Goal: Task Accomplishment & Management: Use online tool/utility

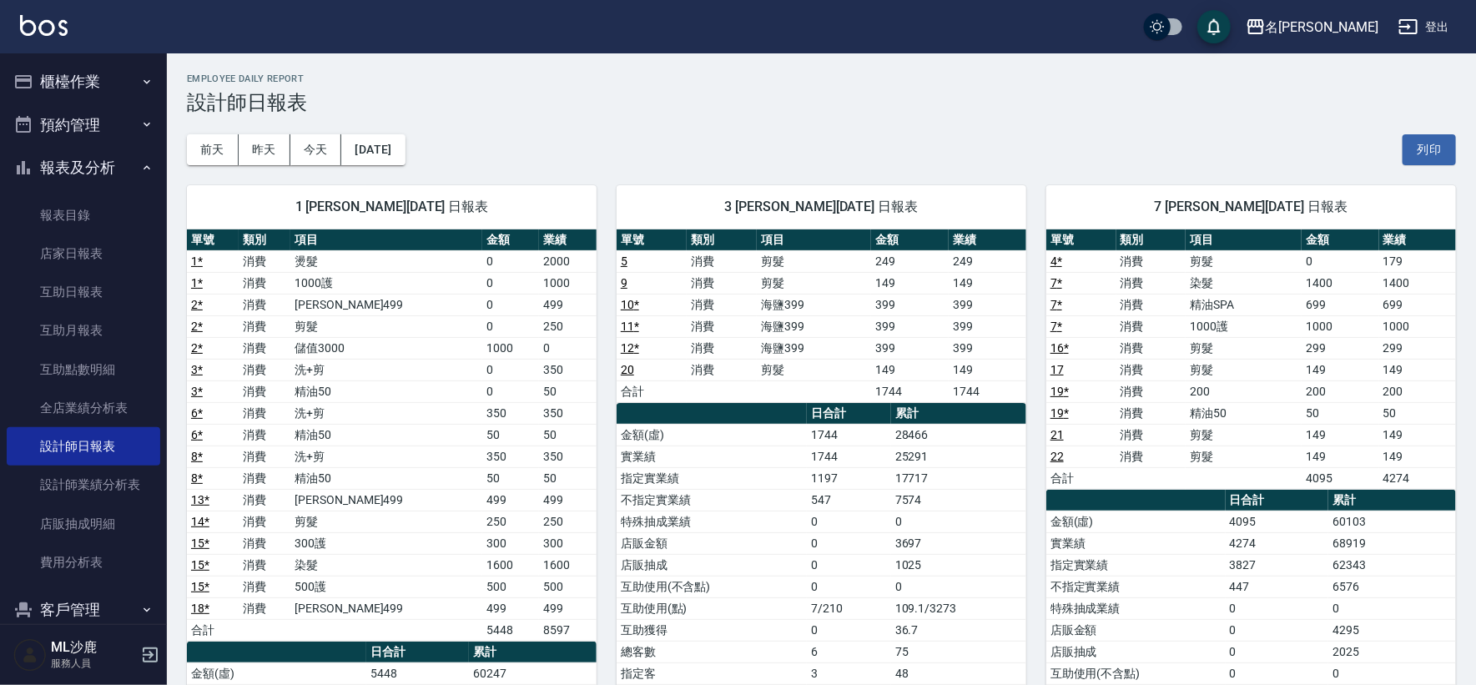
drag, startPoint x: 0, startPoint y: 0, endPoint x: 89, endPoint y: 97, distance: 131.7
click at [89, 97] on button "櫃檯作業" at bounding box center [84, 81] width 154 height 43
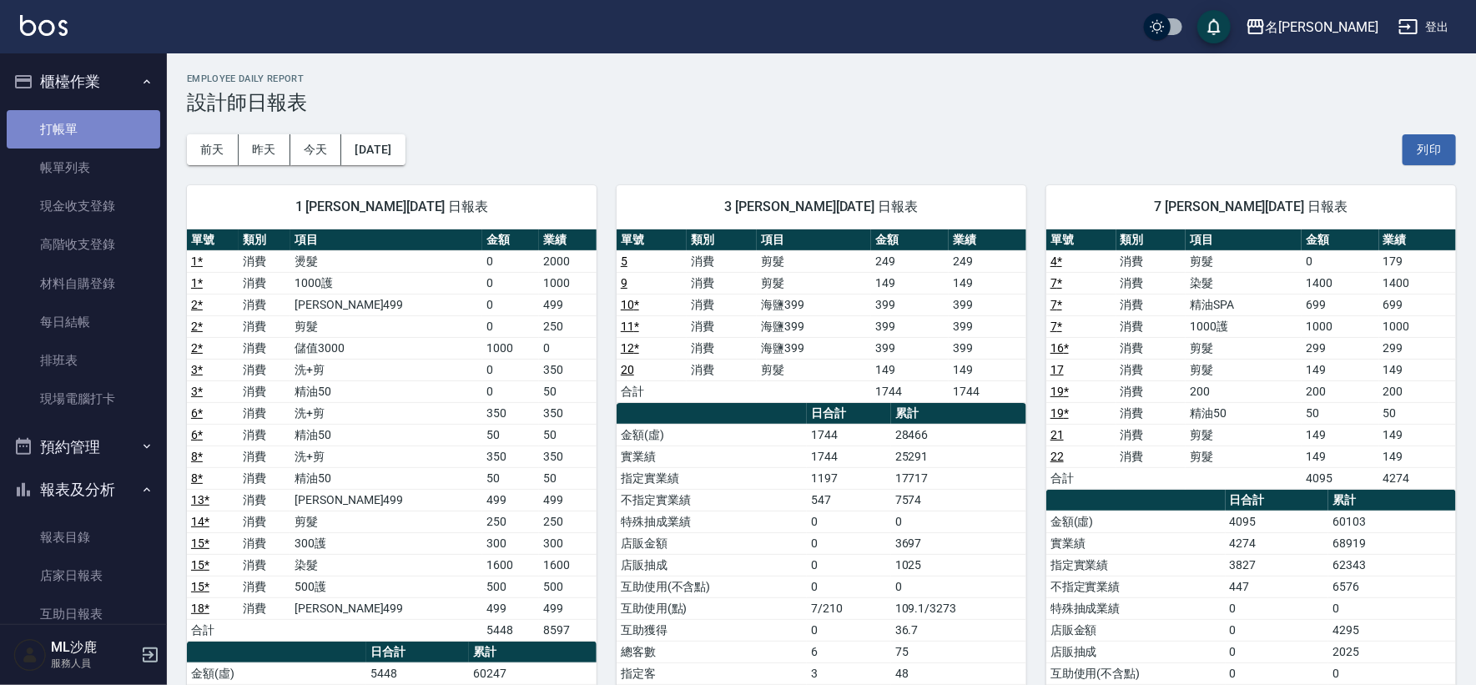
click at [90, 115] on link "打帳單" at bounding box center [84, 129] width 154 height 38
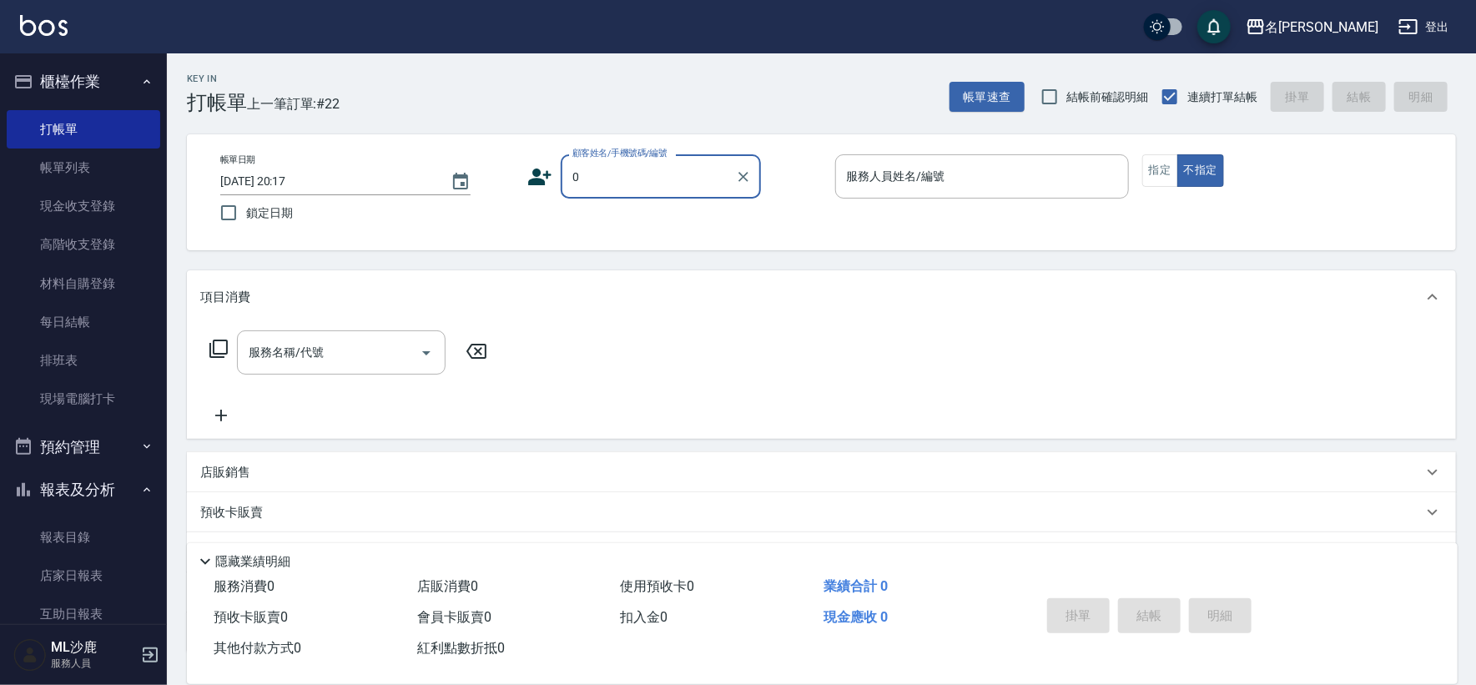
type input "無名字/0/null"
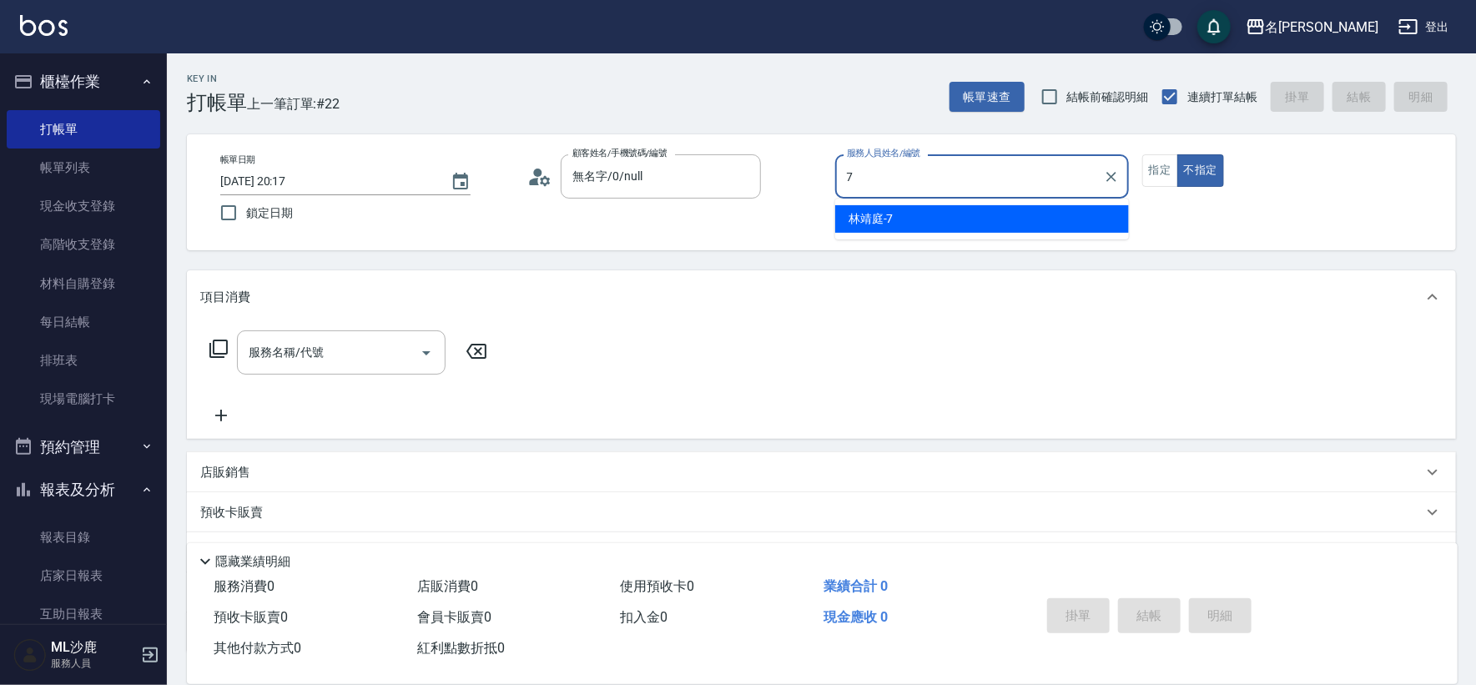
type input "[PERSON_NAME]-7"
type button "false"
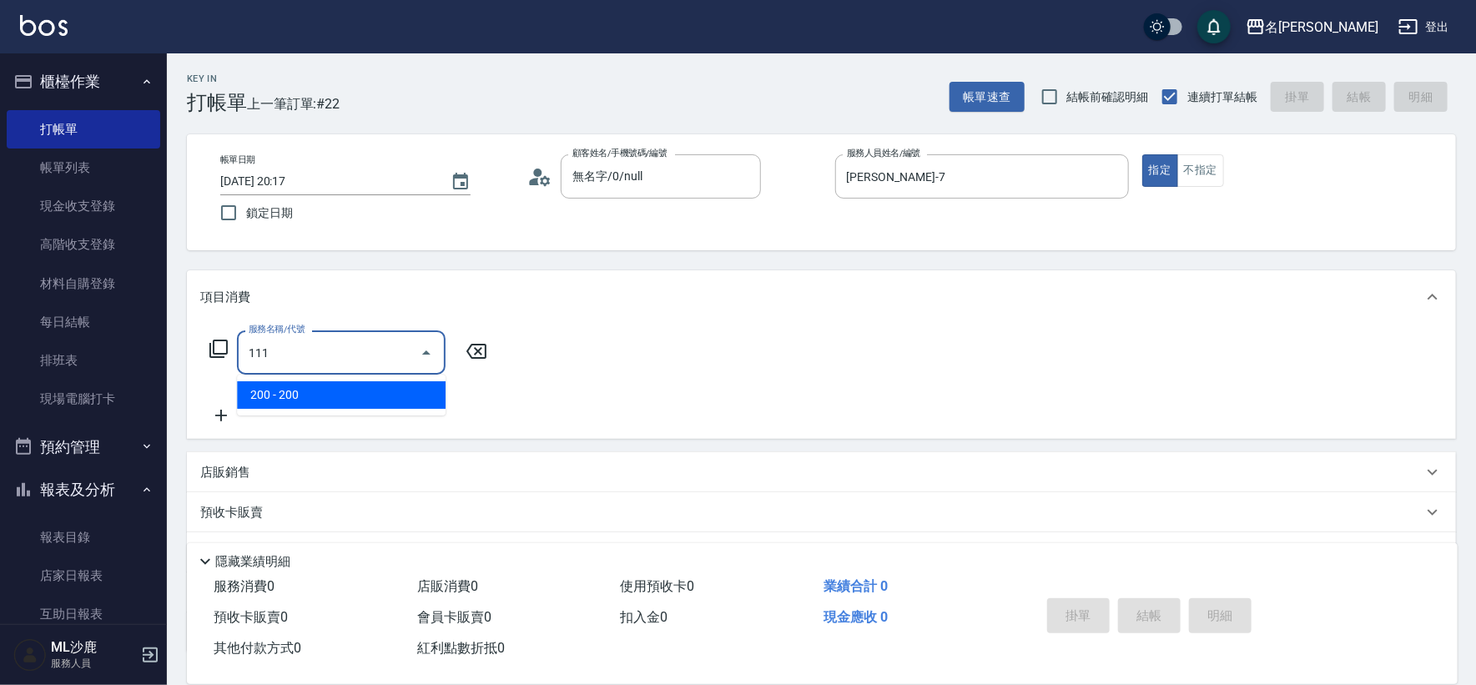
type input "200(111)"
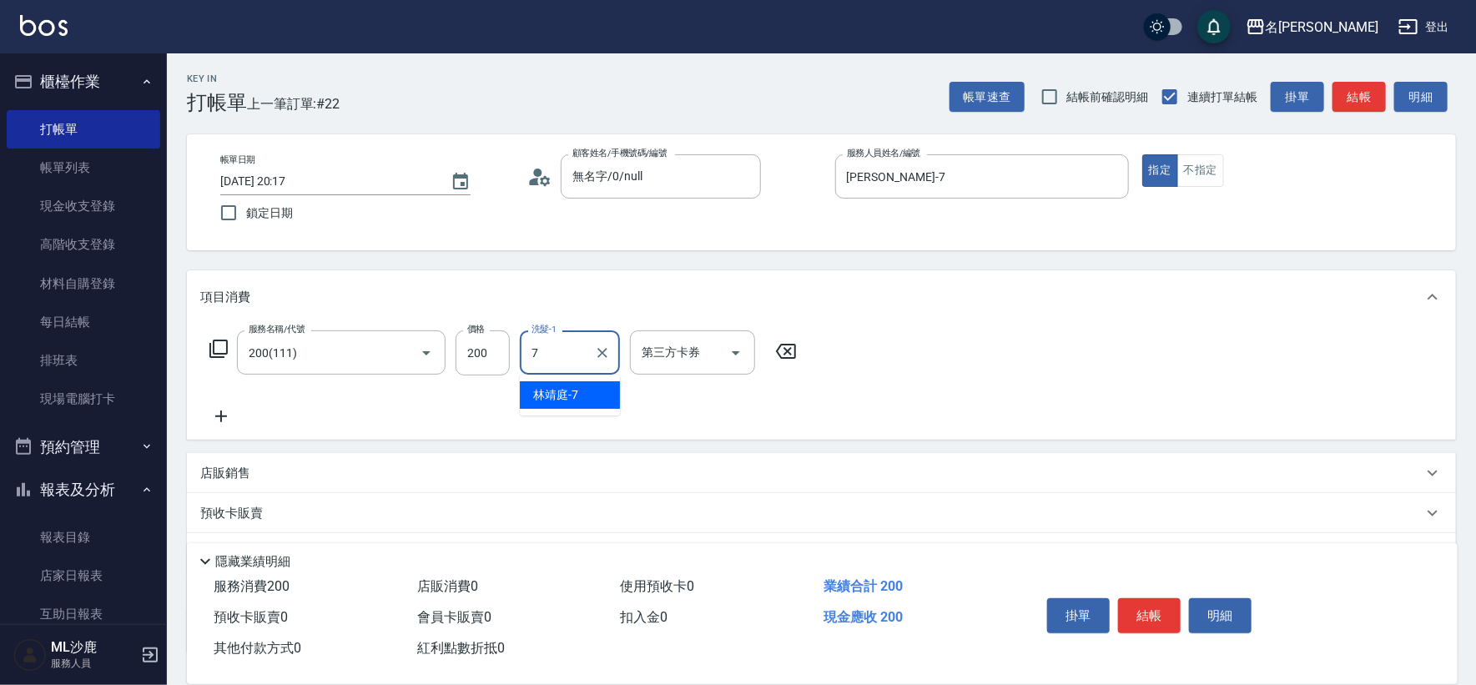
type input "[PERSON_NAME]-7"
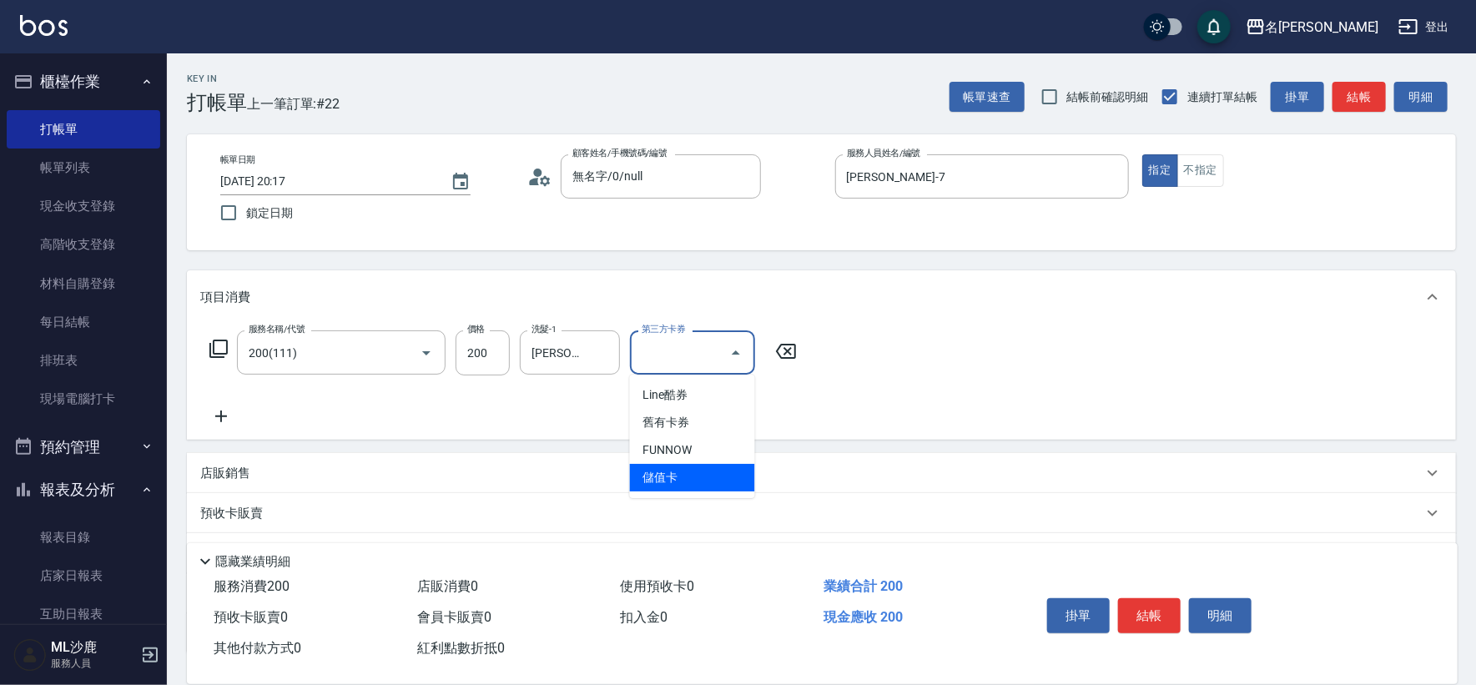
type input "儲值卡"
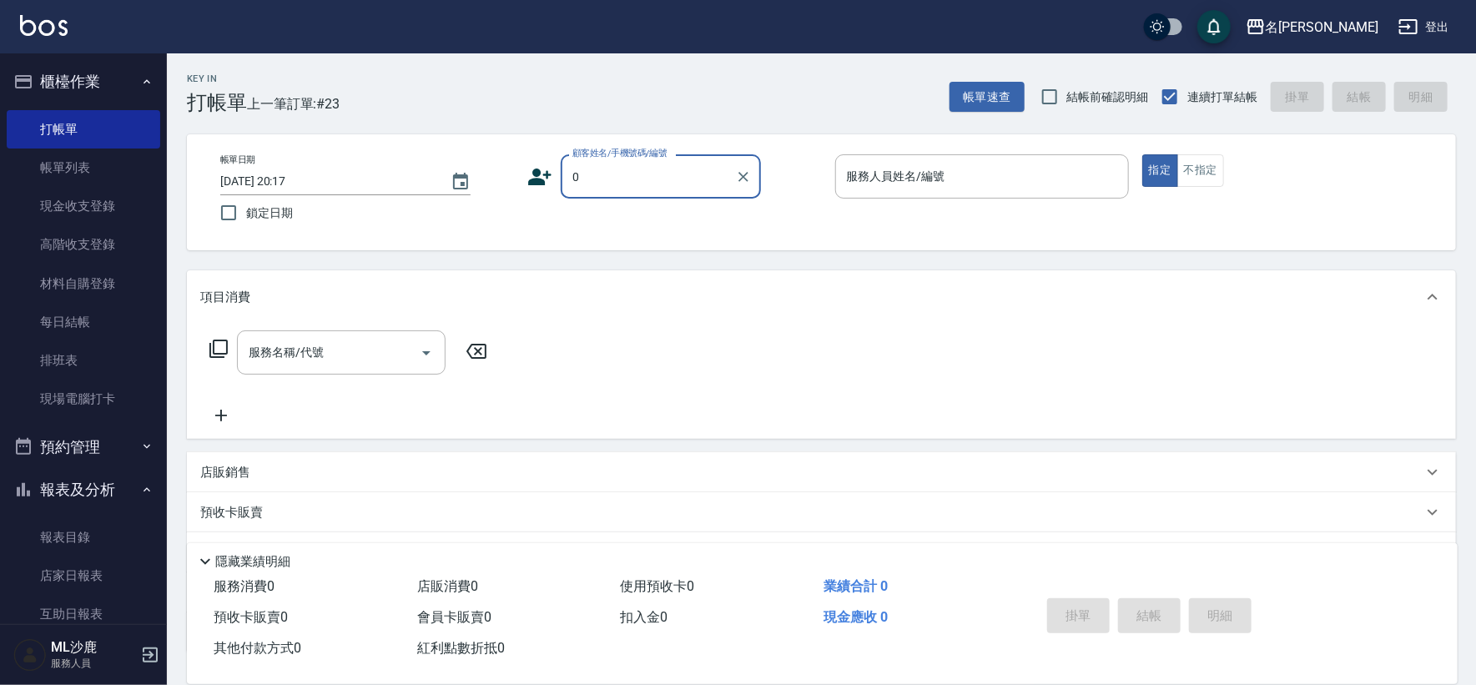
type input "無名字/0/null"
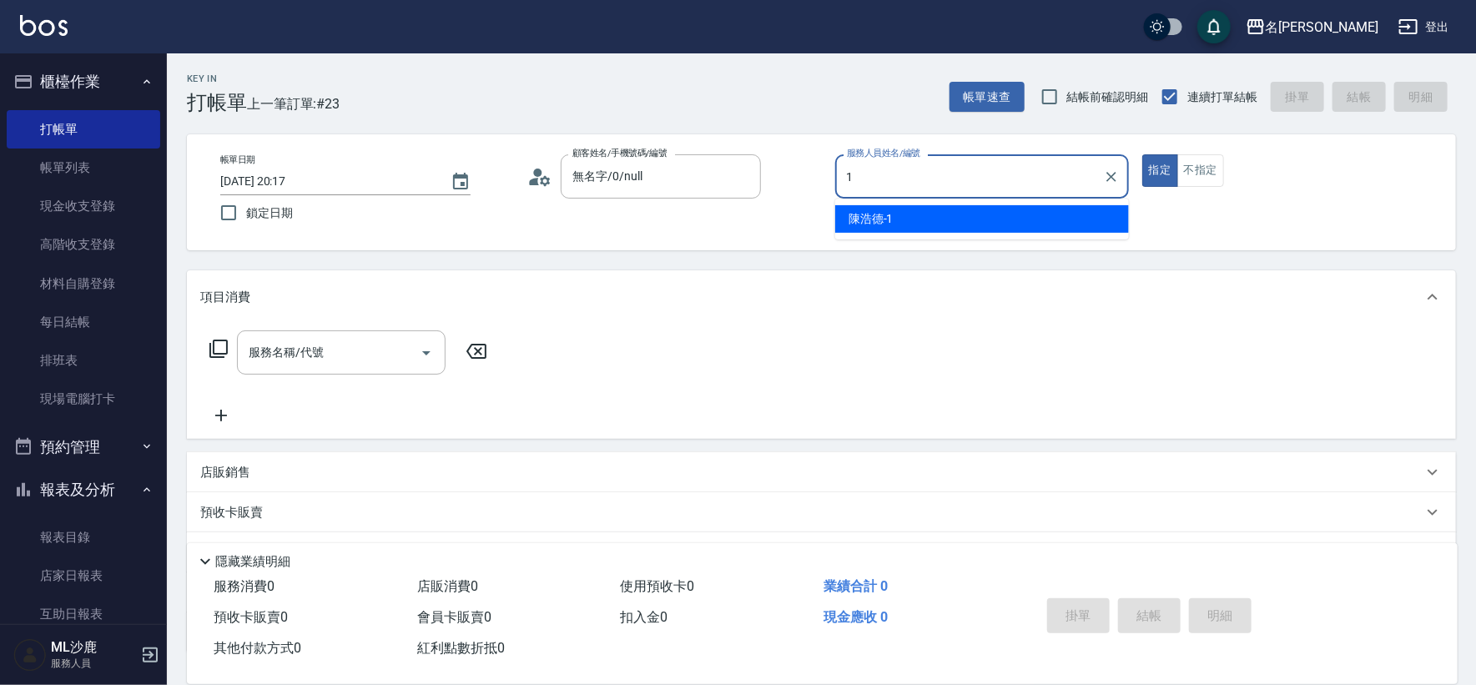
type input "[PERSON_NAME]1"
type button "true"
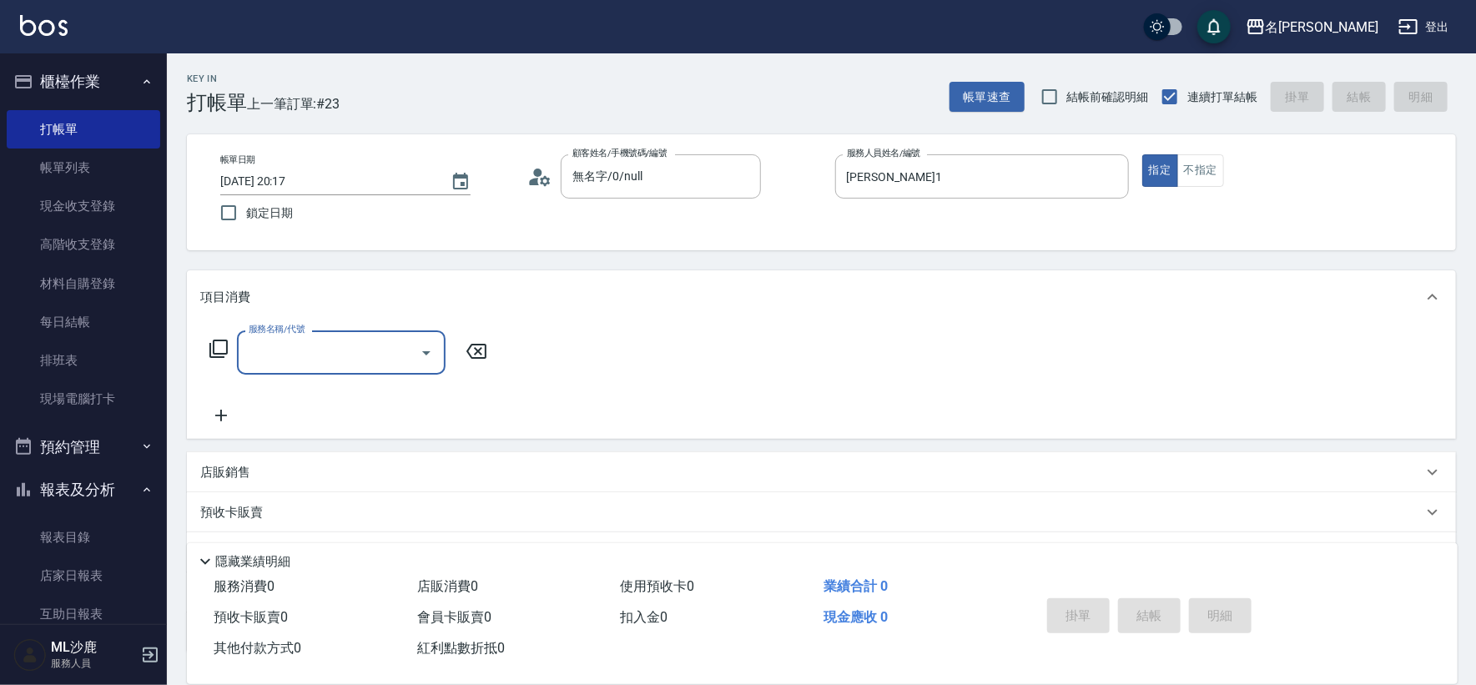
type input "3"
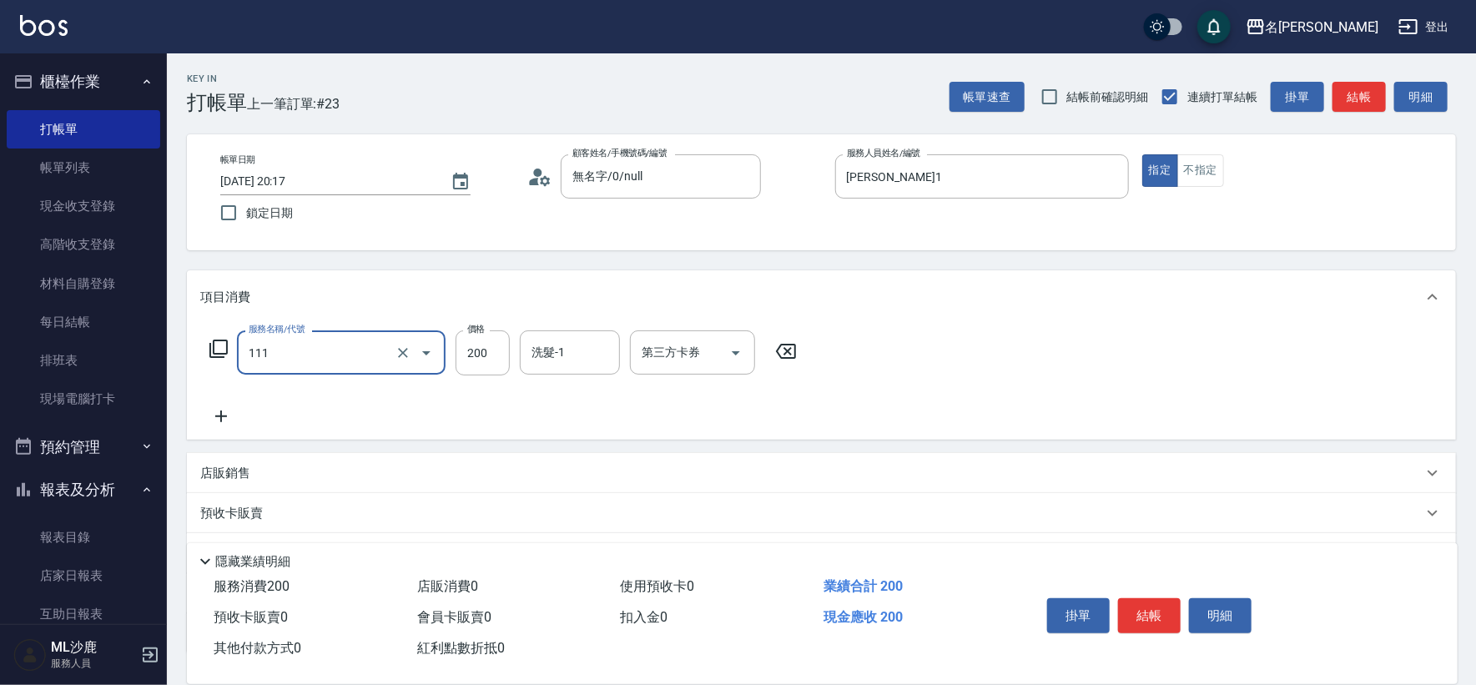
type input "200(111)"
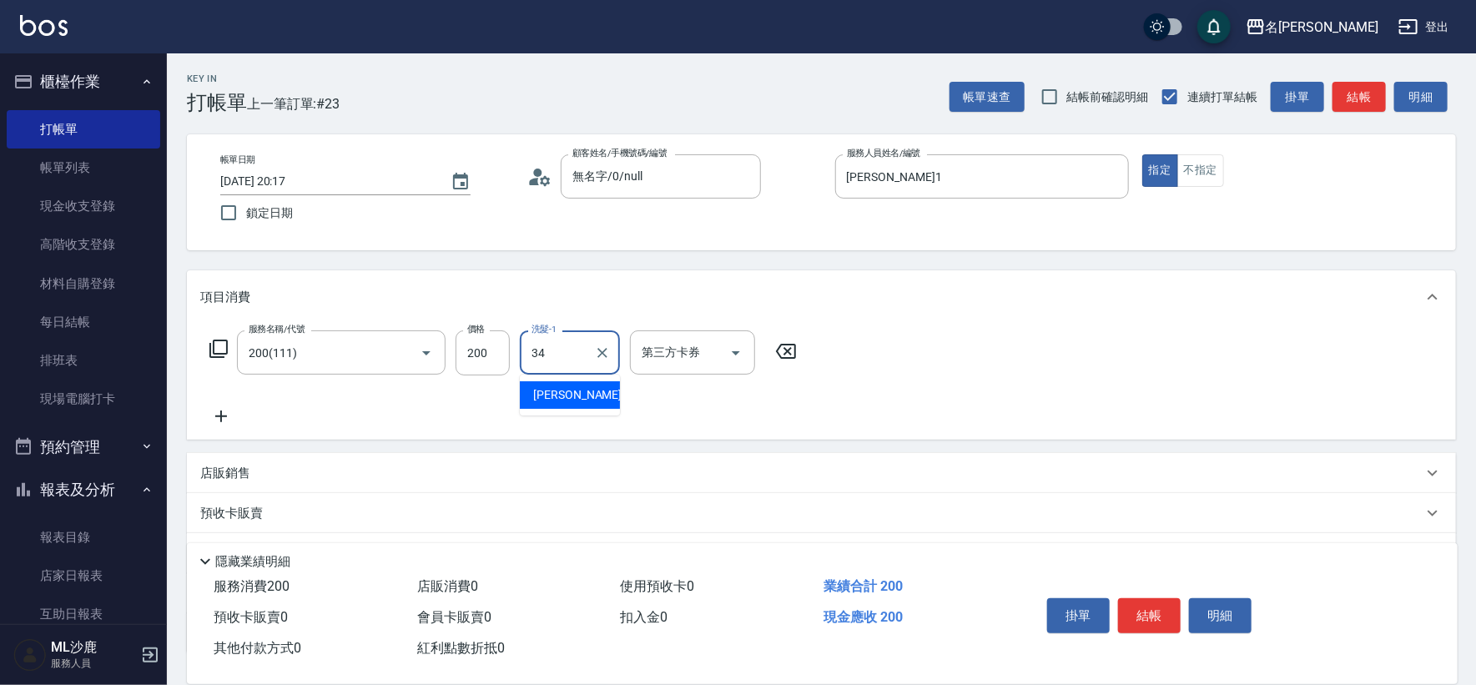
type input "[PERSON_NAME]-34"
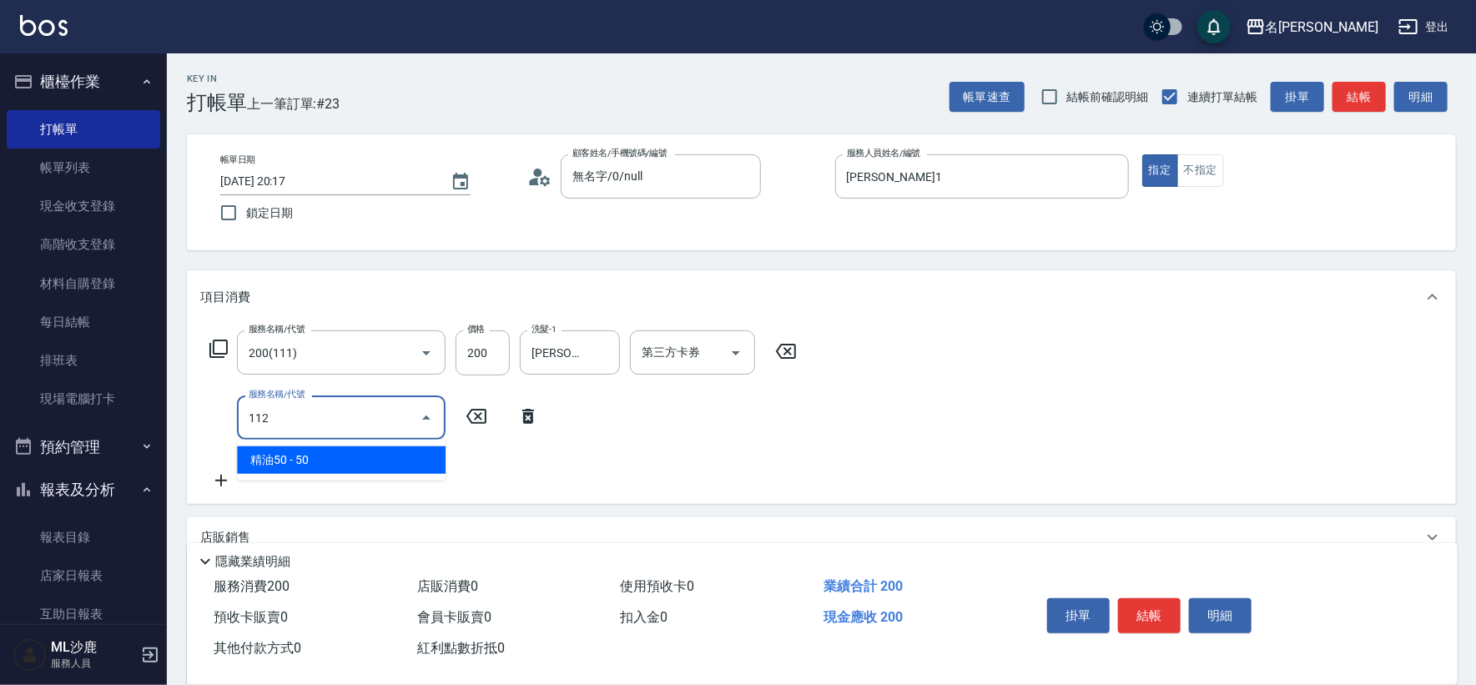
type input "精油50(112)"
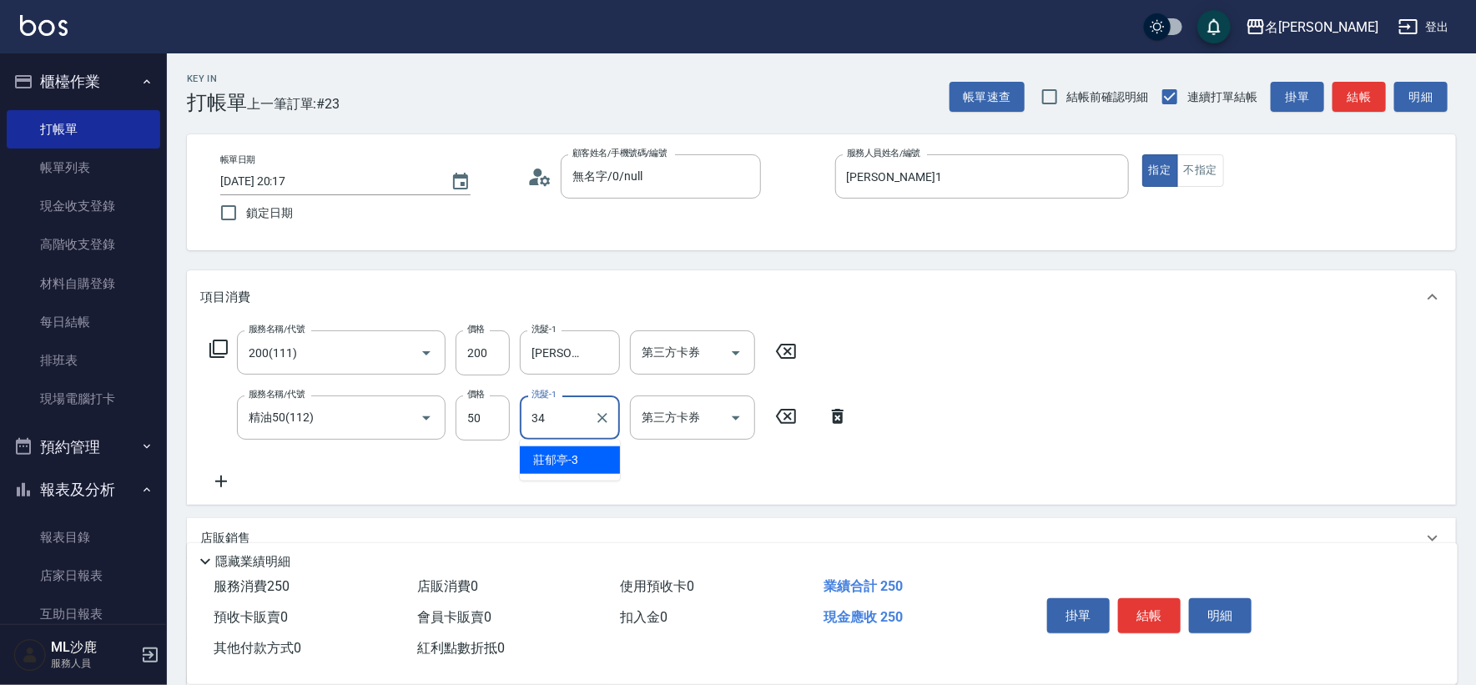
type input "[PERSON_NAME]-34"
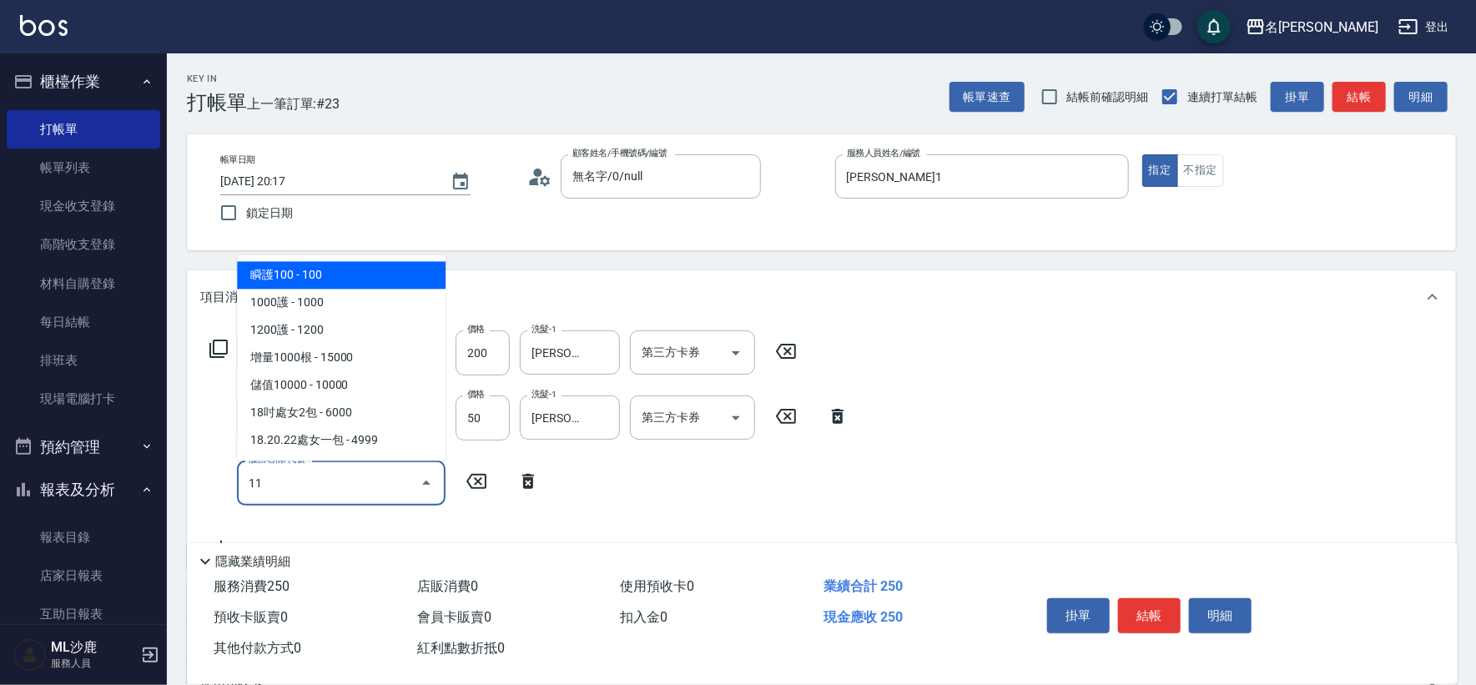
type input "112"
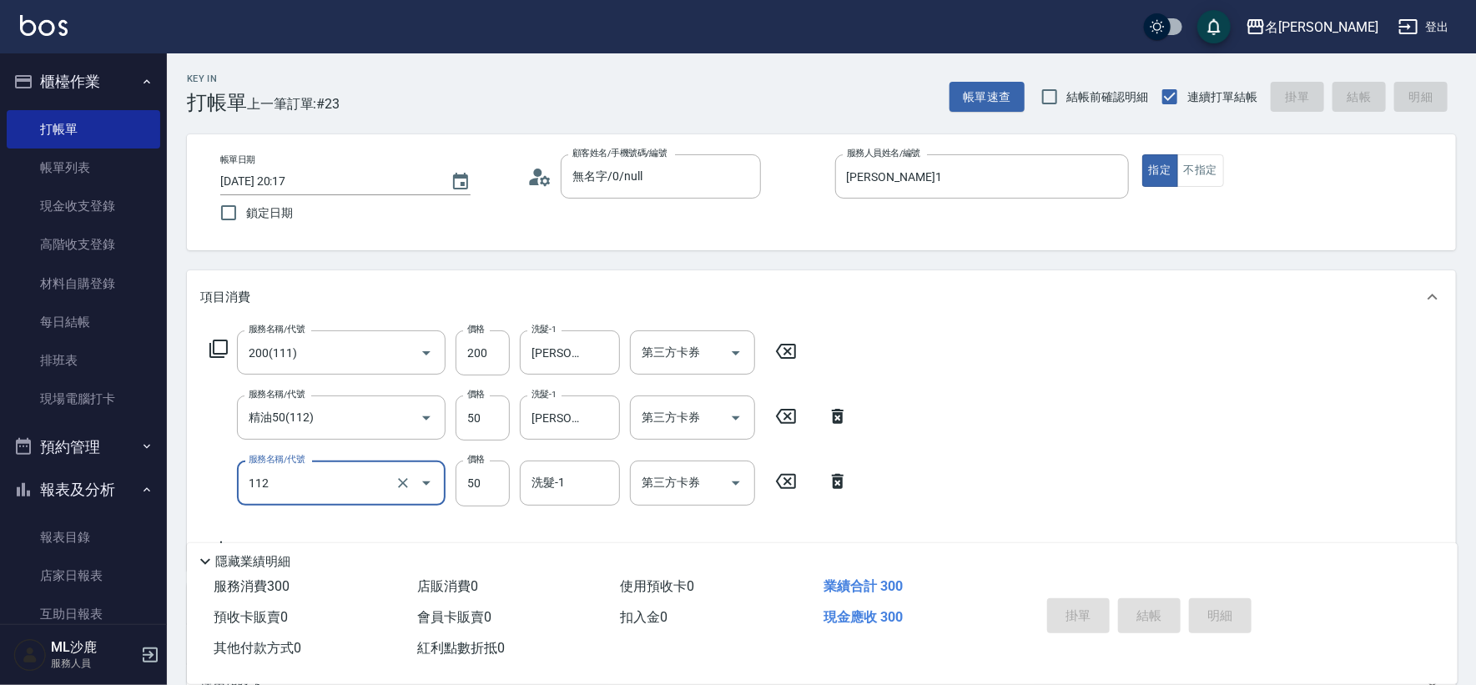
type input "[DATE] 20:19"
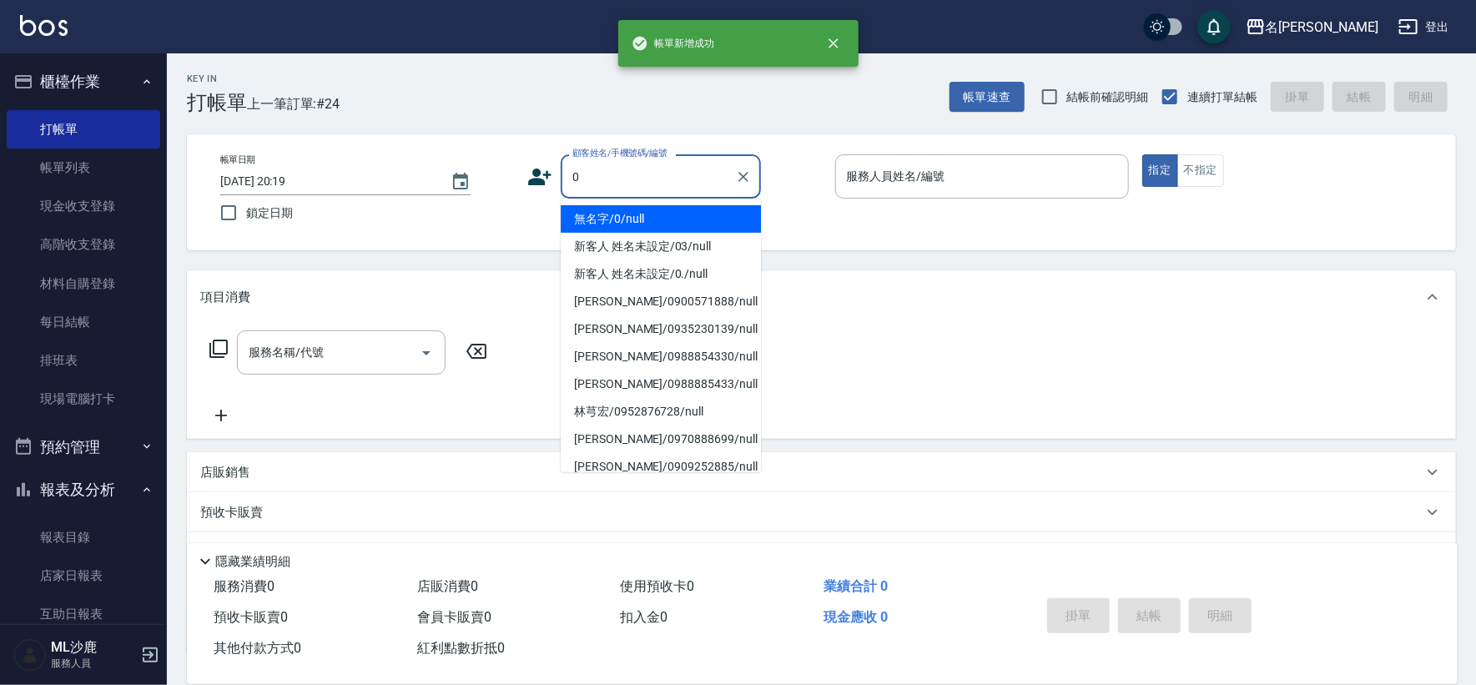
type input "無名字/0/null"
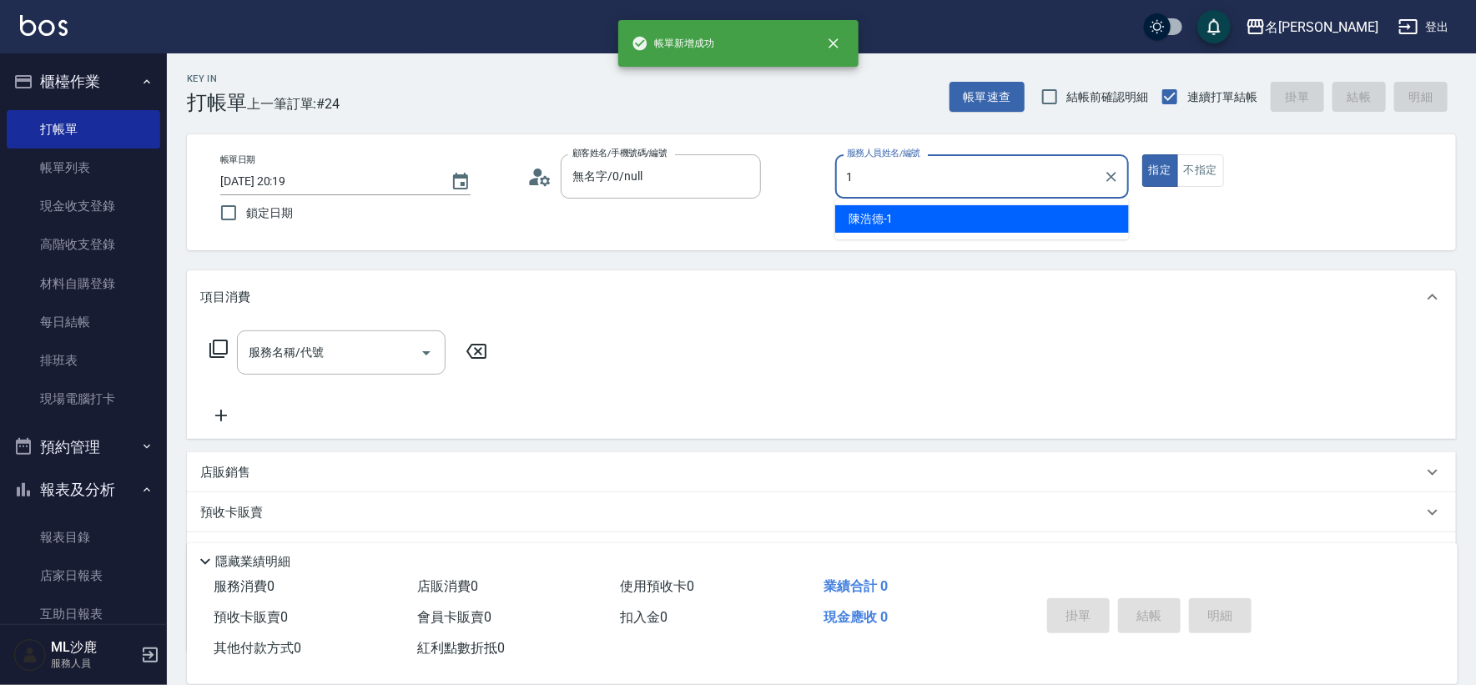
type input "[PERSON_NAME]1"
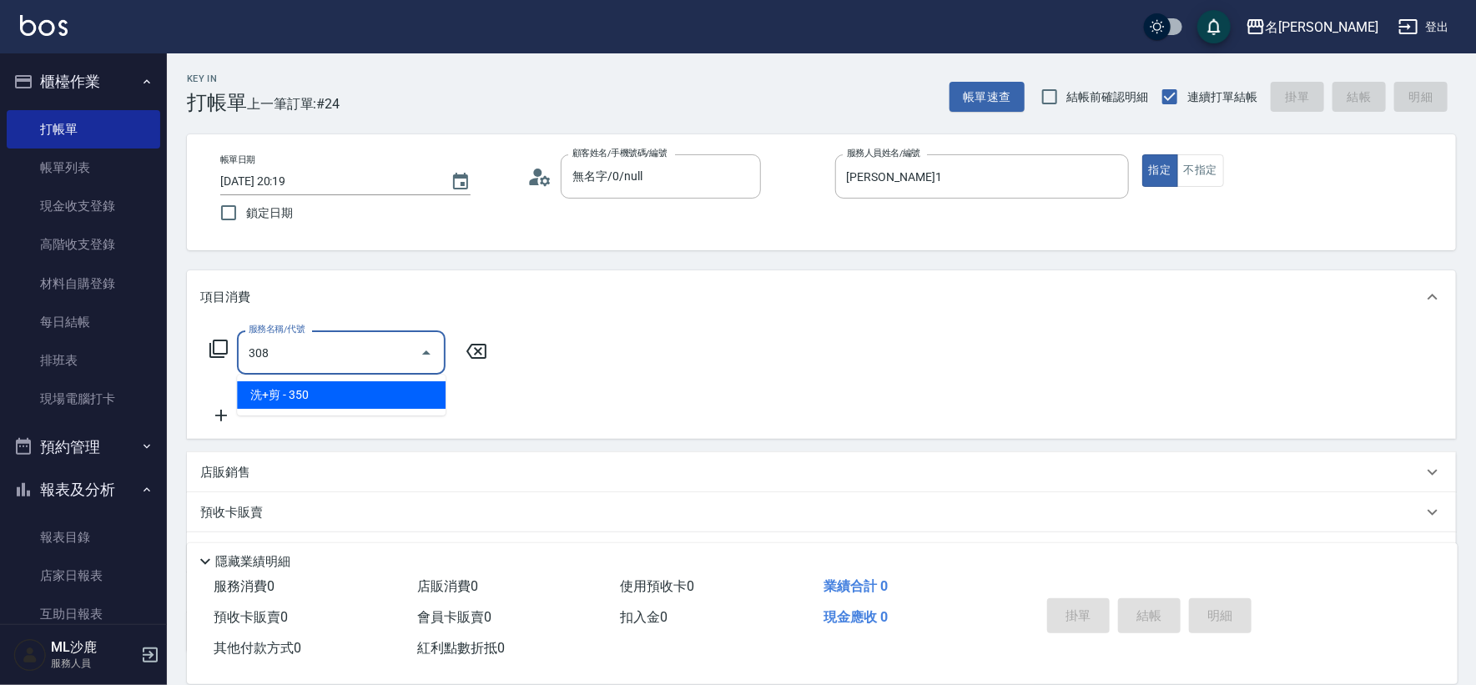
type input "洗+剪(308)"
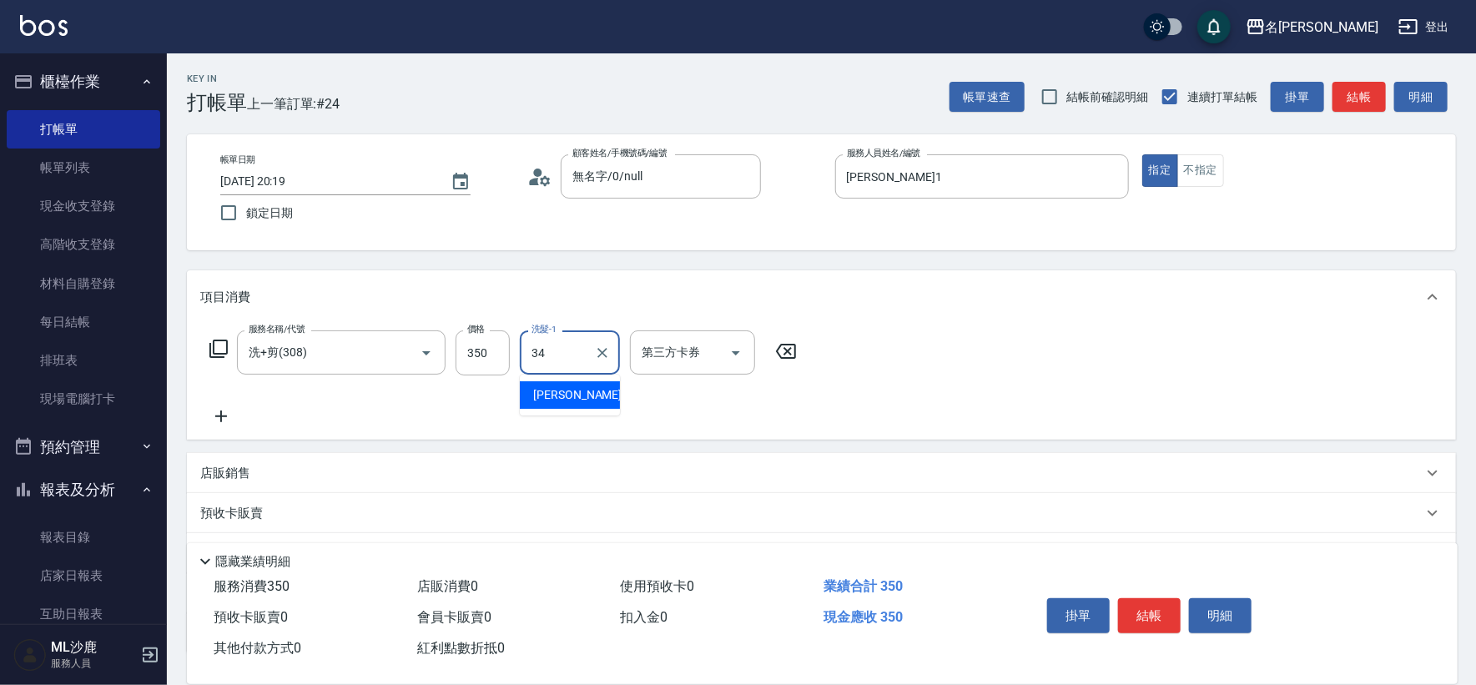
type input "[PERSON_NAME]-34"
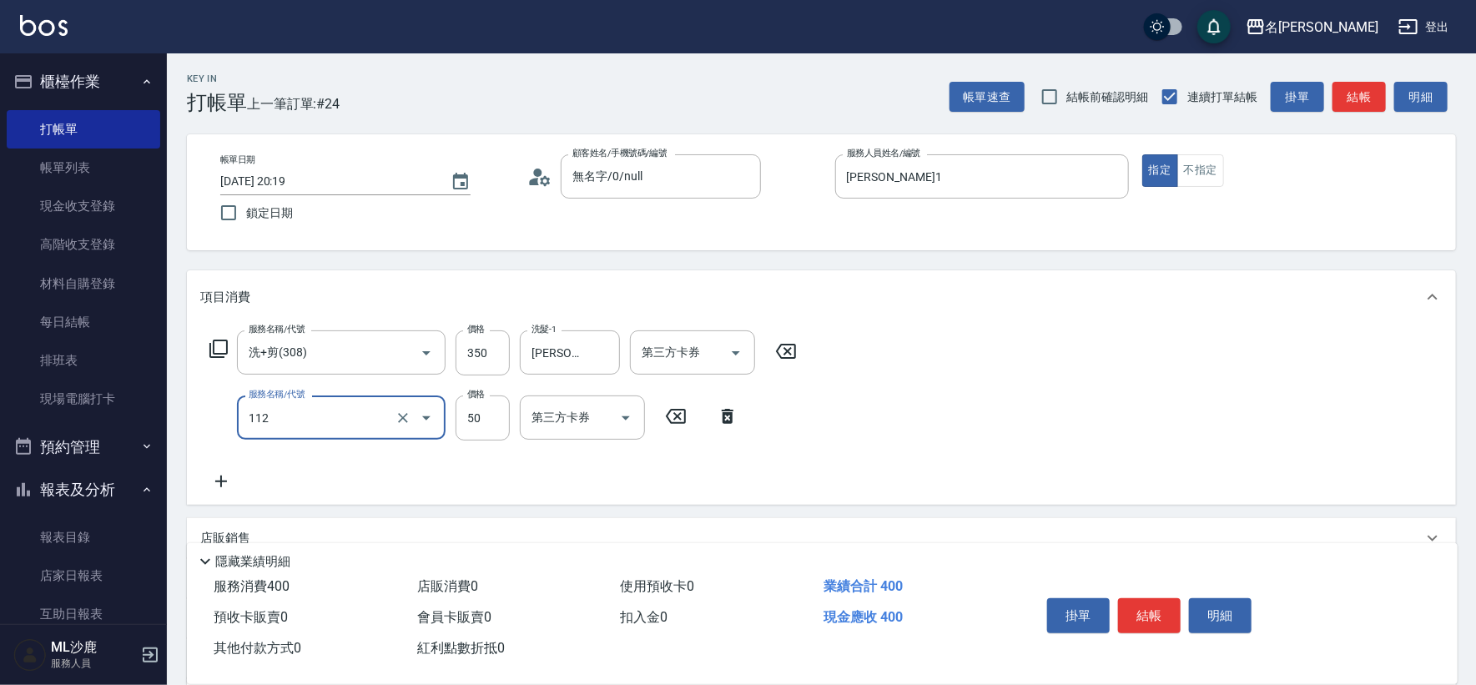
type input "精油50(112)"
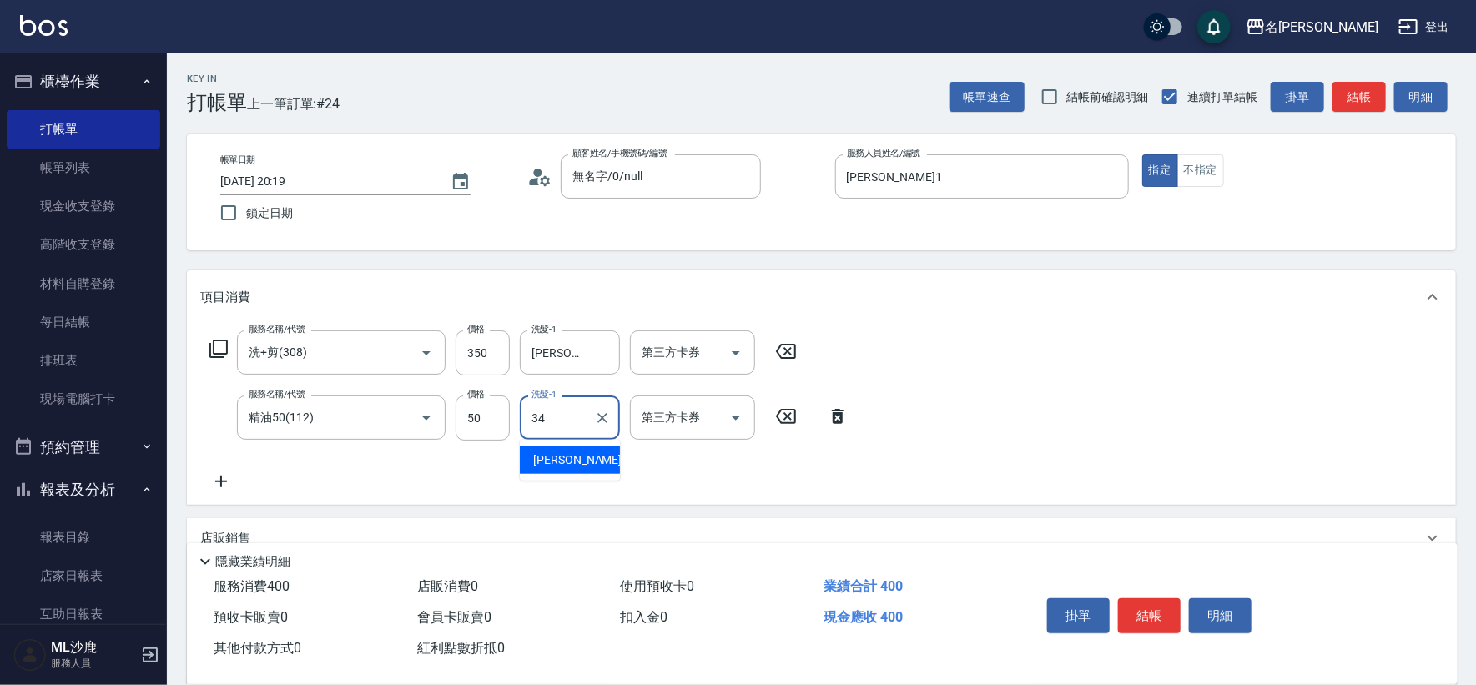
type input "[PERSON_NAME]-34"
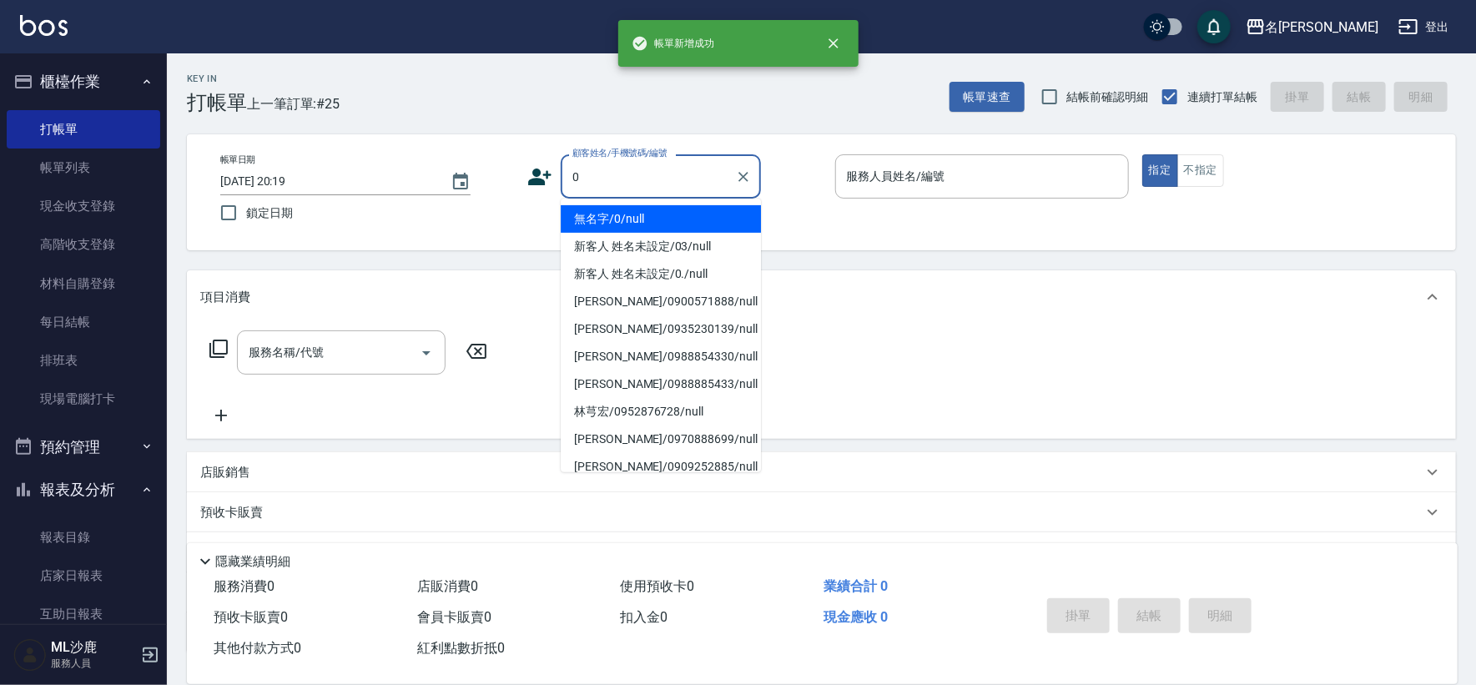
type input "無名字/0/null"
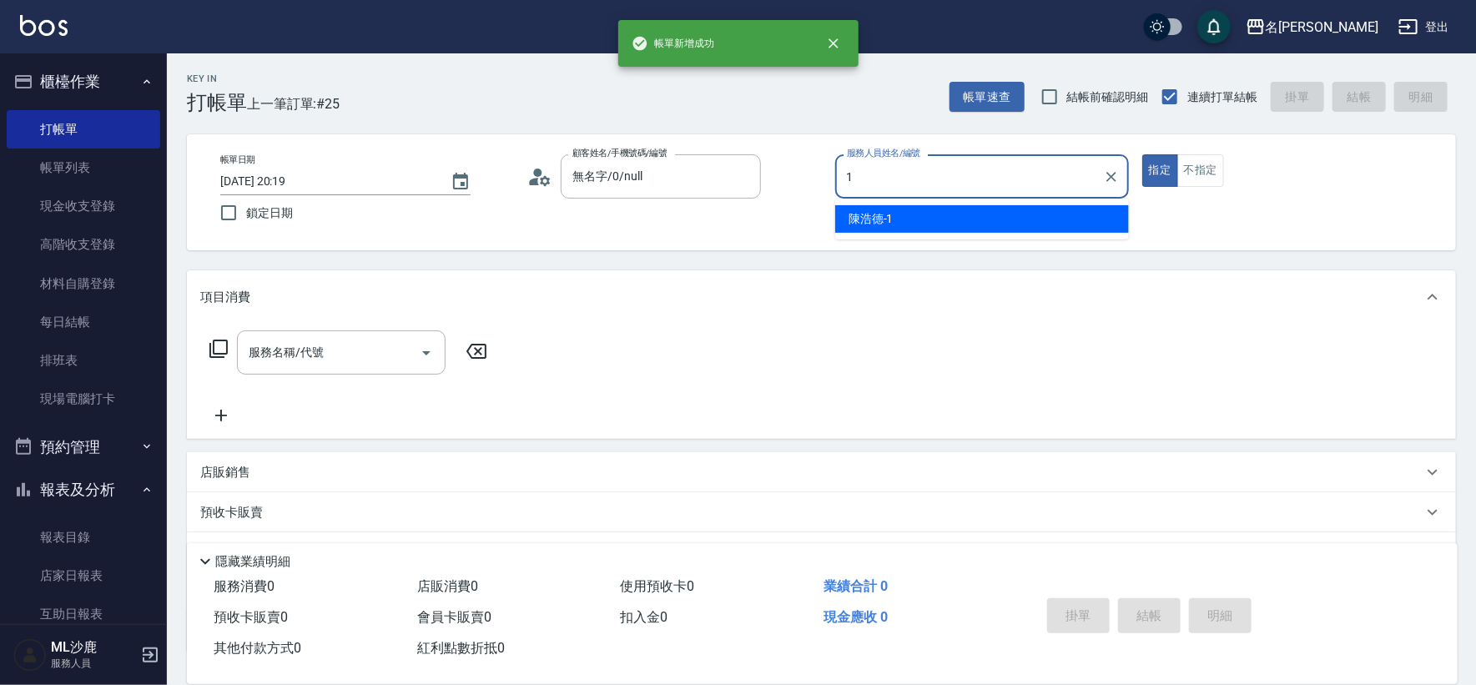
type input "[PERSON_NAME]1"
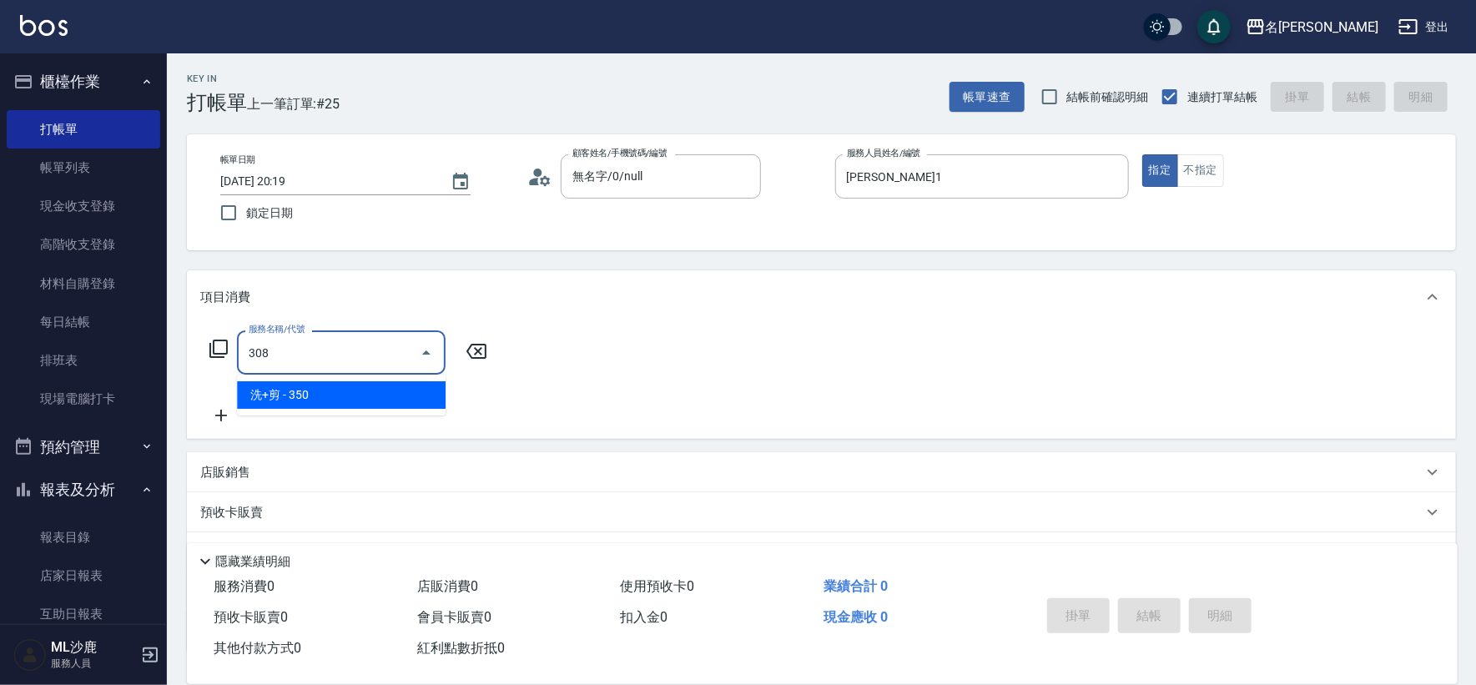
type input "洗+剪(308)"
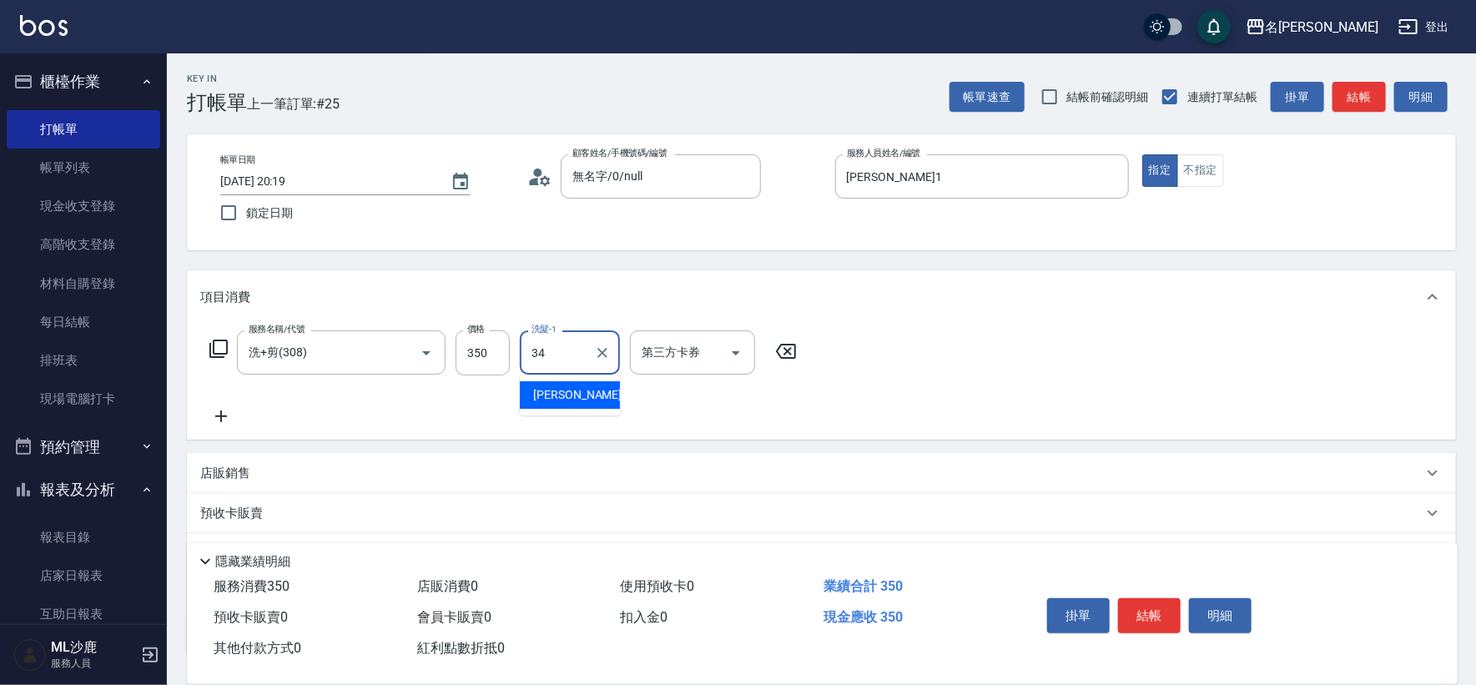
type input "[PERSON_NAME]-34"
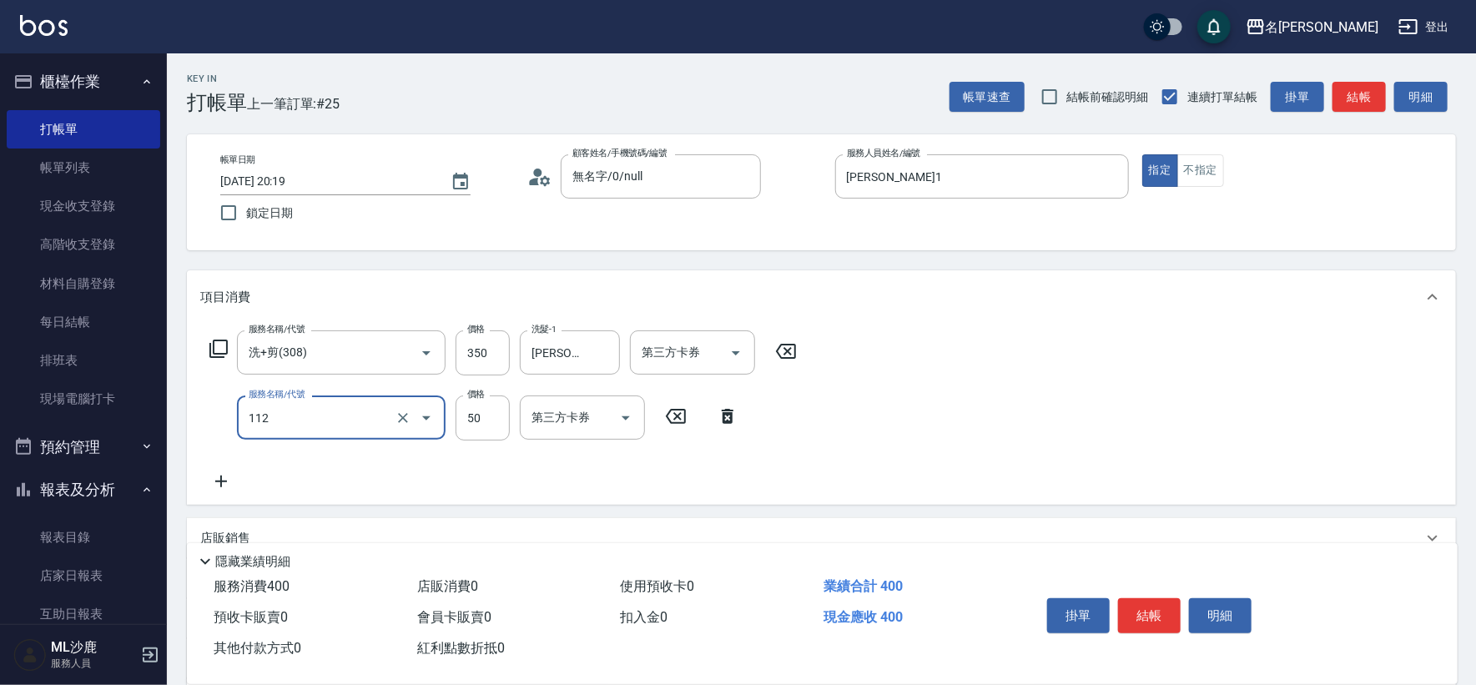
type input "精油50(112)"
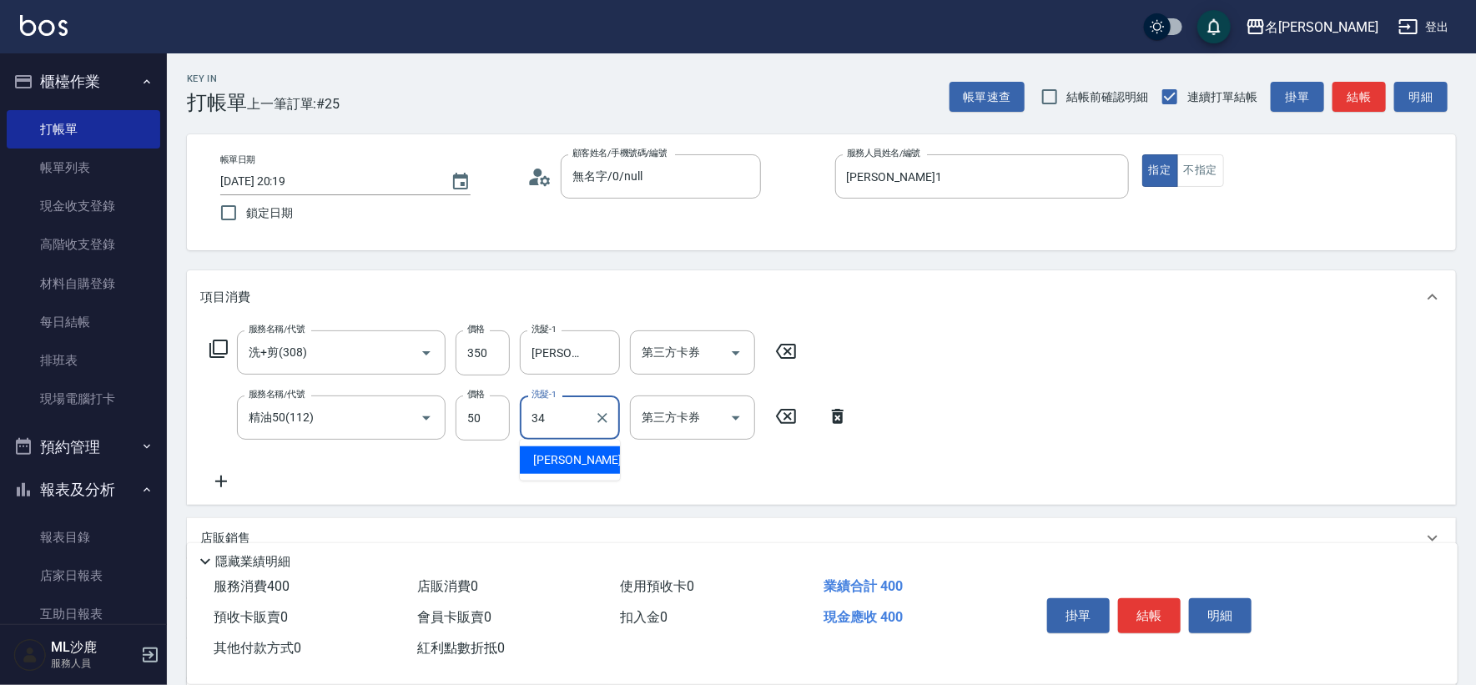
type input "[PERSON_NAME]-34"
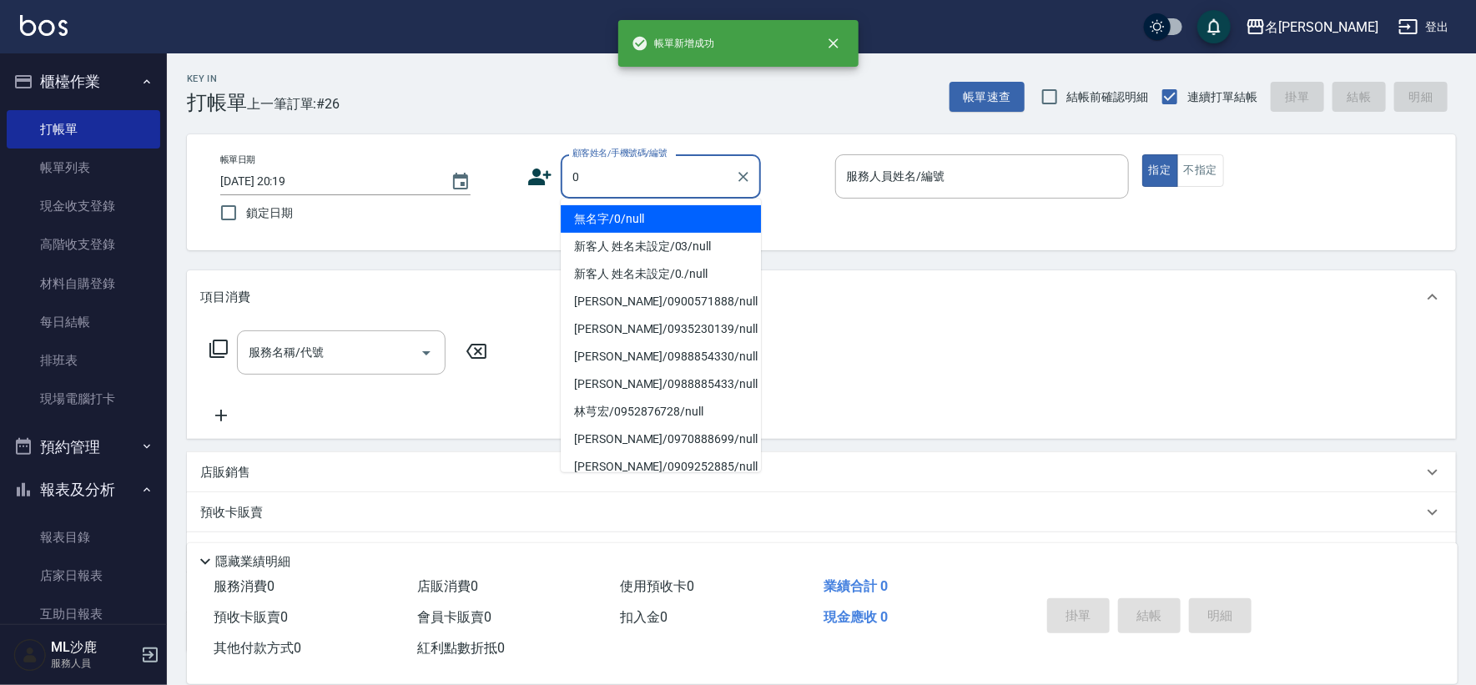
type input "無名字/0/null"
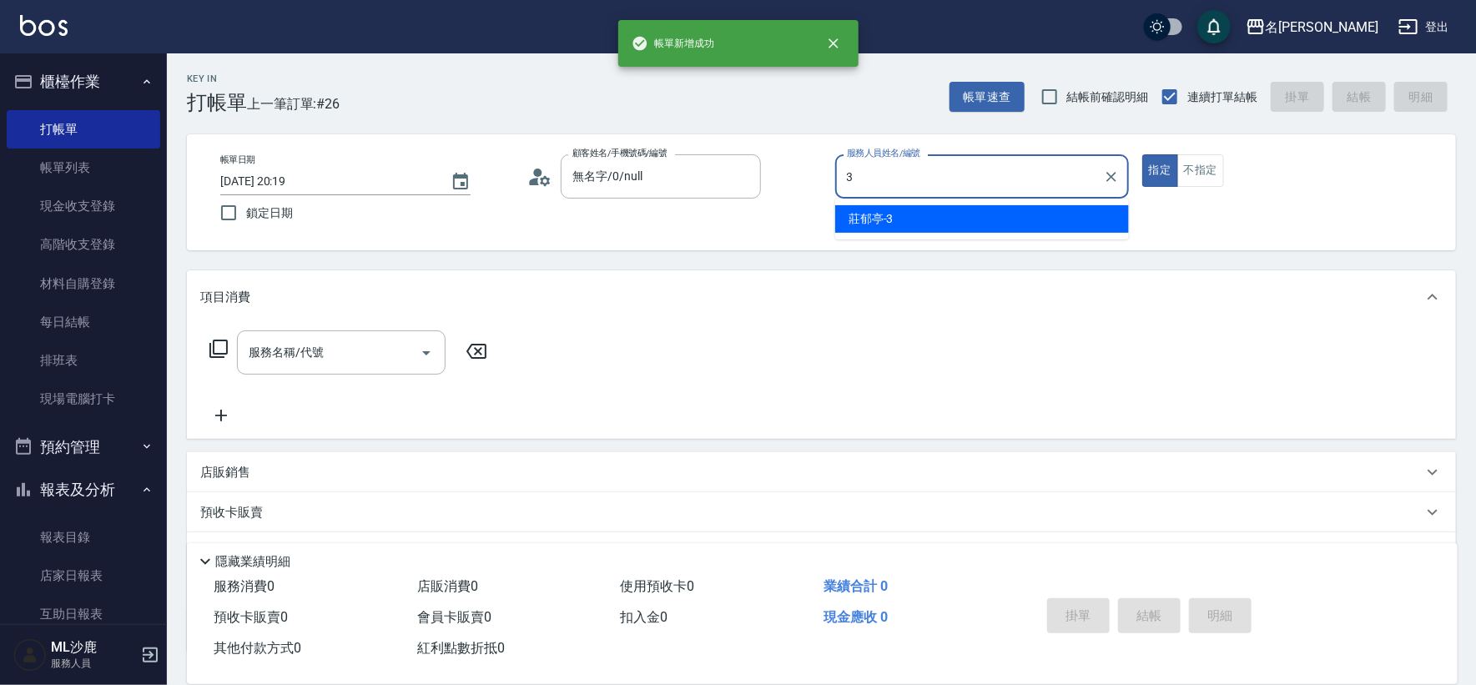
type input "[PERSON_NAME]-3"
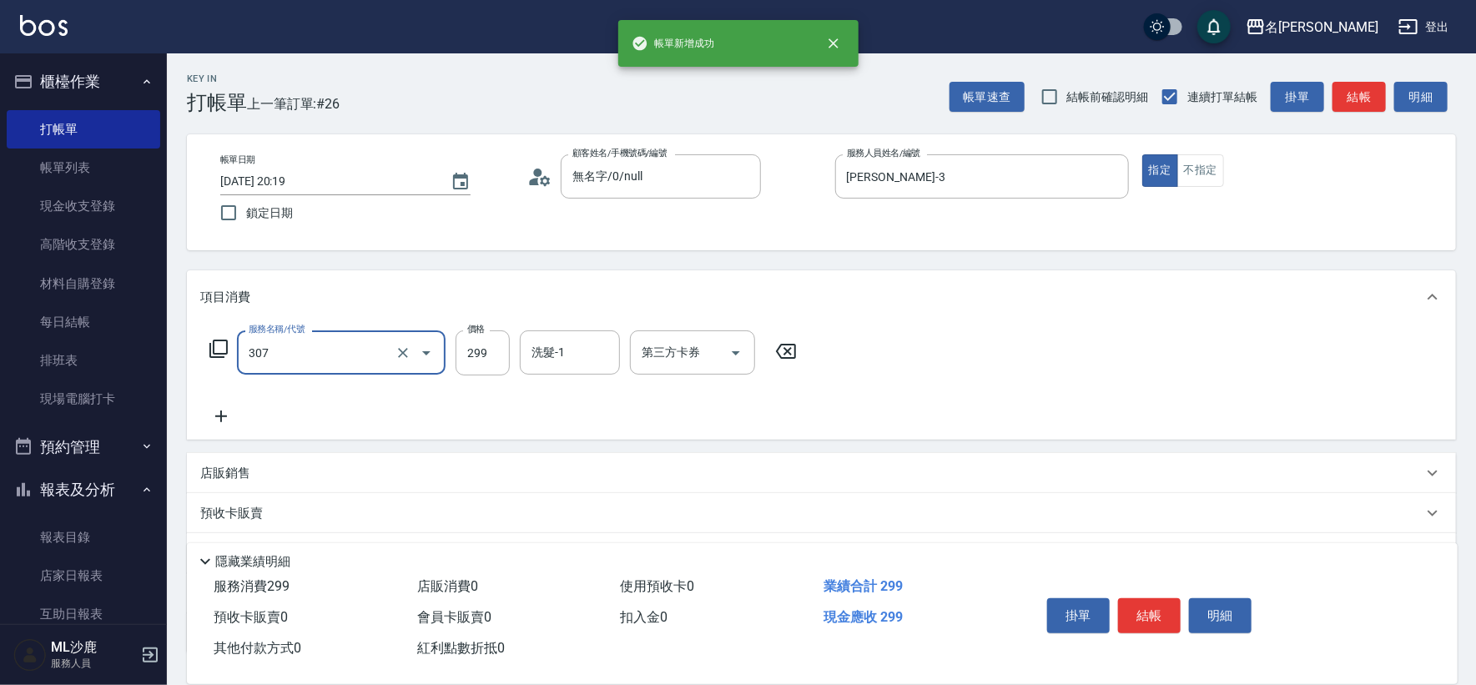
type input "剪髮(307)"
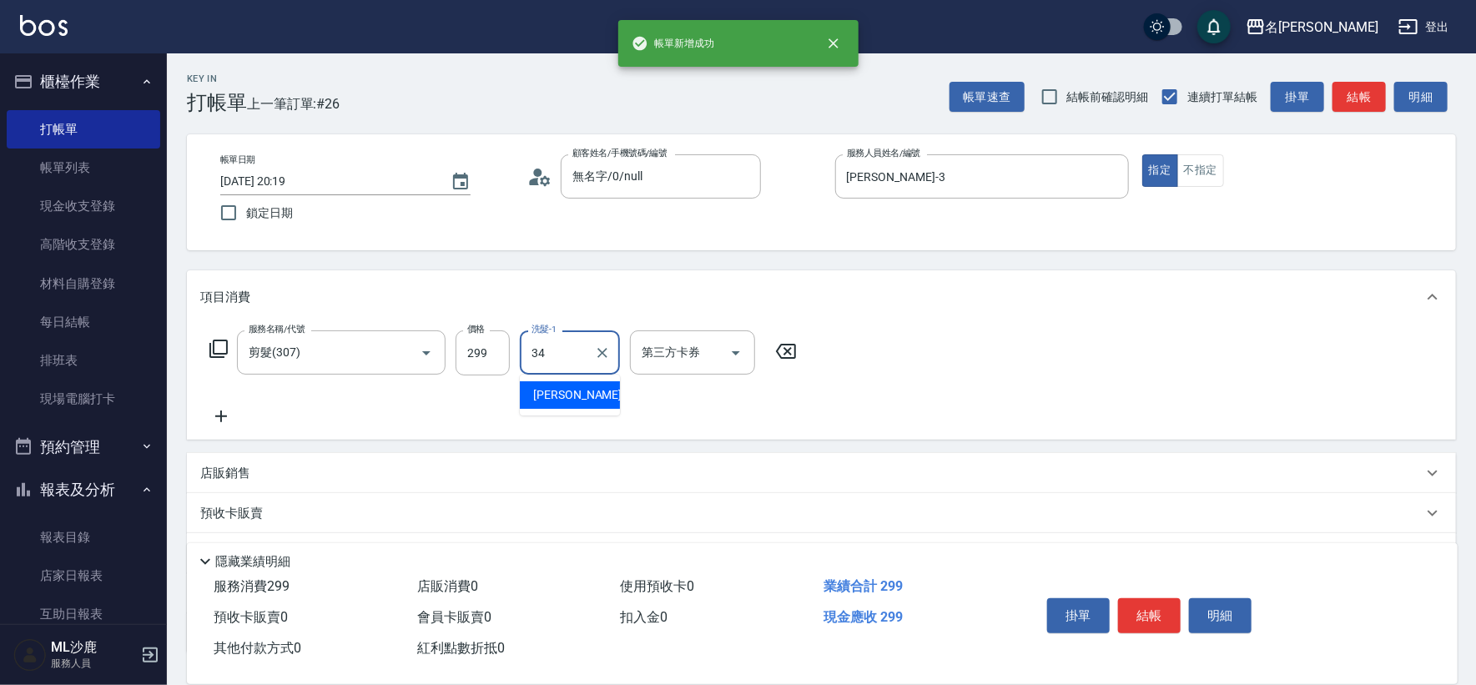
type input "[PERSON_NAME]-34"
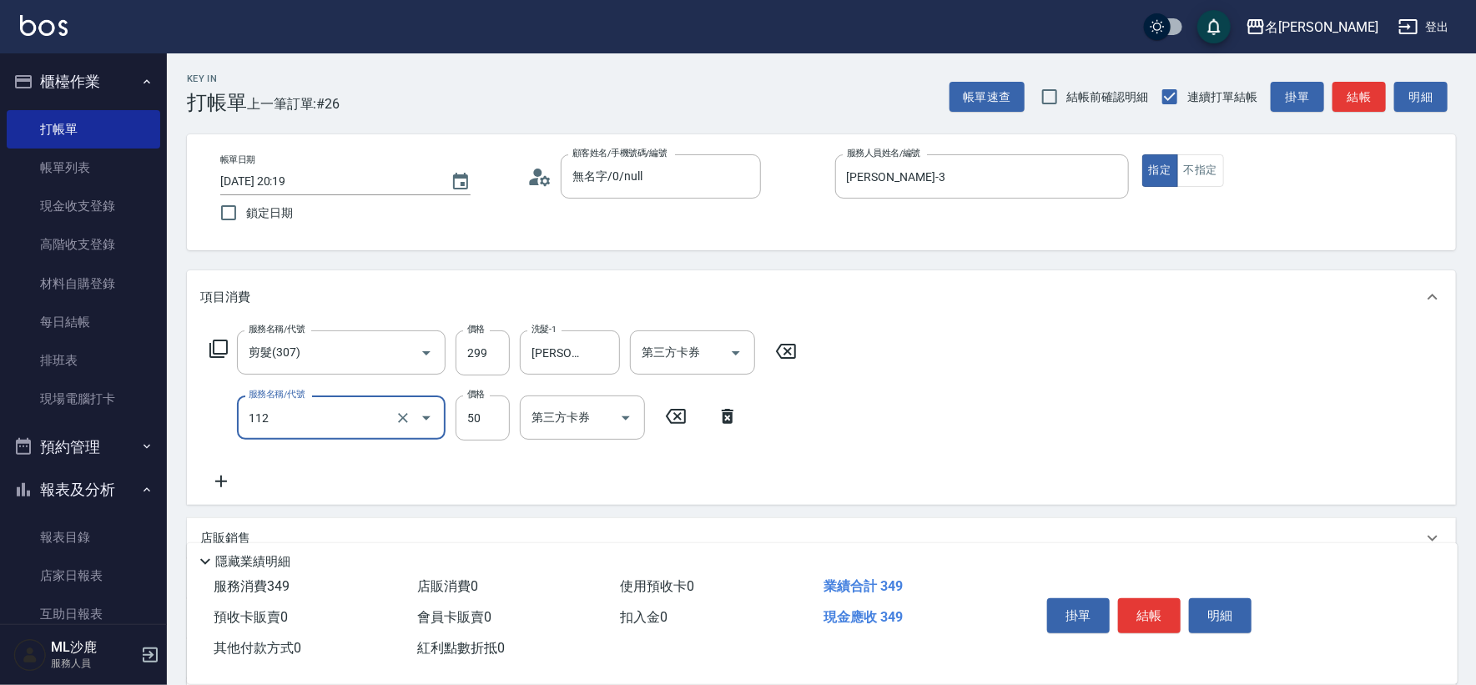
type input "精油50(112)"
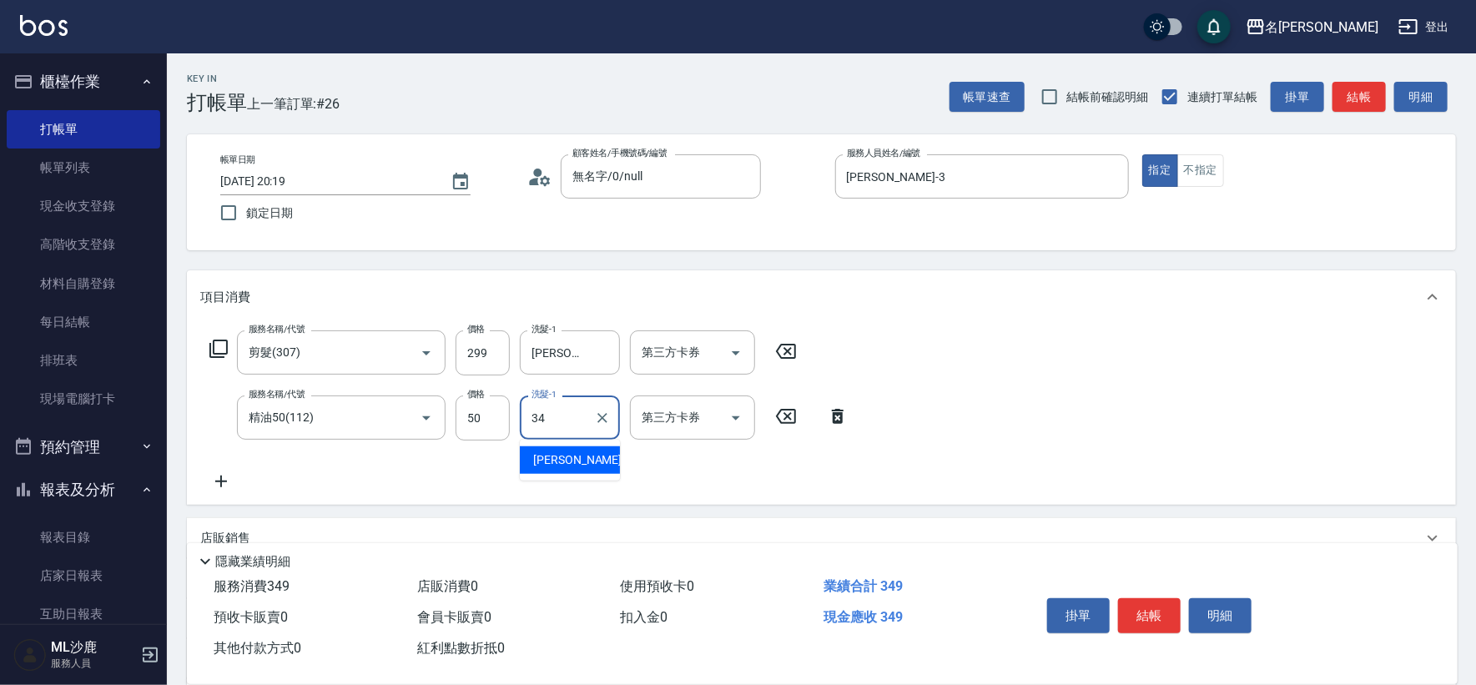
type input "[PERSON_NAME]-34"
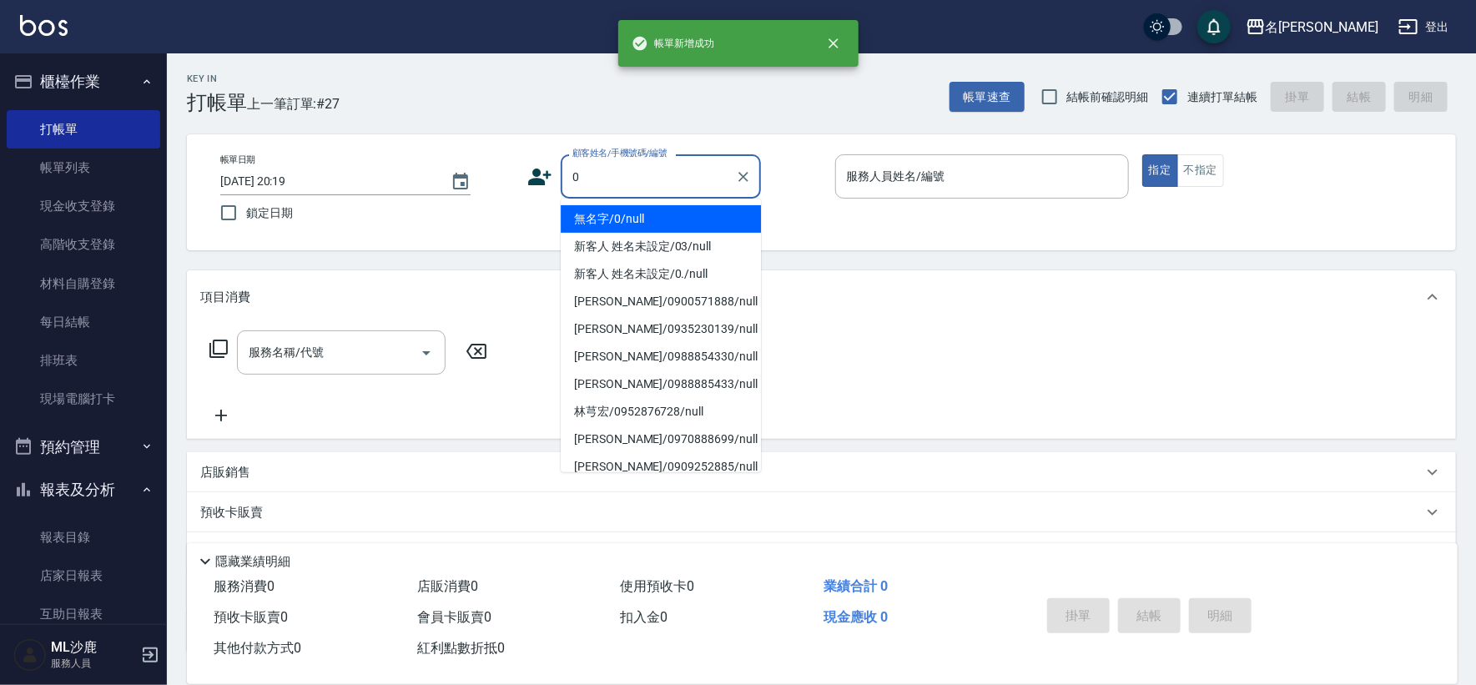
type input "無名字/0/null"
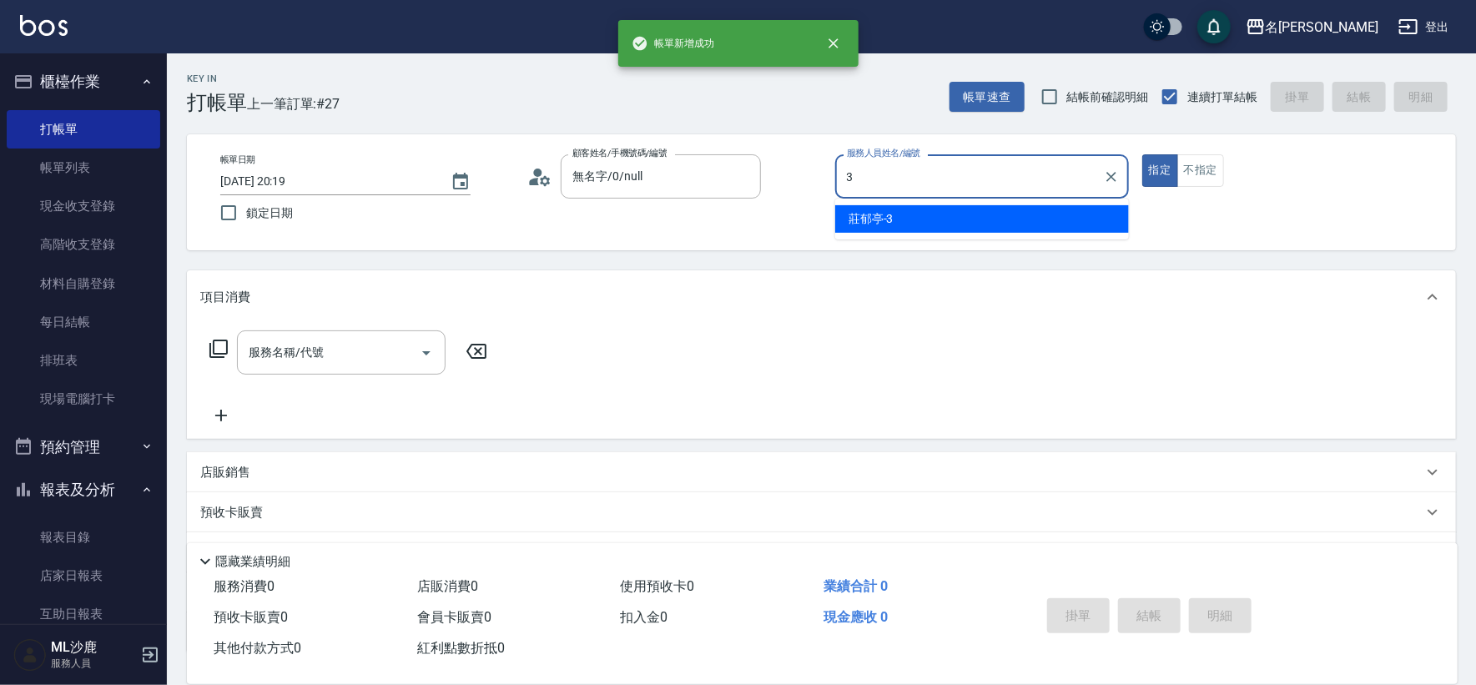
type input "[PERSON_NAME]-3"
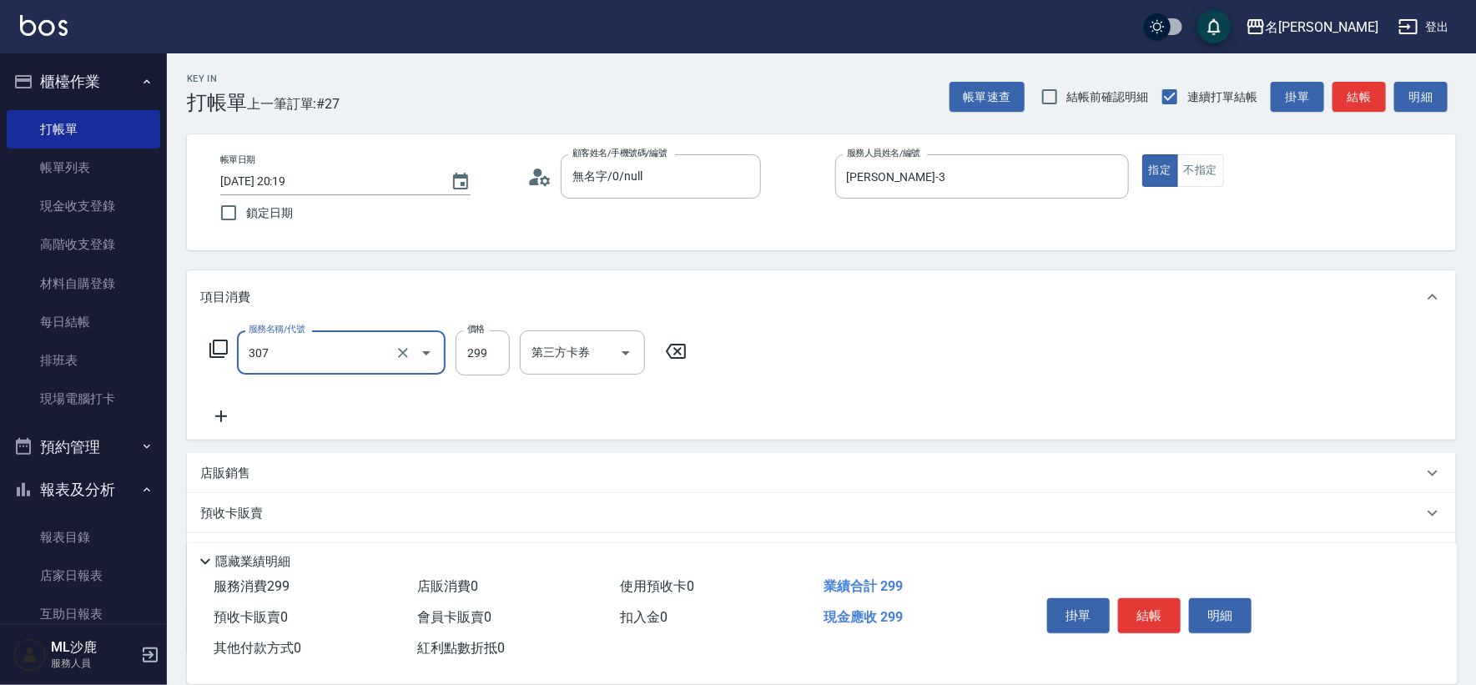
type input "剪髮(307)"
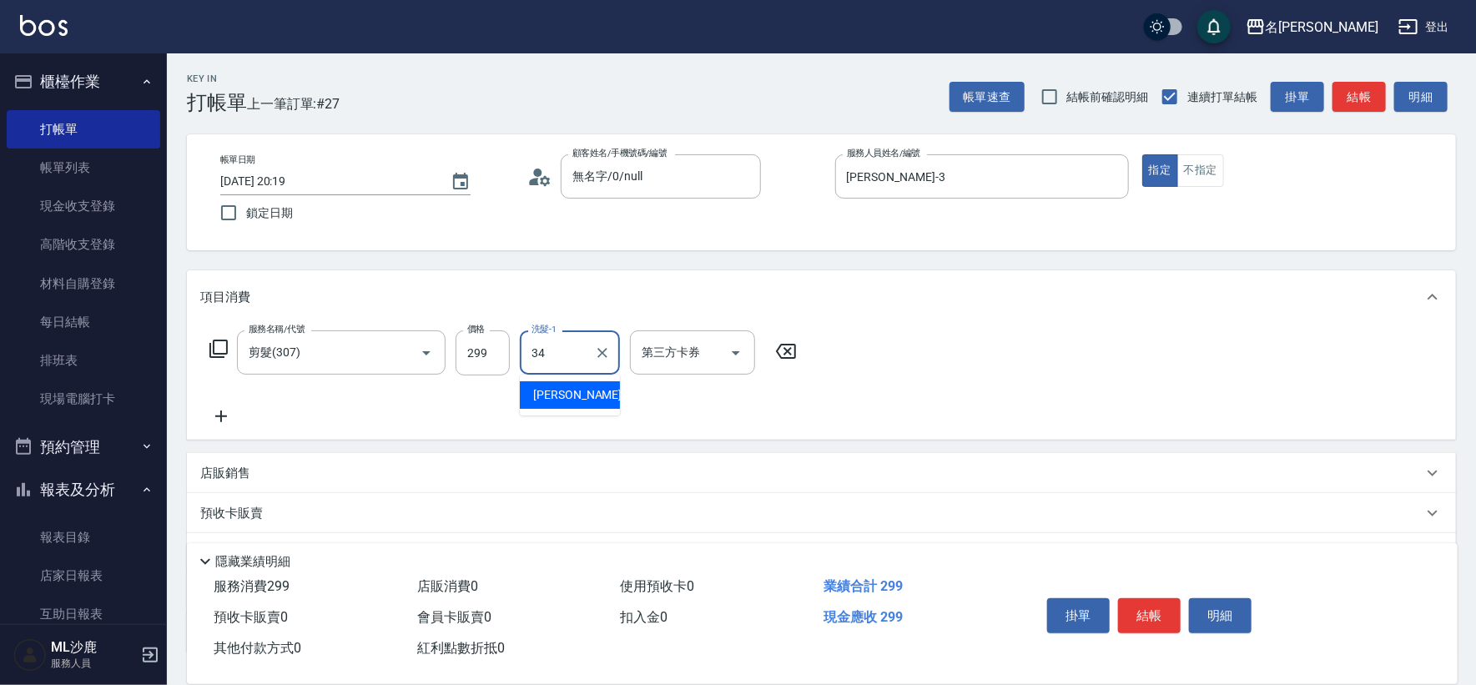
type input "[PERSON_NAME]-34"
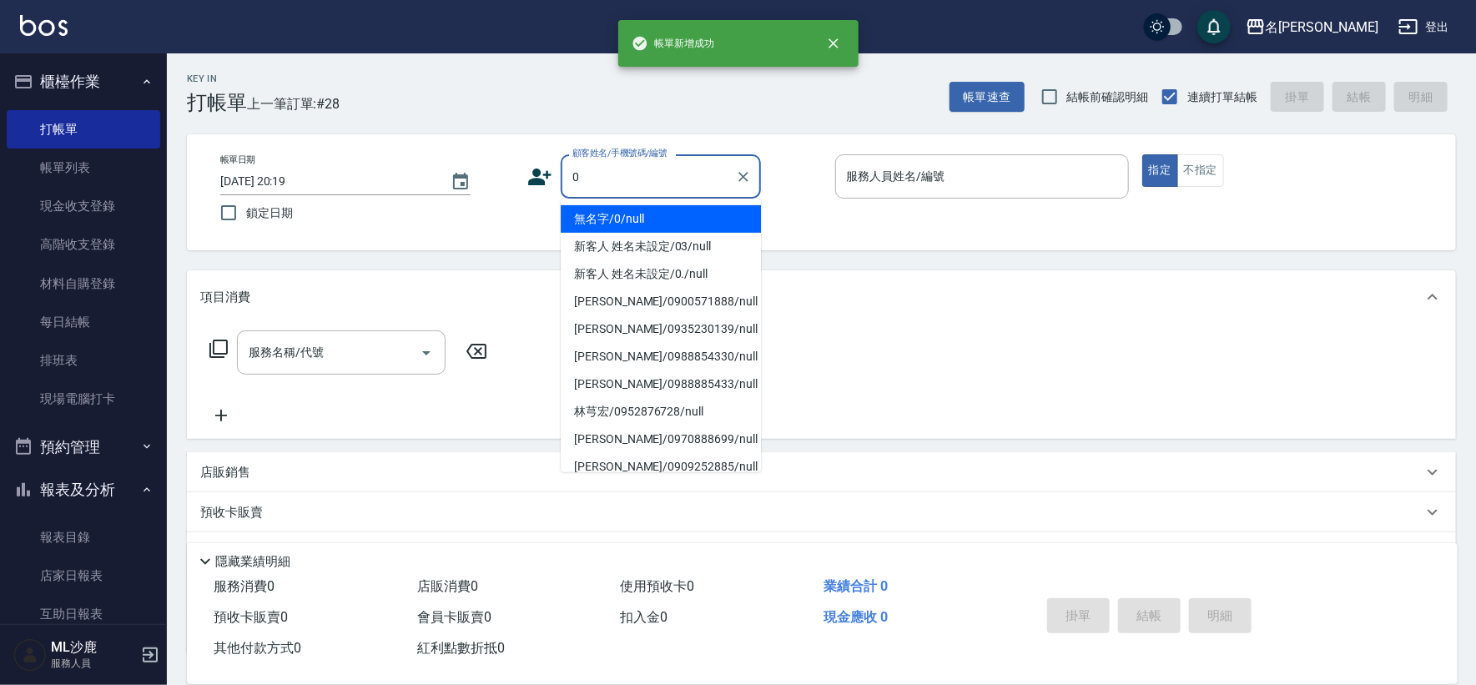
type input "無名字/0/null"
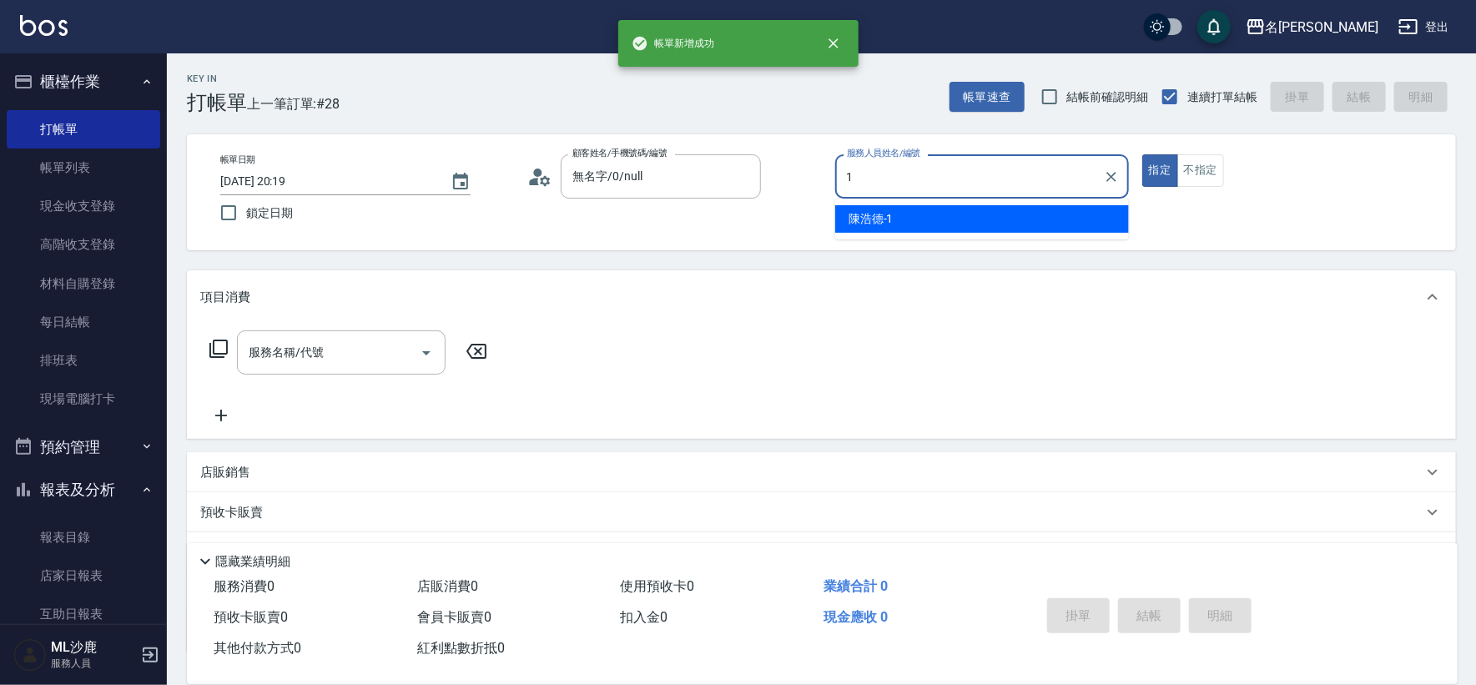
type input "[PERSON_NAME]1"
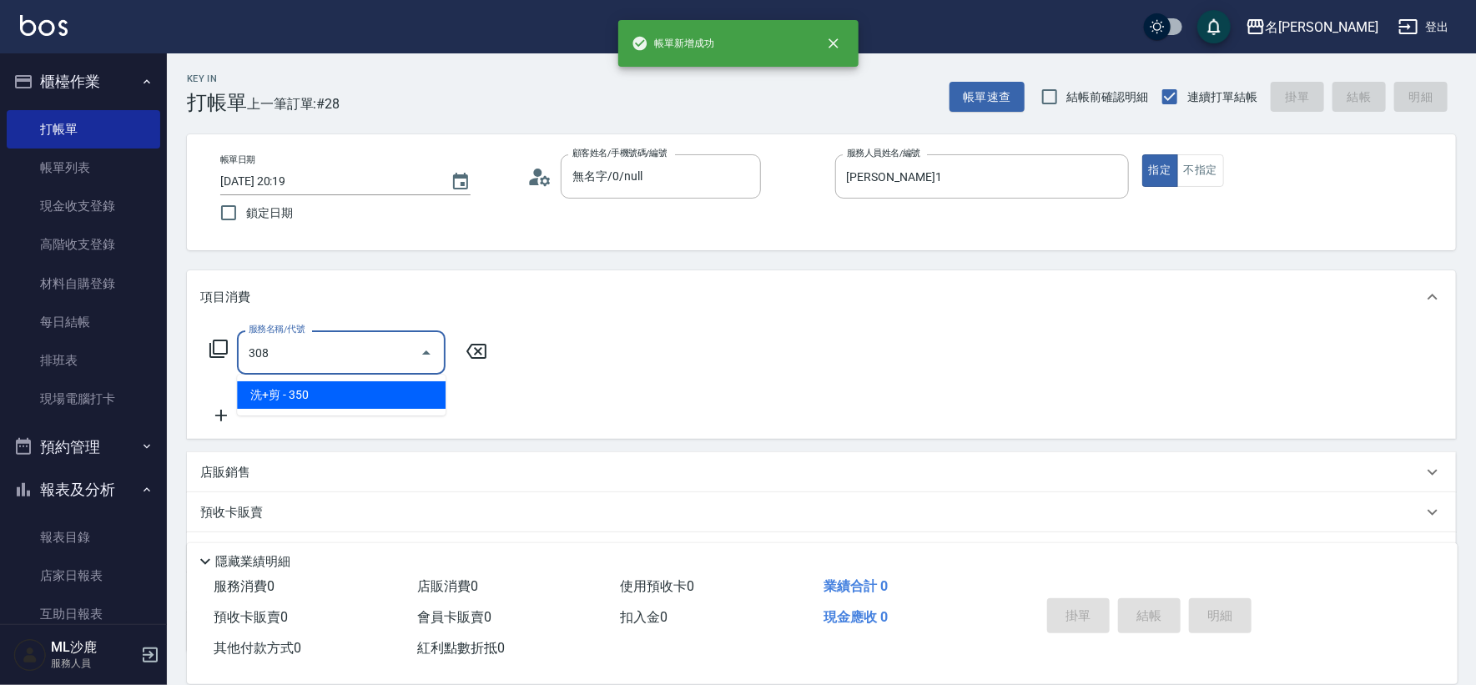
type input "洗+剪(308)"
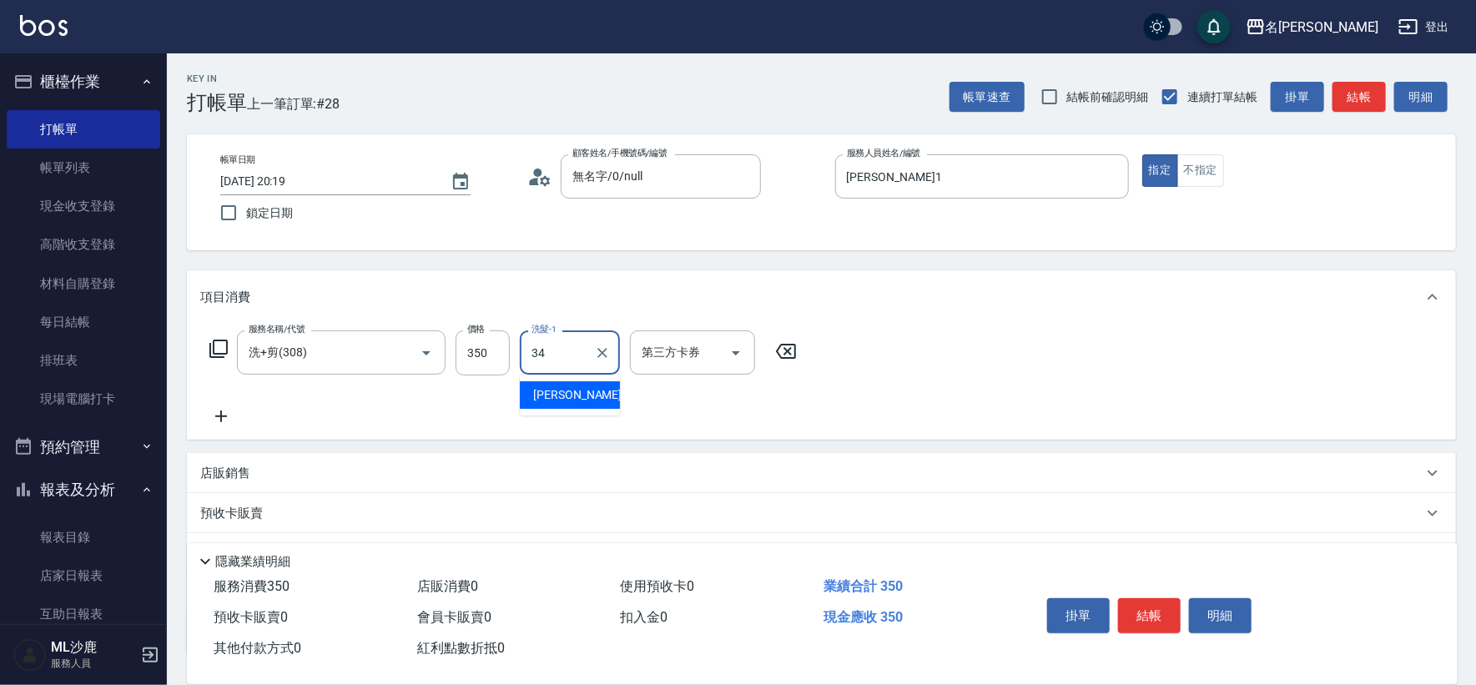
type input "[PERSON_NAME]-34"
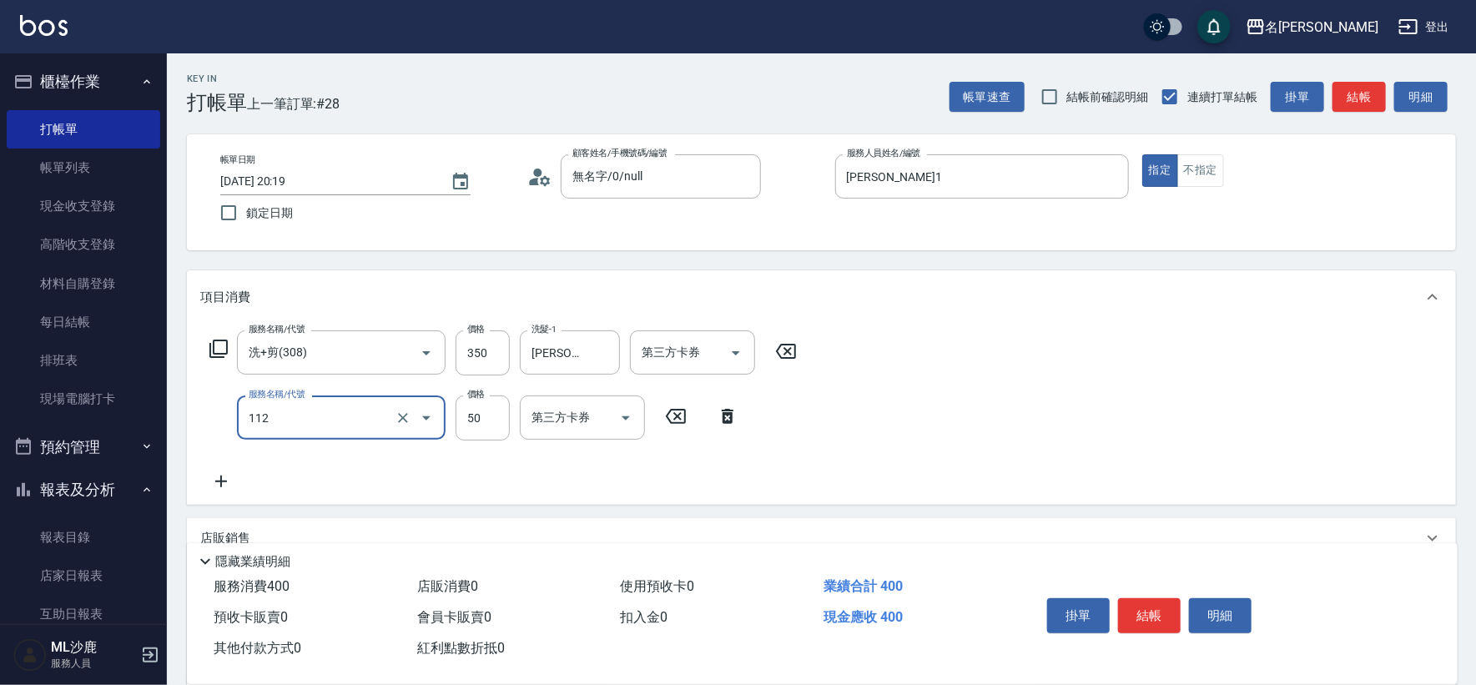
type input "精油50(112)"
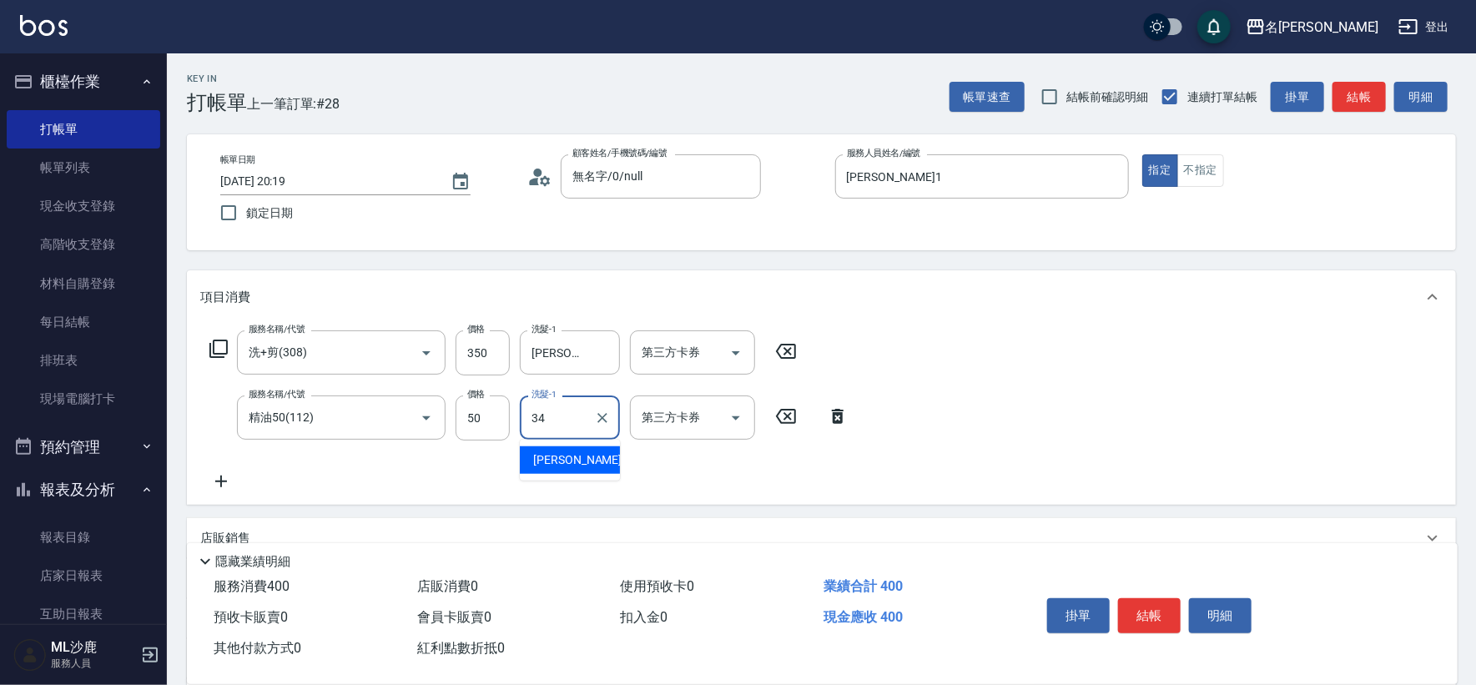
type input "[PERSON_NAME]-34"
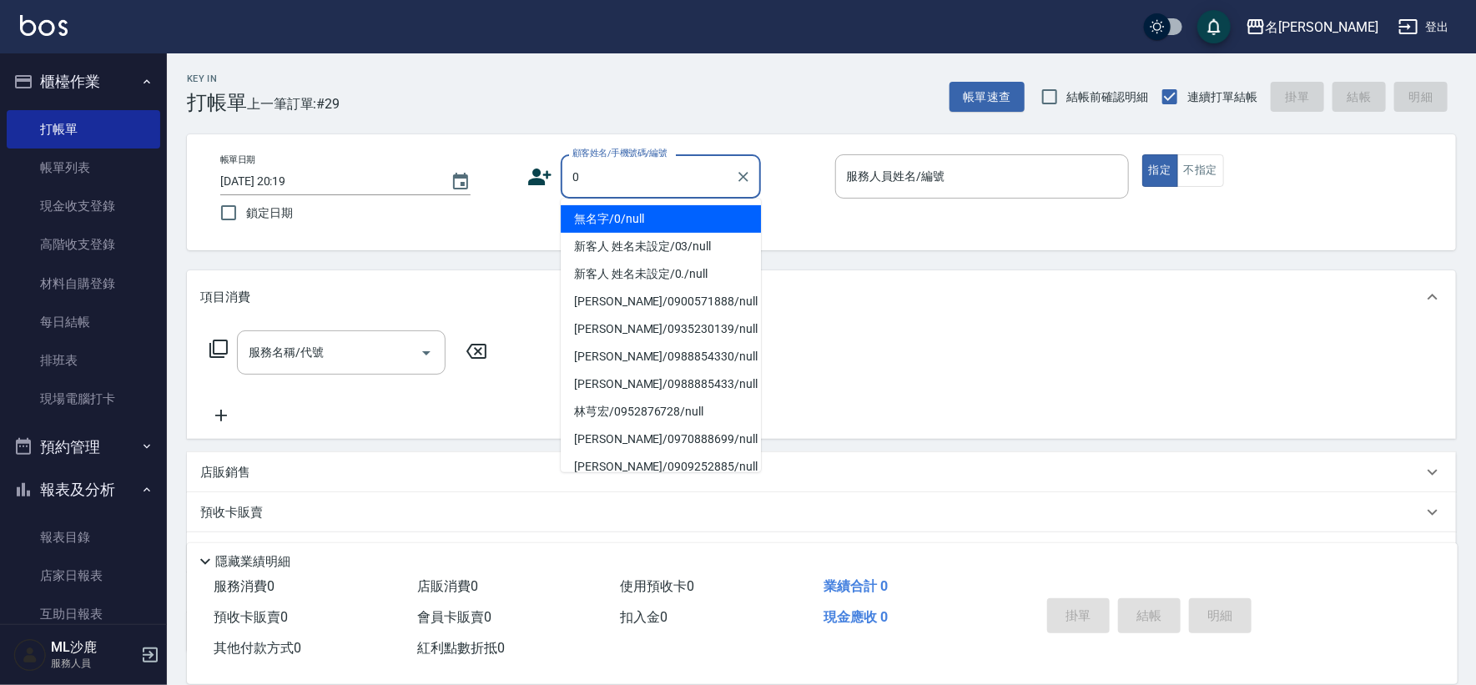
type input "無名字/0/null"
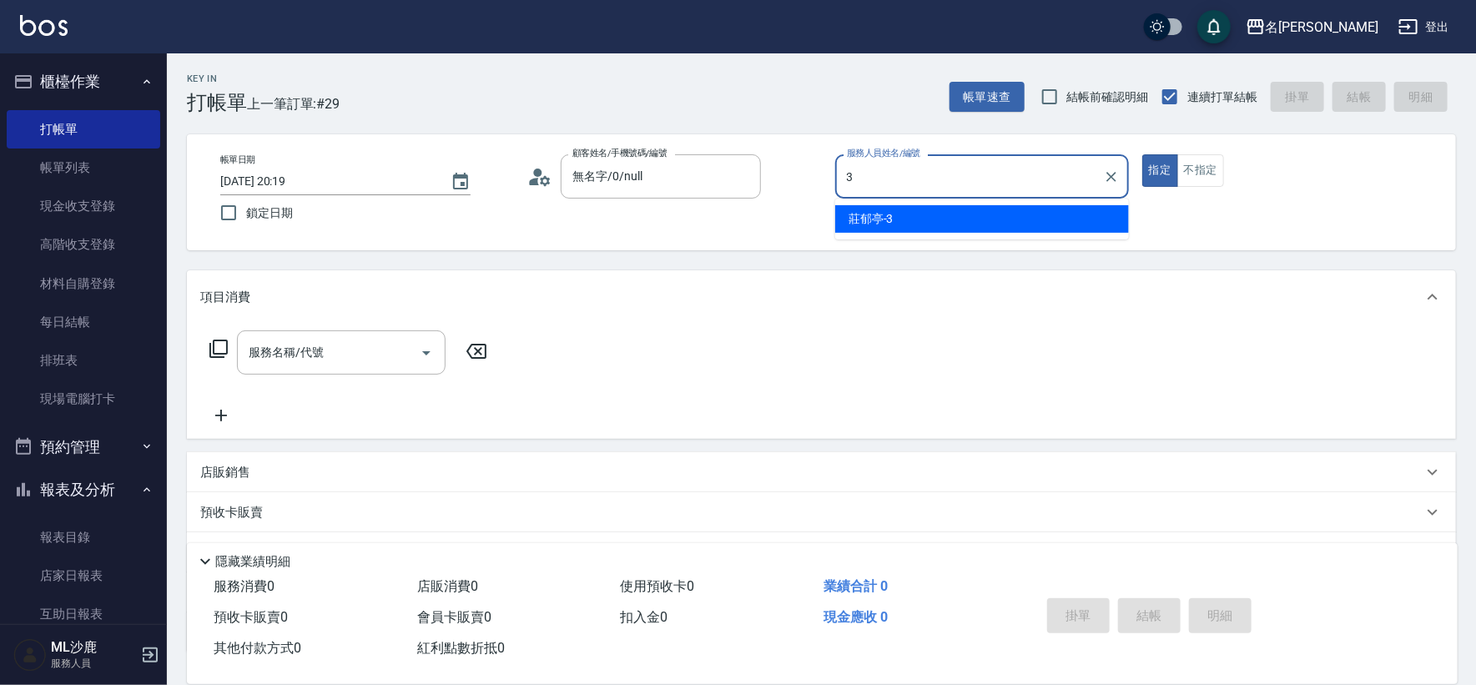
type input "[PERSON_NAME]-3"
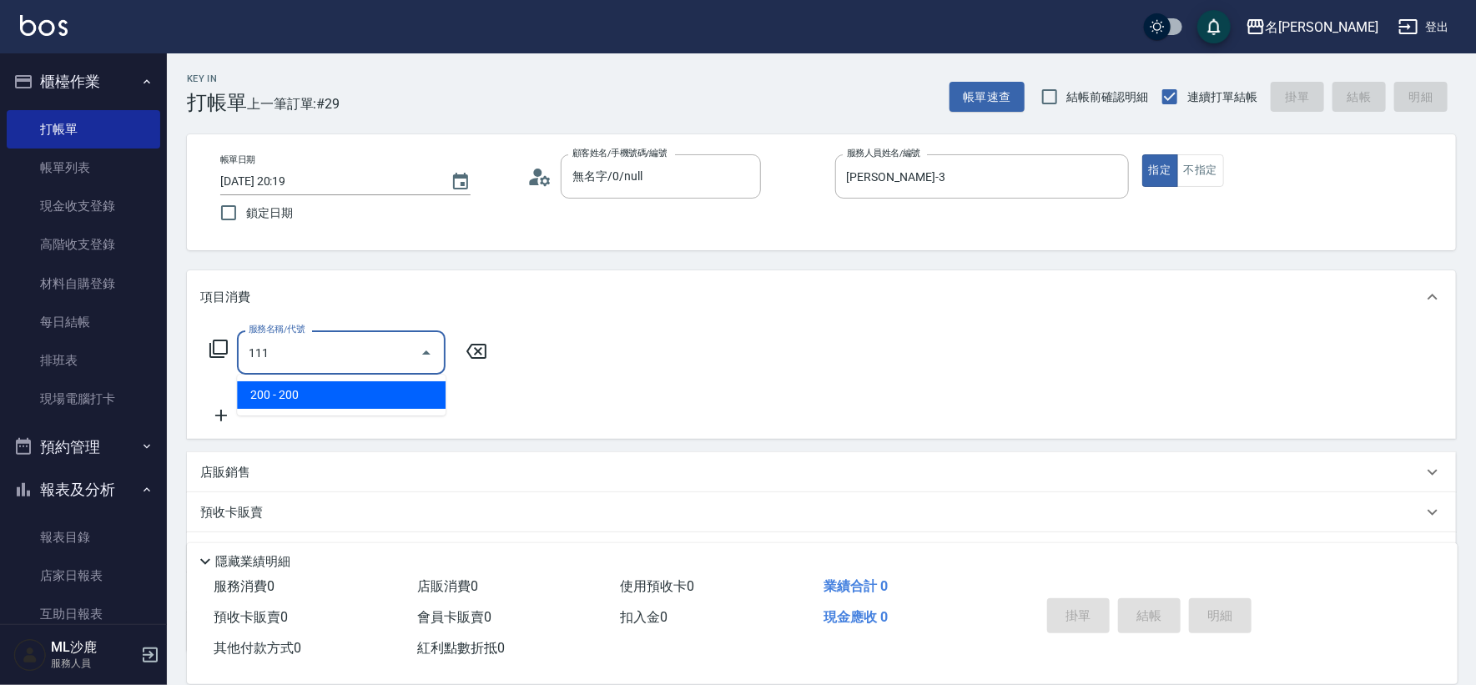
type input "200(111)"
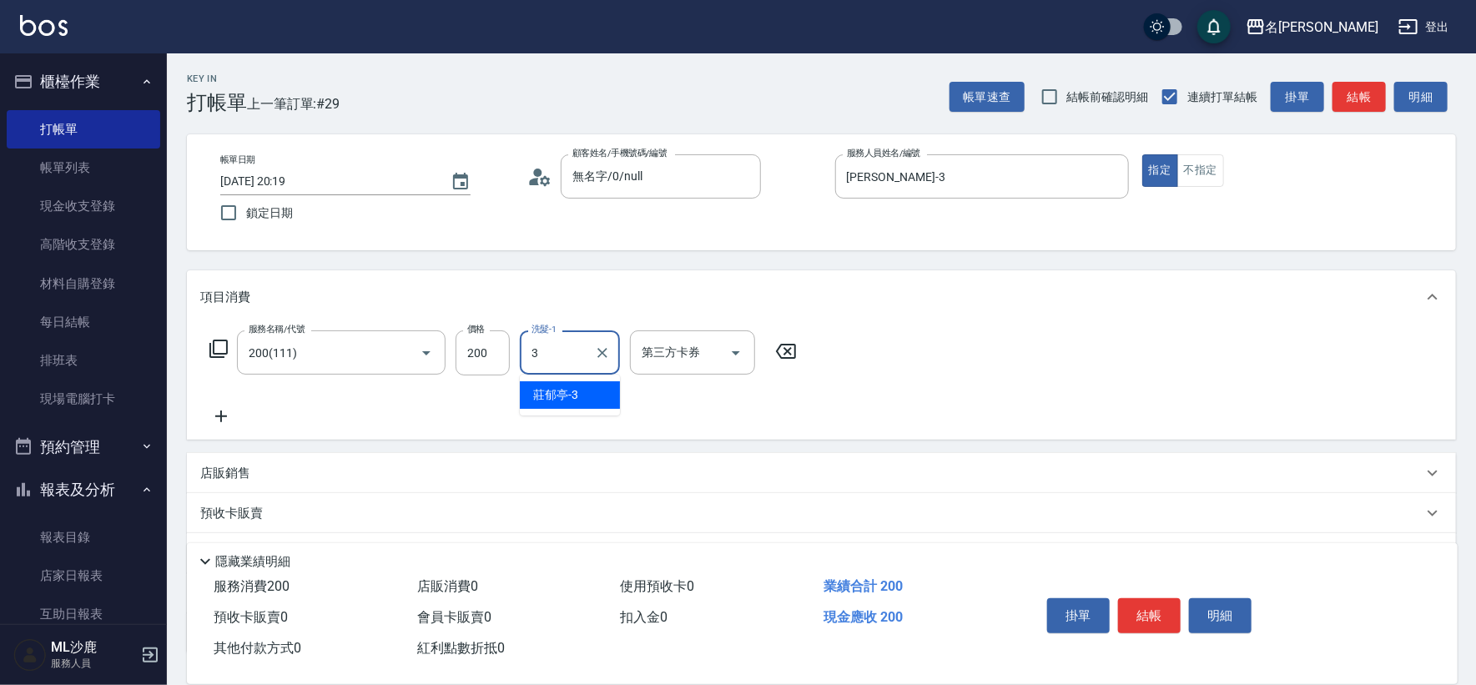
type input "[PERSON_NAME]-3"
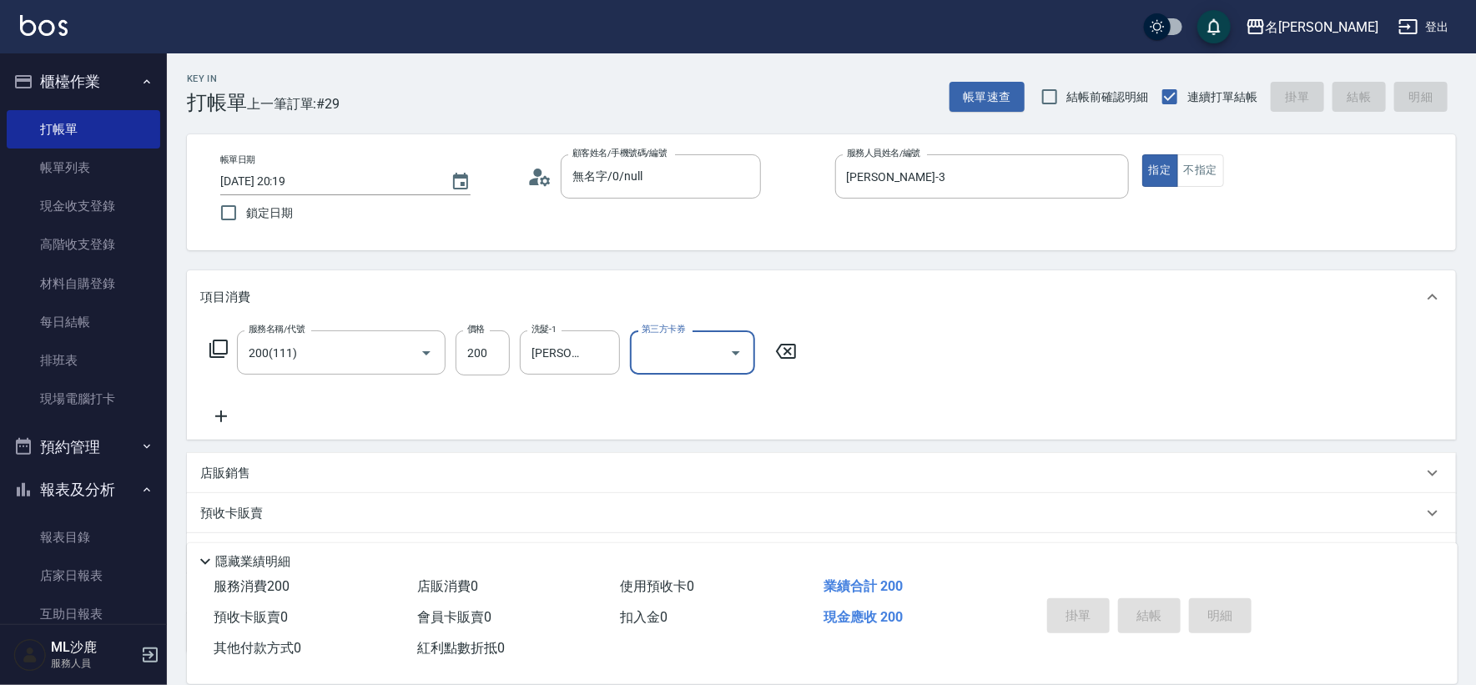
type input "[DATE] 20:20"
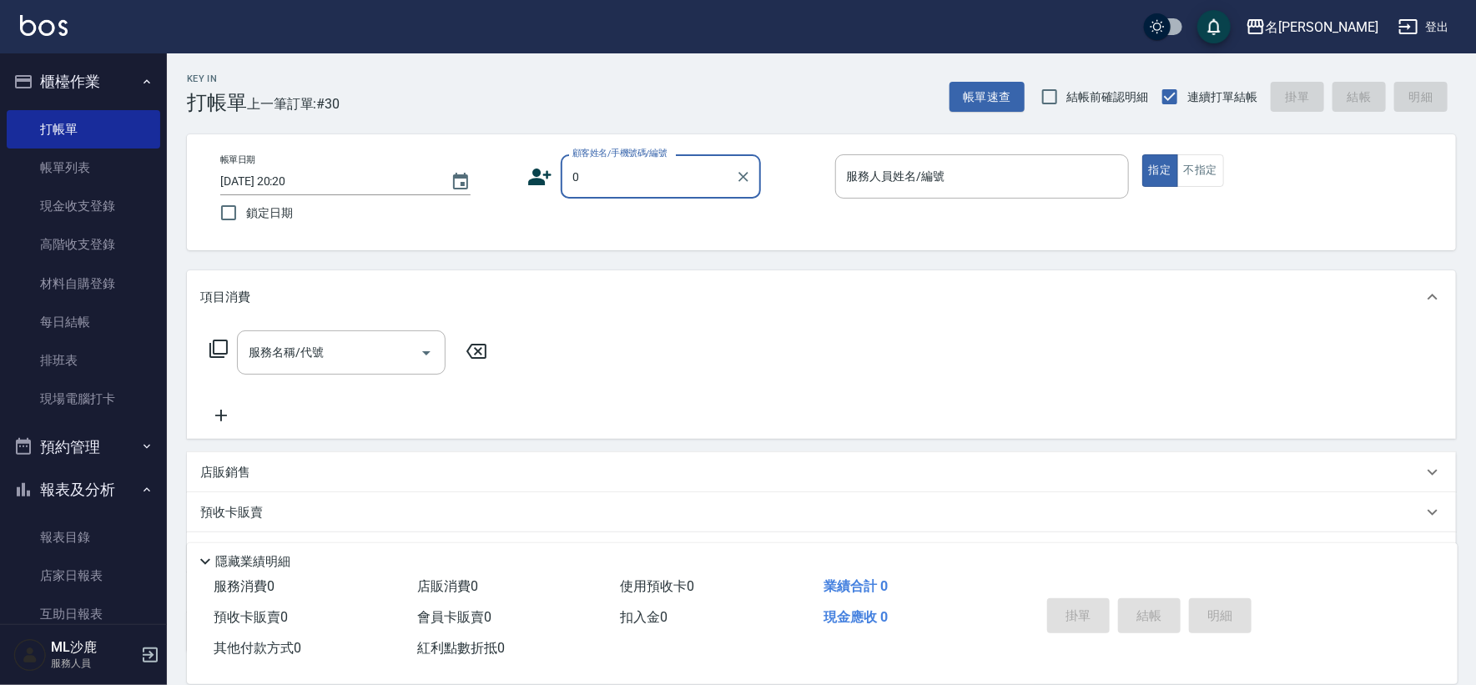
type input "無名字/0/null"
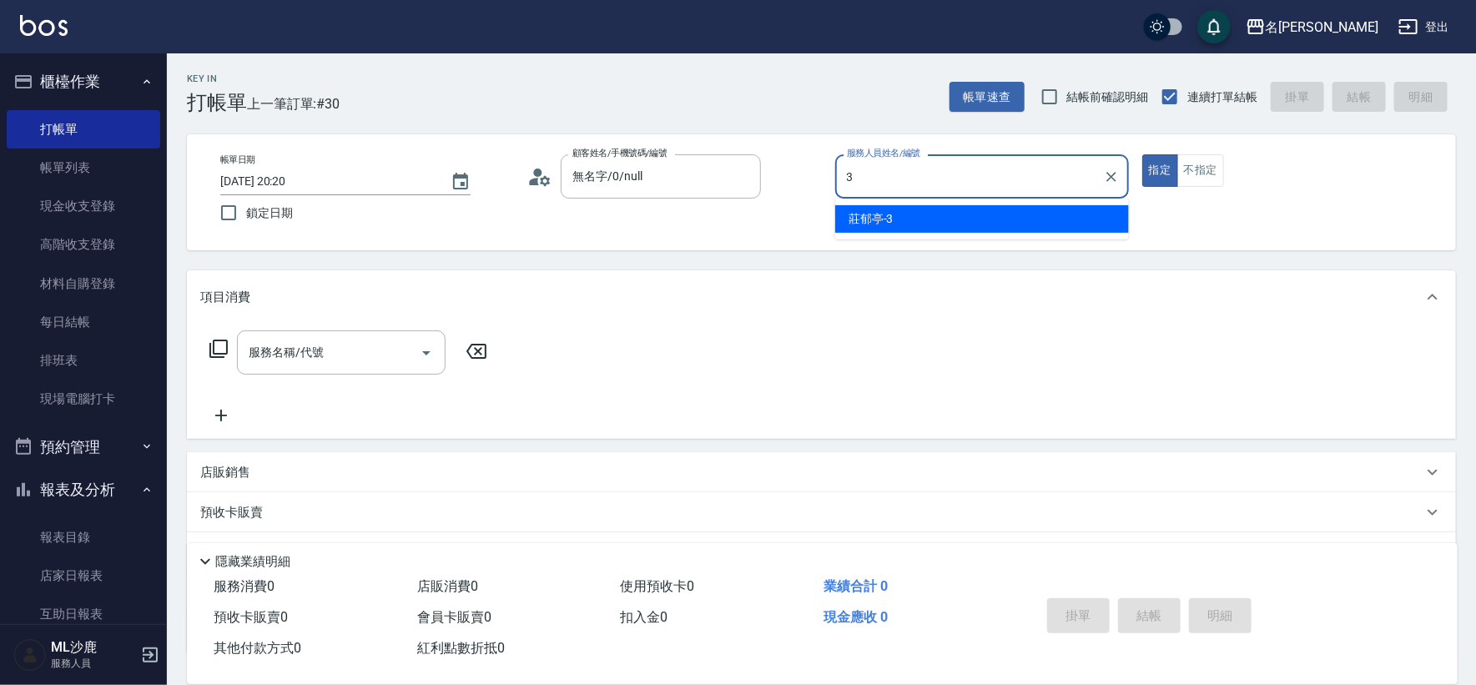
type input "[PERSON_NAME]-3"
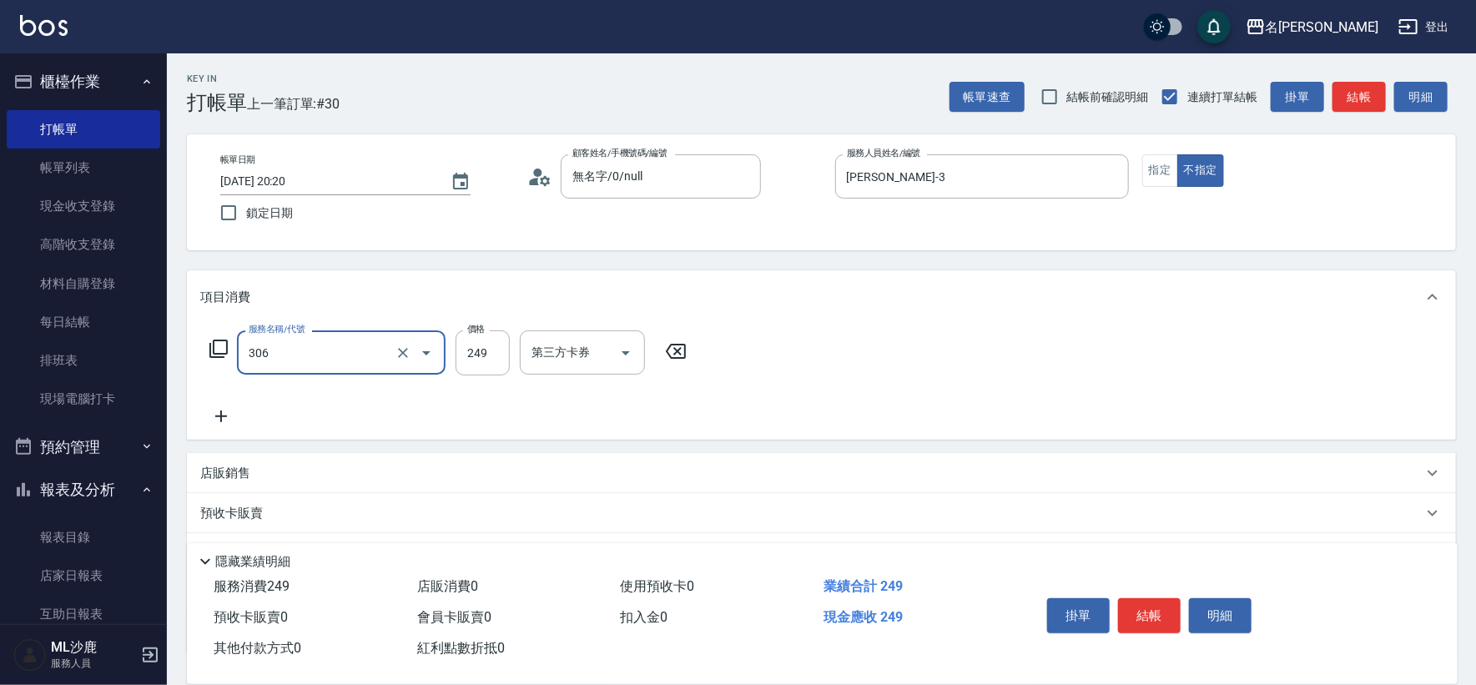
type input "剪髮(306)"
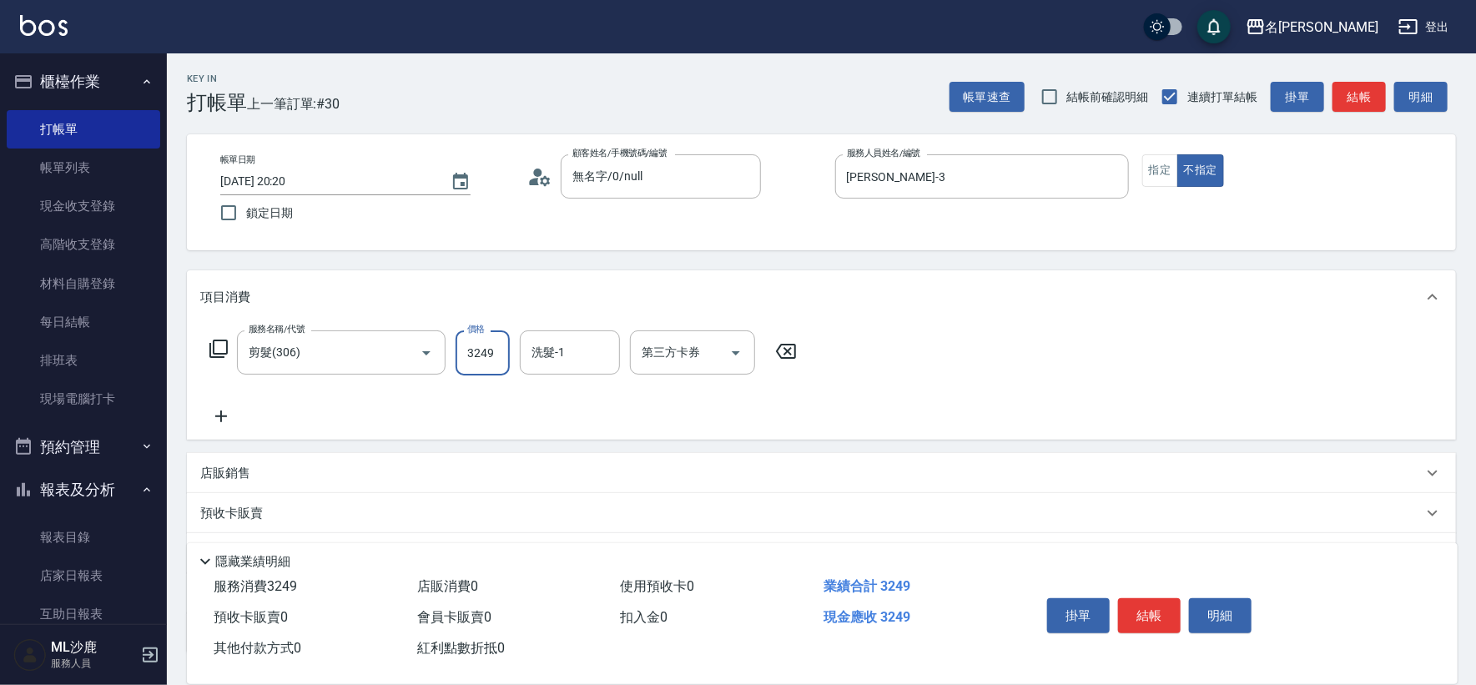
type input "249"
type input "[PERSON_NAME]-34"
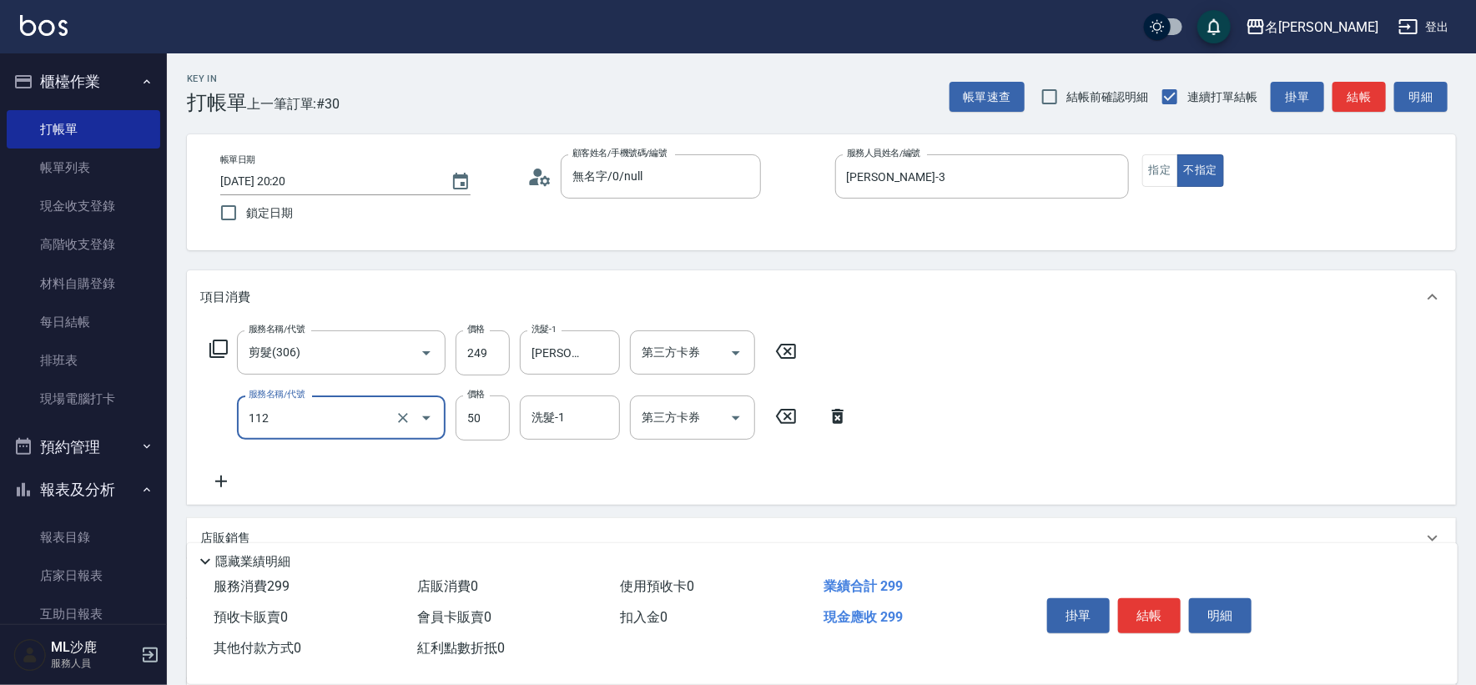
type input "精油50(112)"
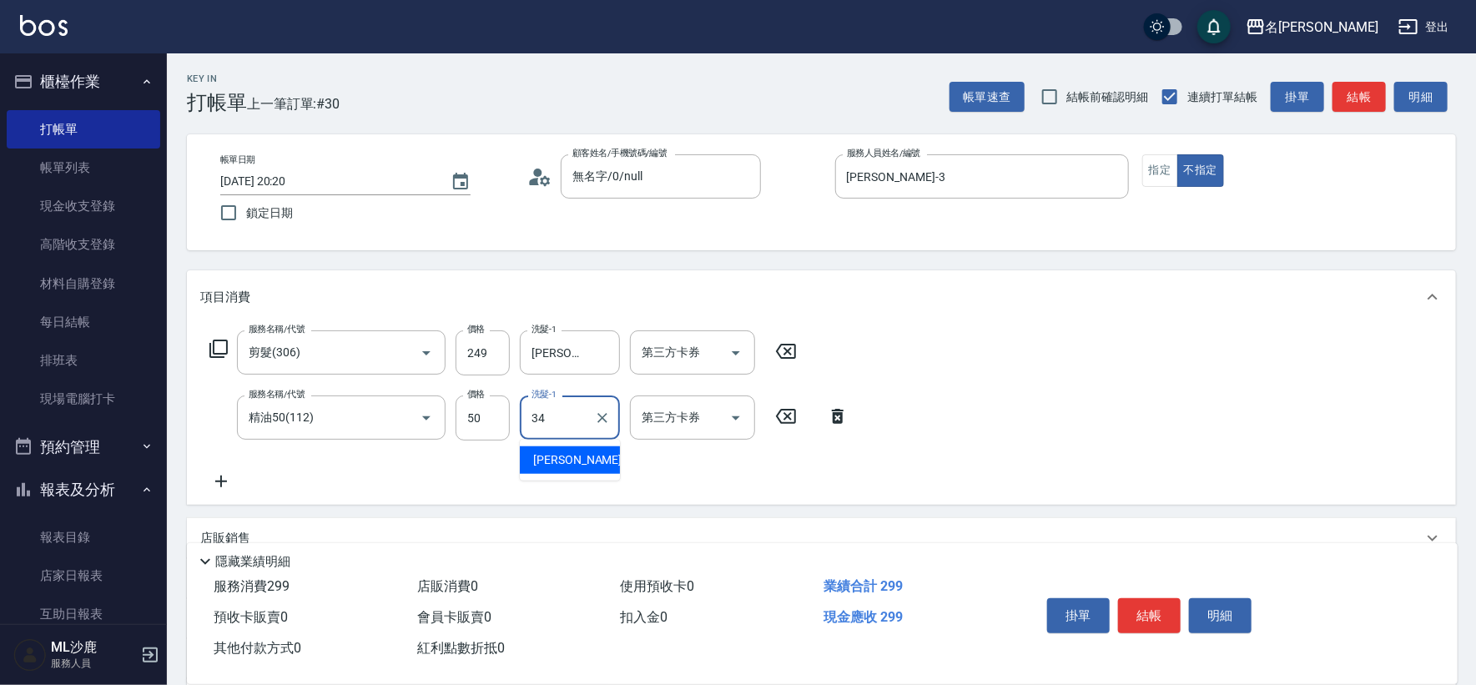
type input "[PERSON_NAME]-34"
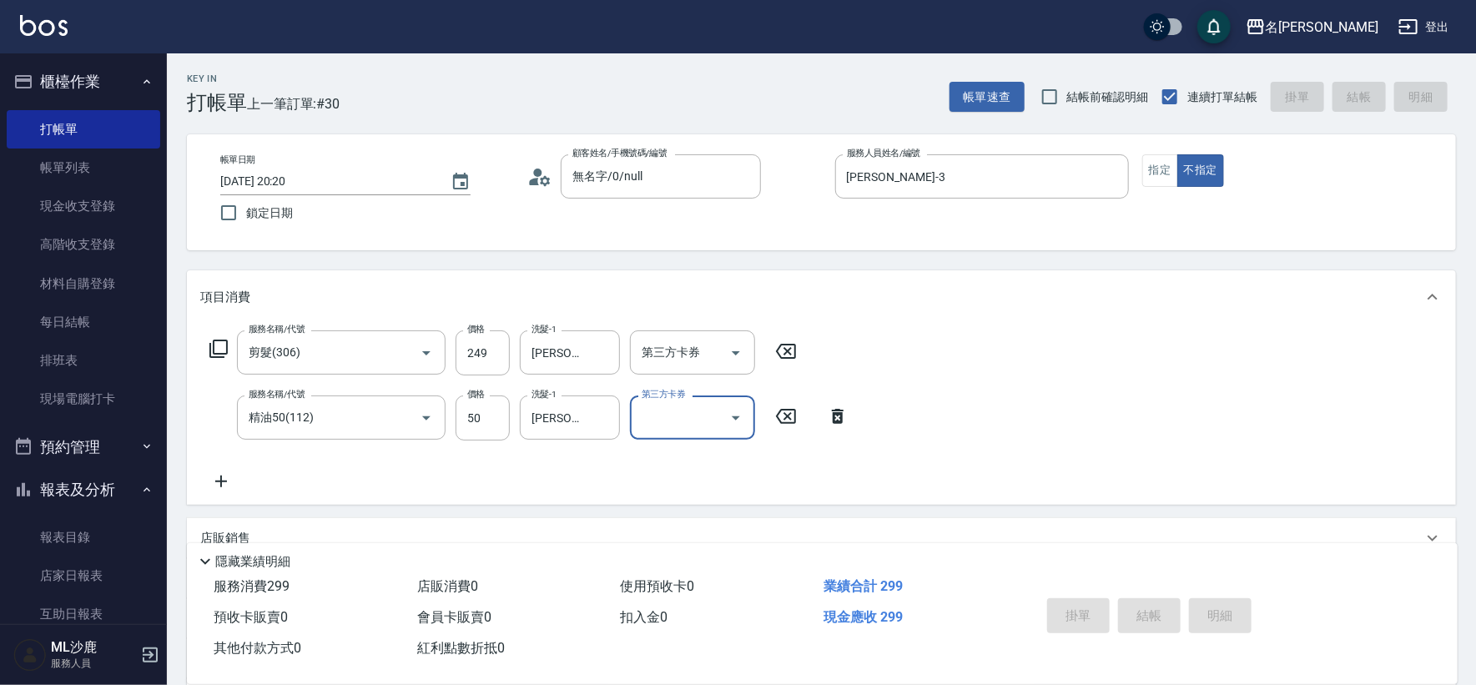
type input "[DATE] 20:21"
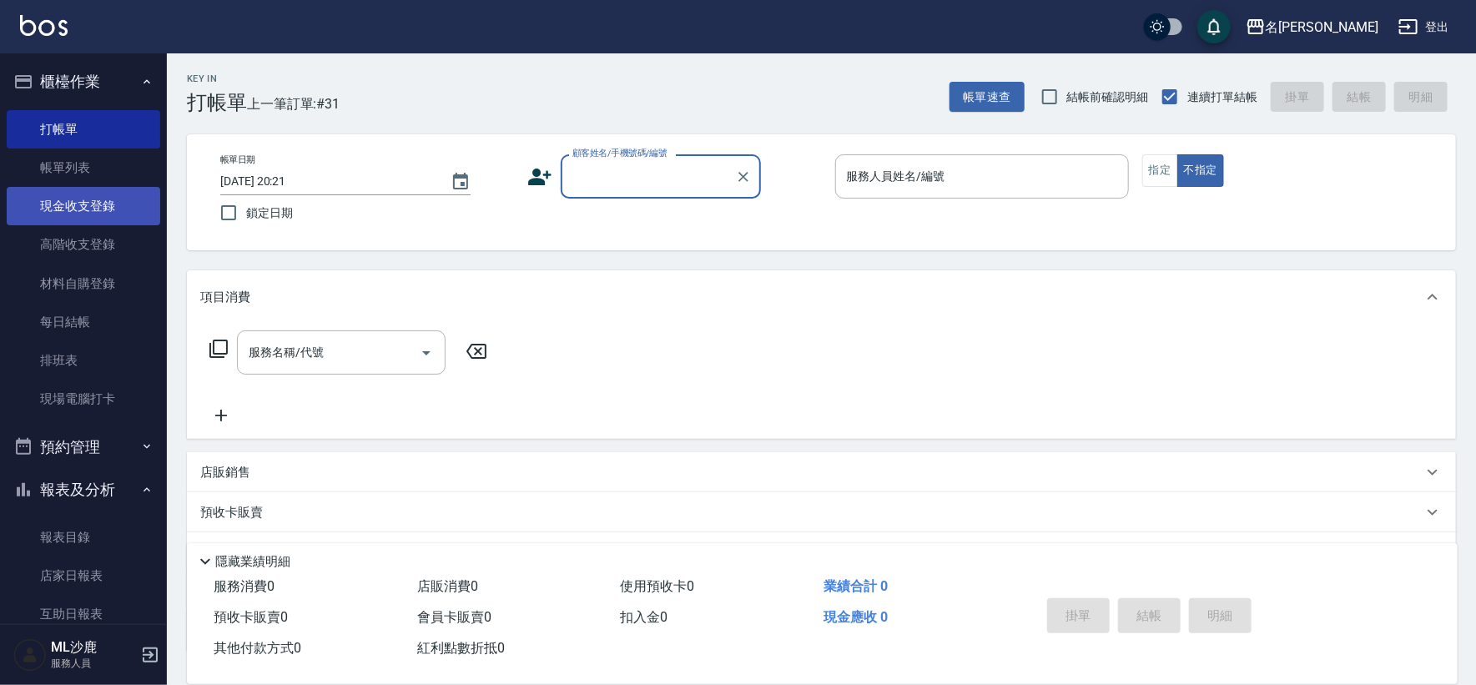
click at [99, 199] on link "現金收支登錄" at bounding box center [84, 206] width 154 height 38
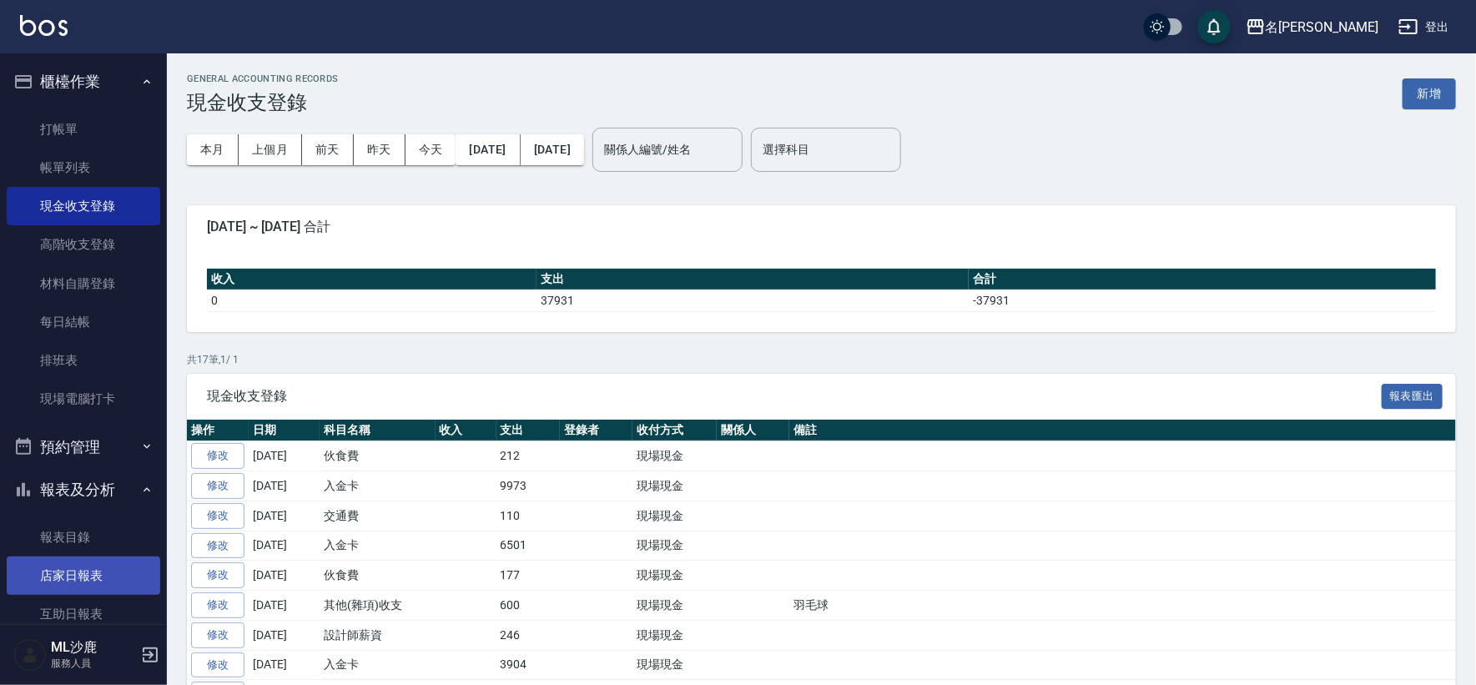
click at [67, 572] on link "店家日報表" at bounding box center [84, 575] width 154 height 38
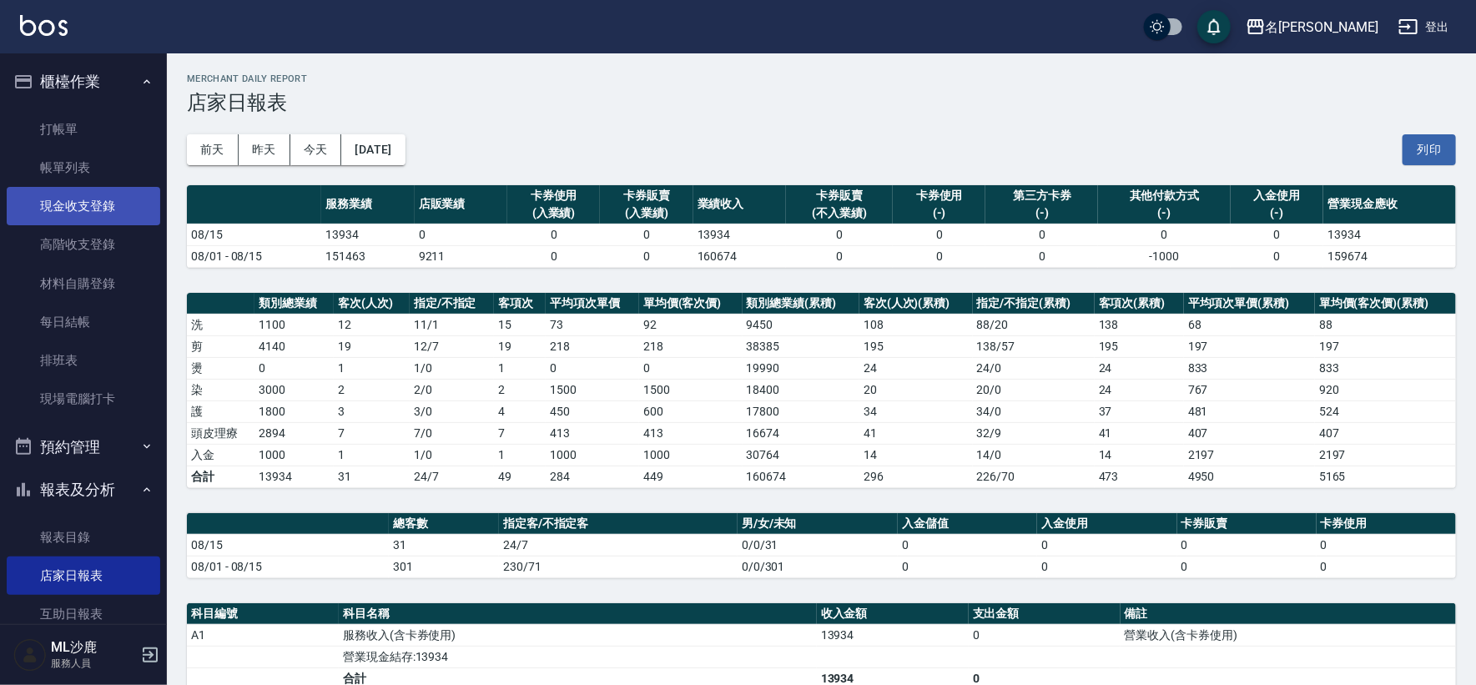
click at [88, 199] on link "現金收支登錄" at bounding box center [84, 206] width 154 height 38
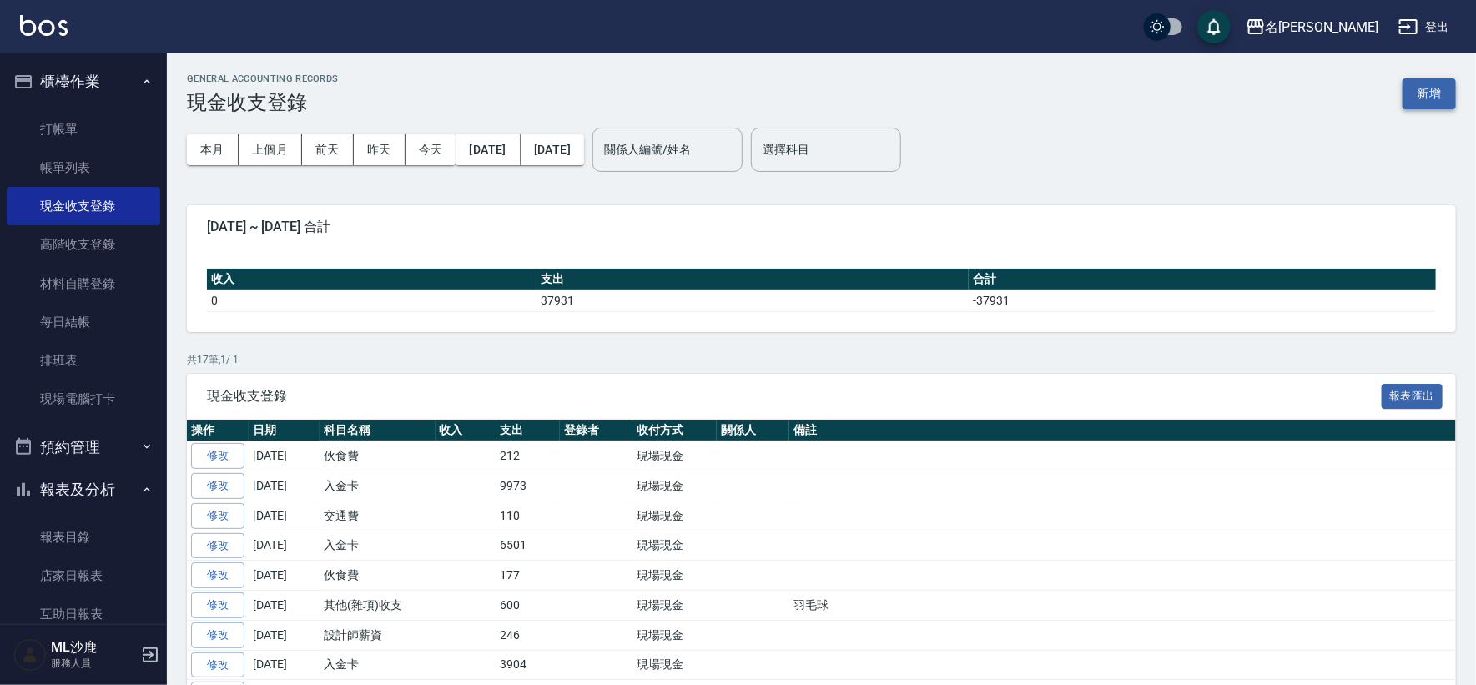
click at [1431, 102] on button "新增" at bounding box center [1428, 93] width 53 height 31
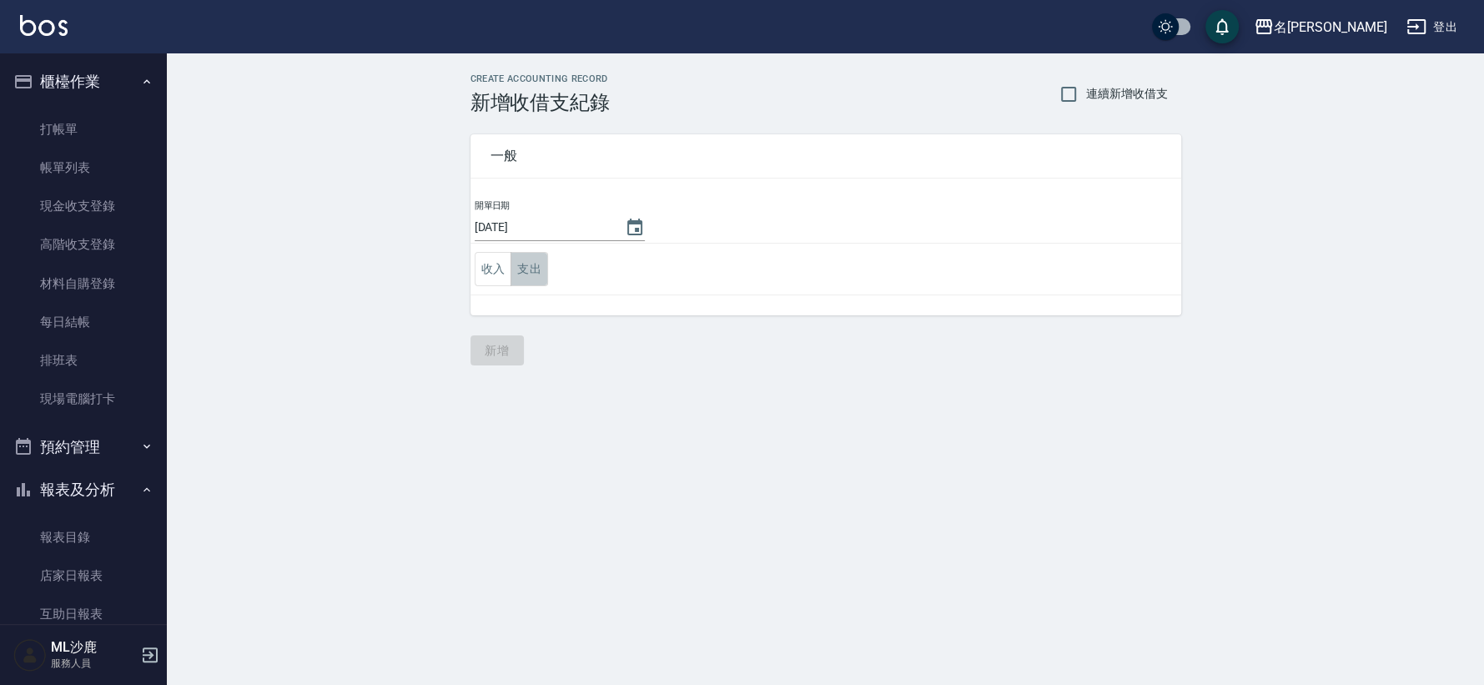
click at [530, 271] on button "支出" at bounding box center [530, 269] width 38 height 34
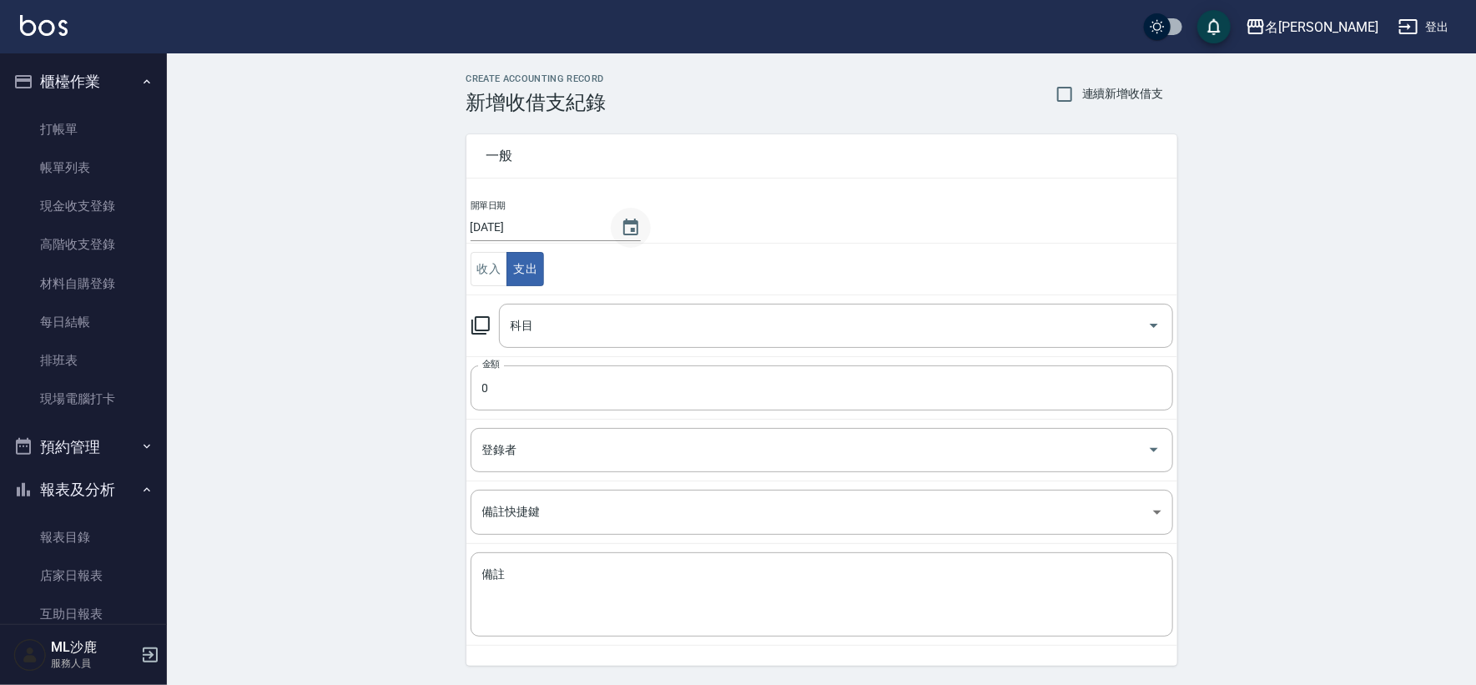
click at [635, 232] on icon "Choose date, selected date is 2025-08-15" at bounding box center [631, 228] width 20 height 20
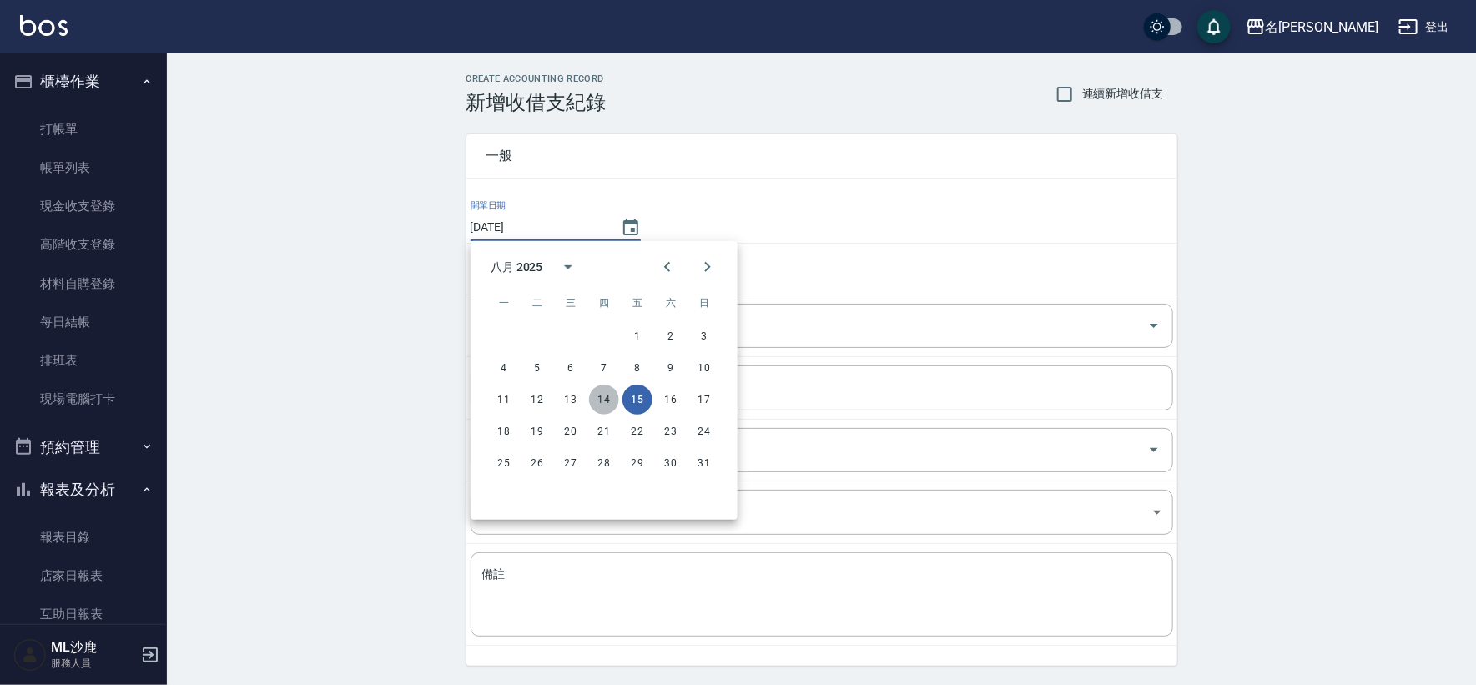
click at [602, 395] on button "14" at bounding box center [604, 400] width 30 height 30
type input "[DATE]"
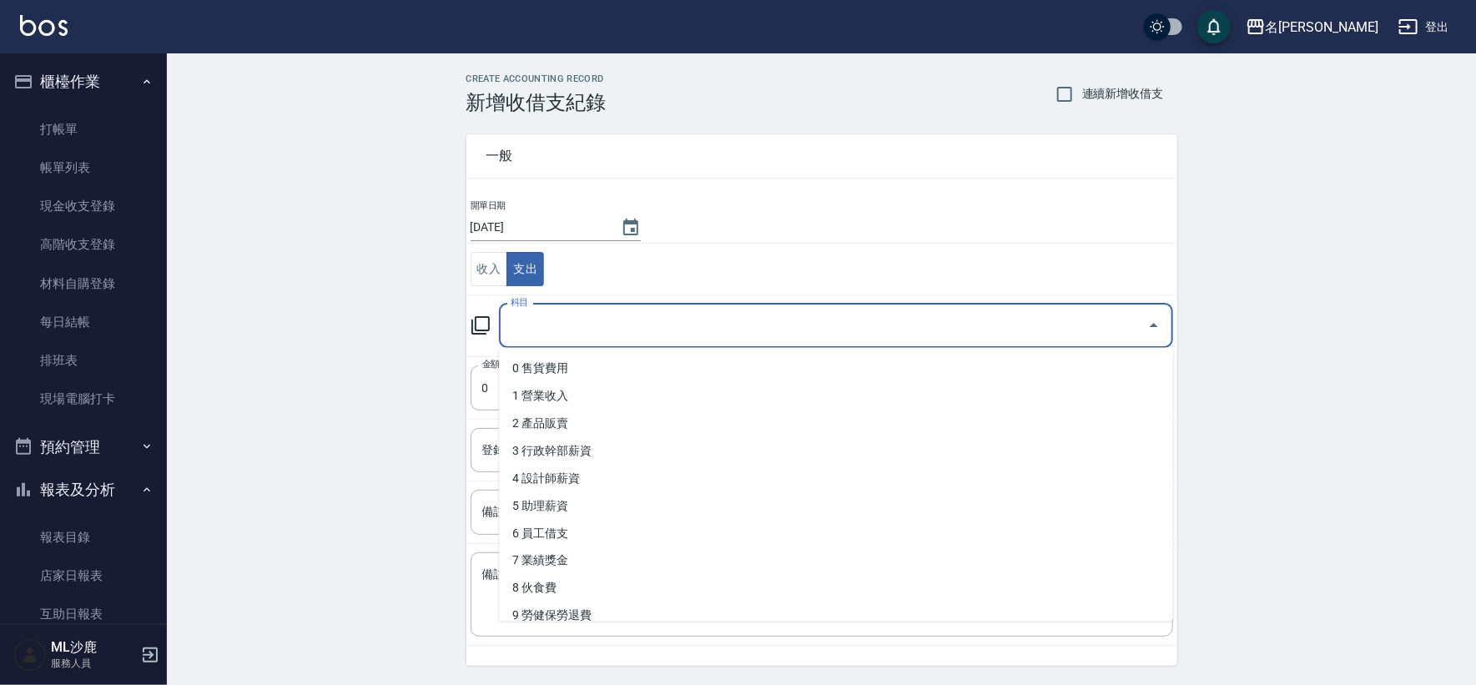
click at [591, 325] on input "科目" at bounding box center [823, 325] width 634 height 29
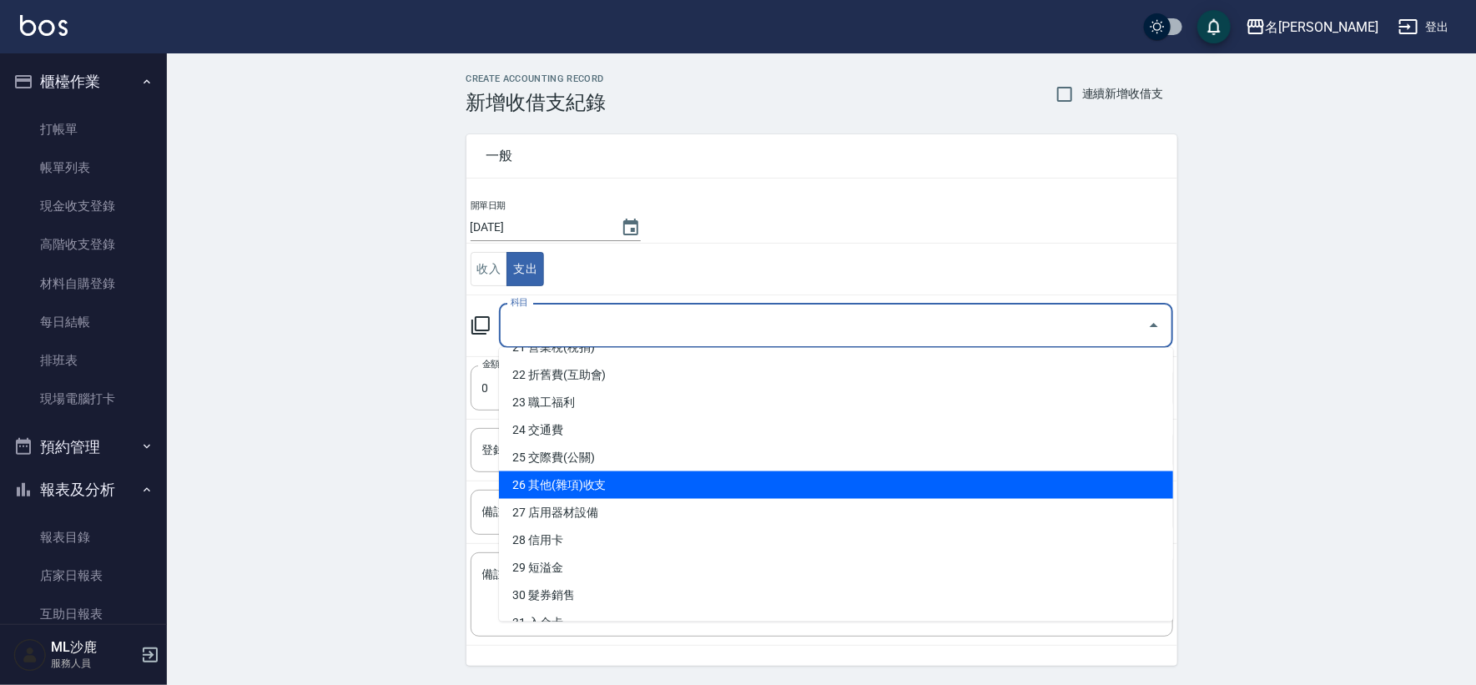
click at [586, 488] on li "26 其他(雜項)收支" at bounding box center [836, 485] width 674 height 28
type input "26 其他(雜項)收支"
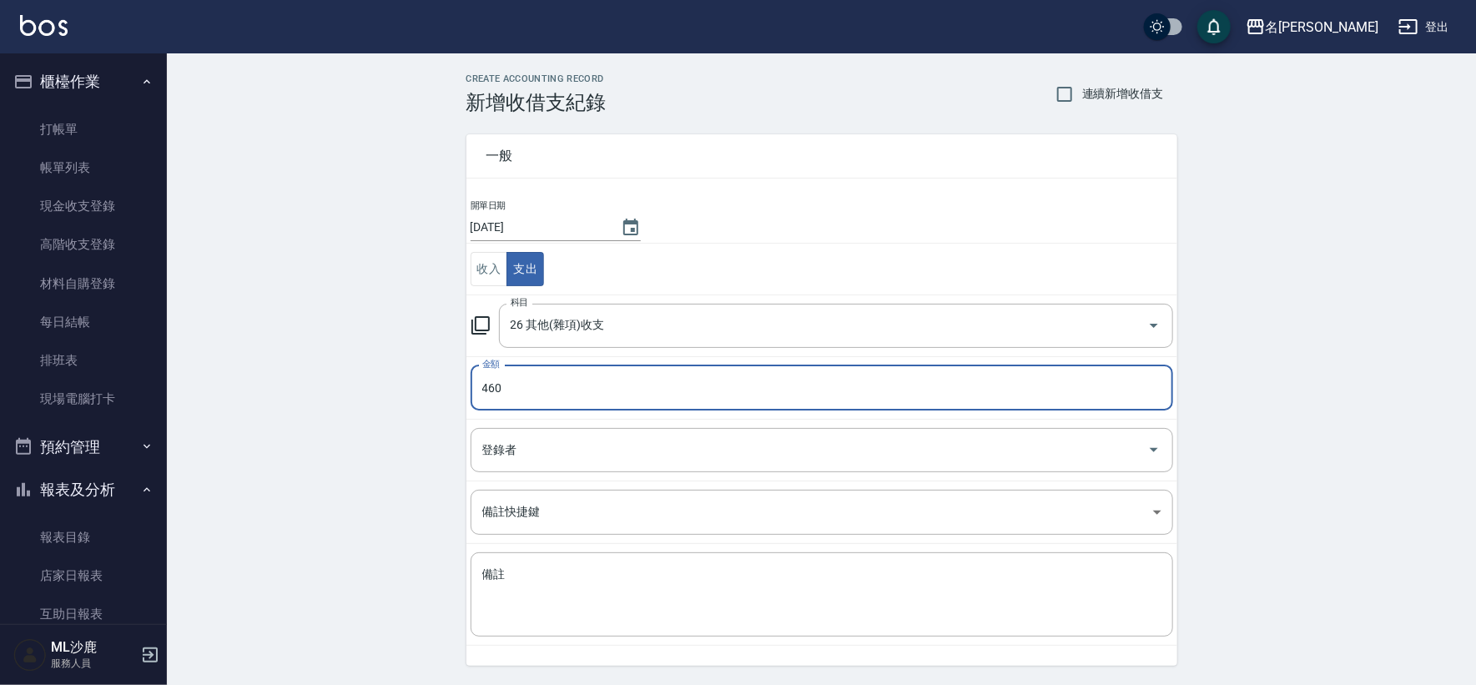
type input "460"
click at [293, 459] on div "CREATE ACCOUNTING RECORD 新增收借支紀錄 連續新增收借支 一般 開單日期 [DATE] 收入 支出 科目 26 其他(雜項)收支 科目…" at bounding box center [821, 394] width 1309 height 683
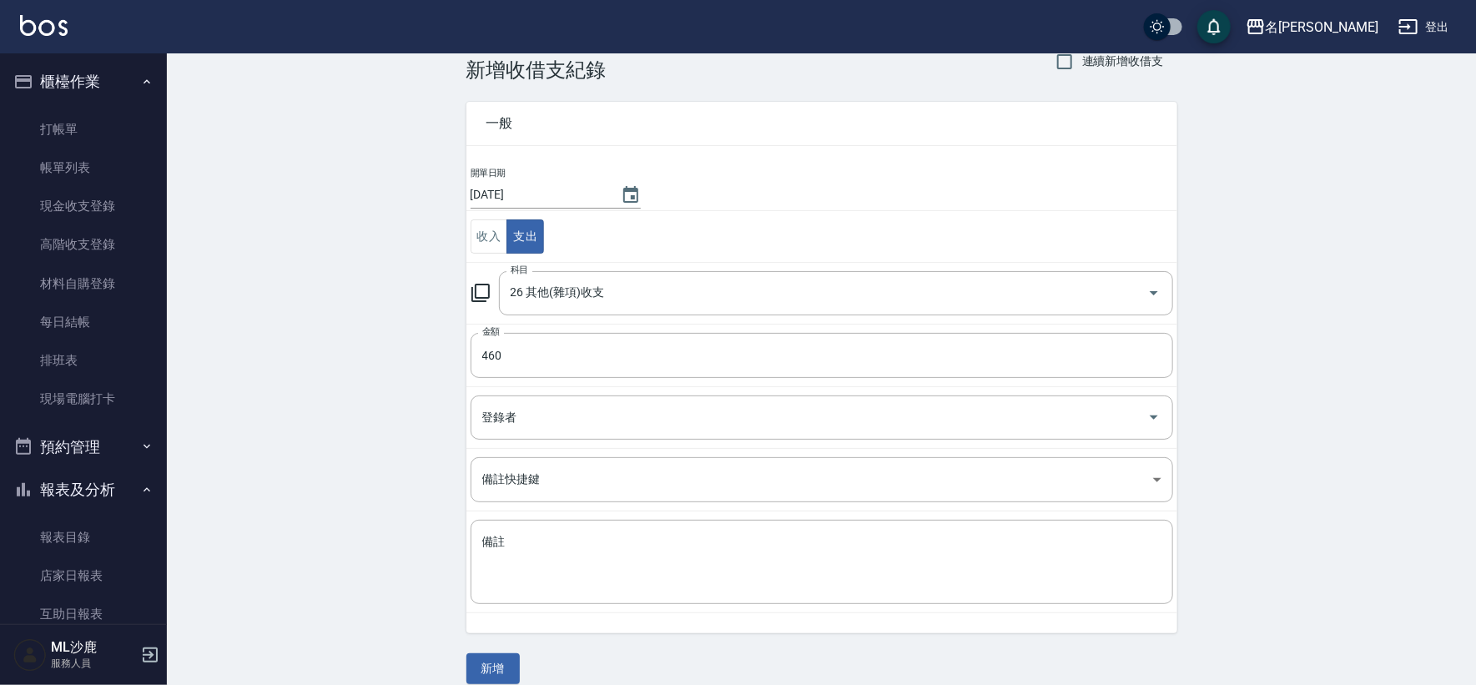
scroll to position [50, 0]
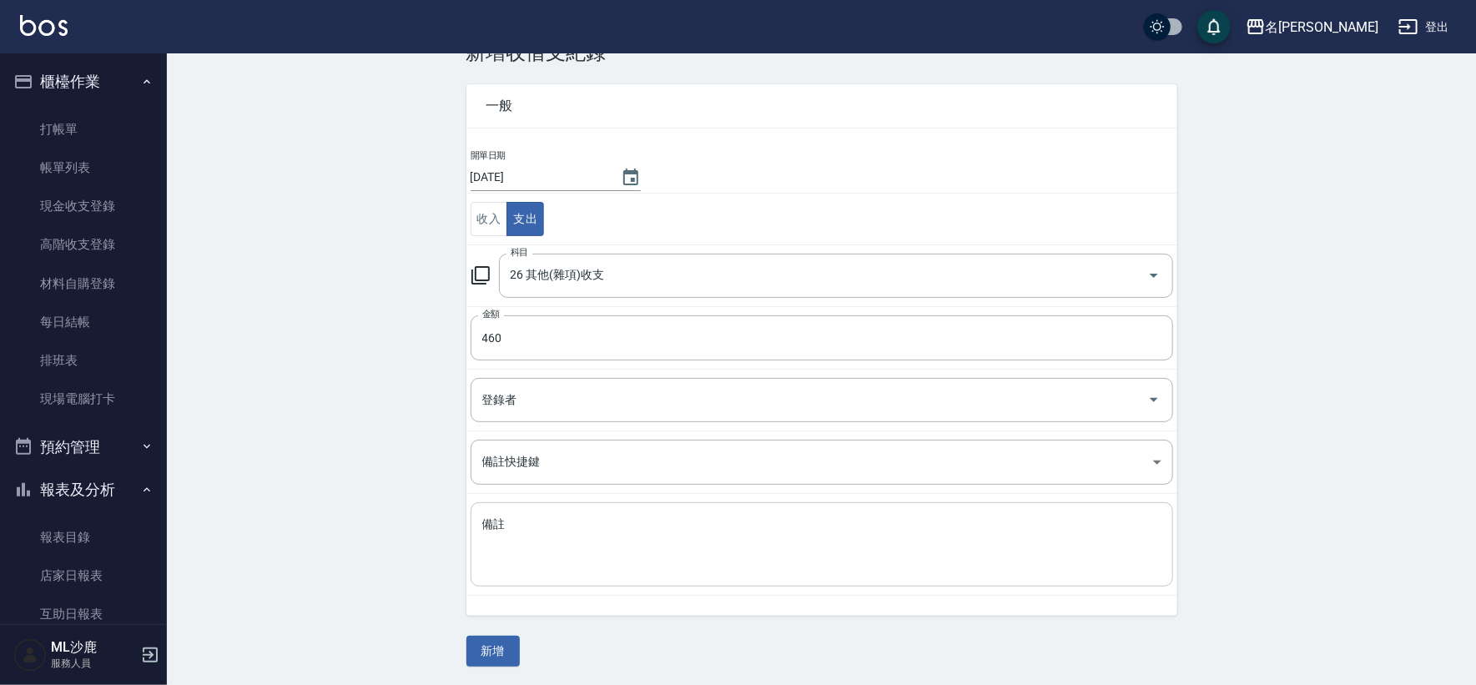
click at [593, 541] on textarea "備註" at bounding box center [821, 544] width 679 height 57
type textarea "2"
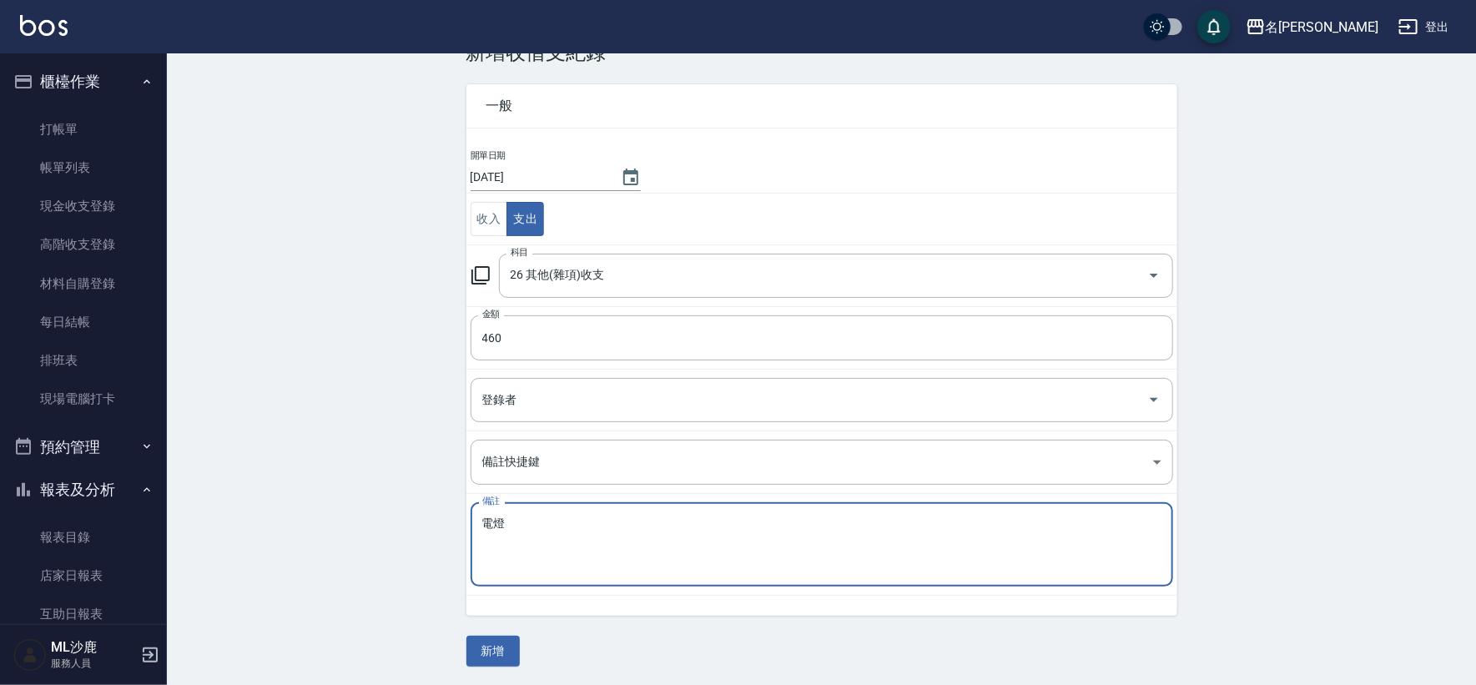
type textarea "電燈"
click at [517, 638] on div "一般 開單日期 [DATE] 收入 支出 科目 26 其他(雜項)收支 科目 金額 460 金額 登錄者 登錄者 備註快捷鍵 ​ 備註快捷鍵 備註 電燈 x …" at bounding box center [821, 365] width 711 height 602
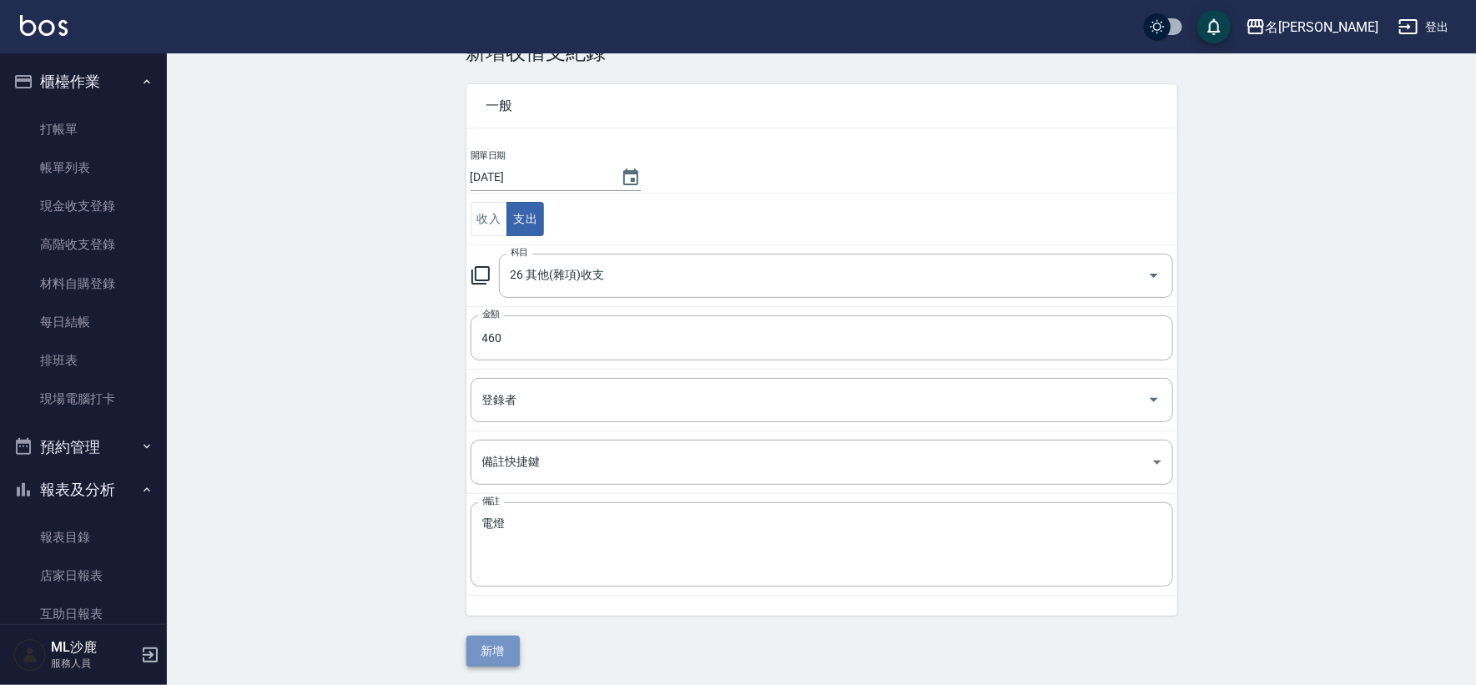
click at [515, 640] on button "新增" at bounding box center [492, 651] width 53 height 31
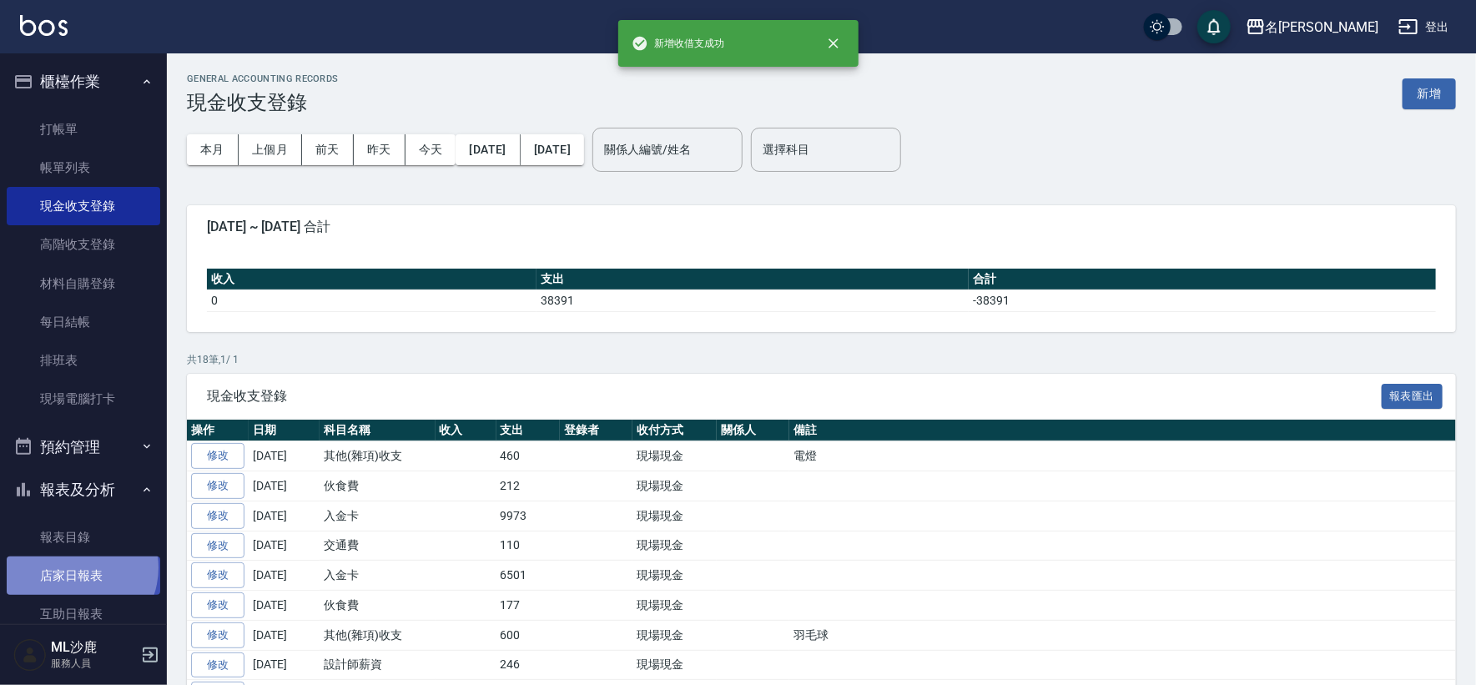
click at [73, 568] on link "店家日報表" at bounding box center [84, 575] width 154 height 38
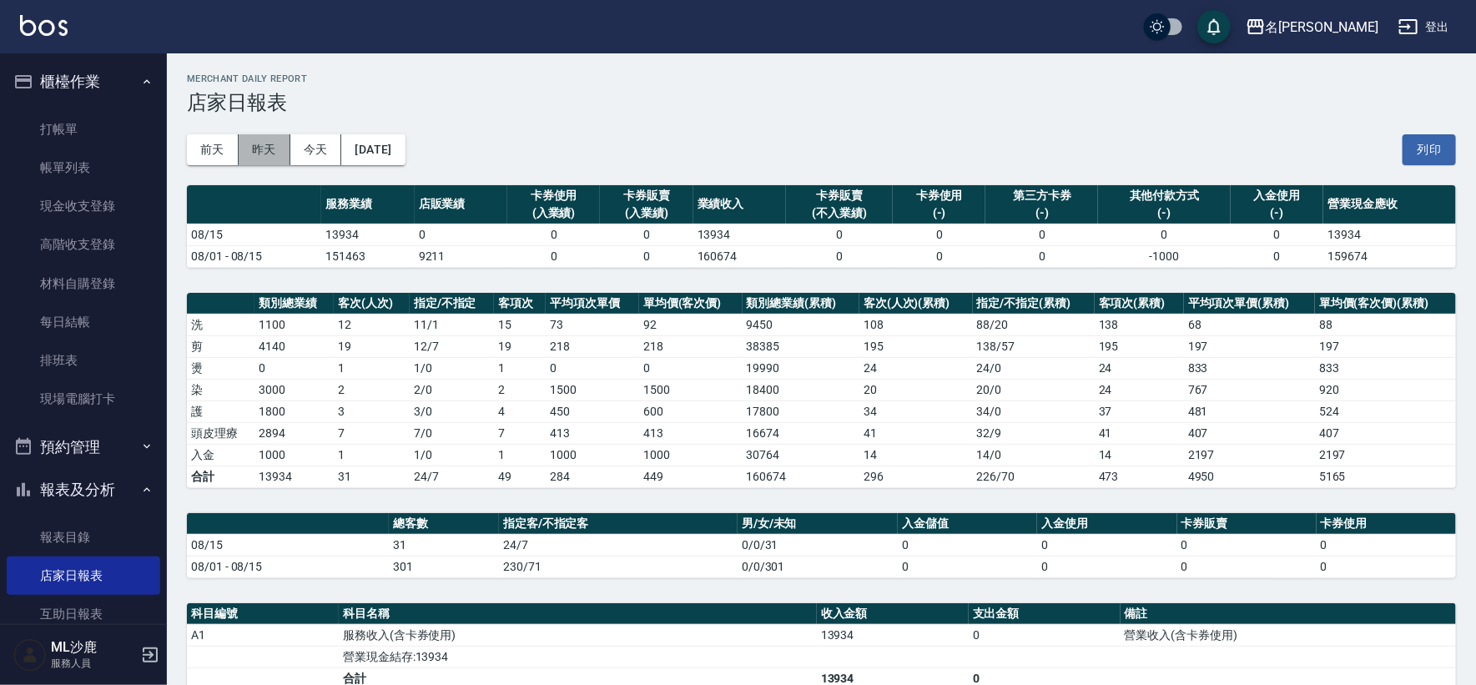
click at [257, 158] on button "昨天" at bounding box center [265, 149] width 52 height 31
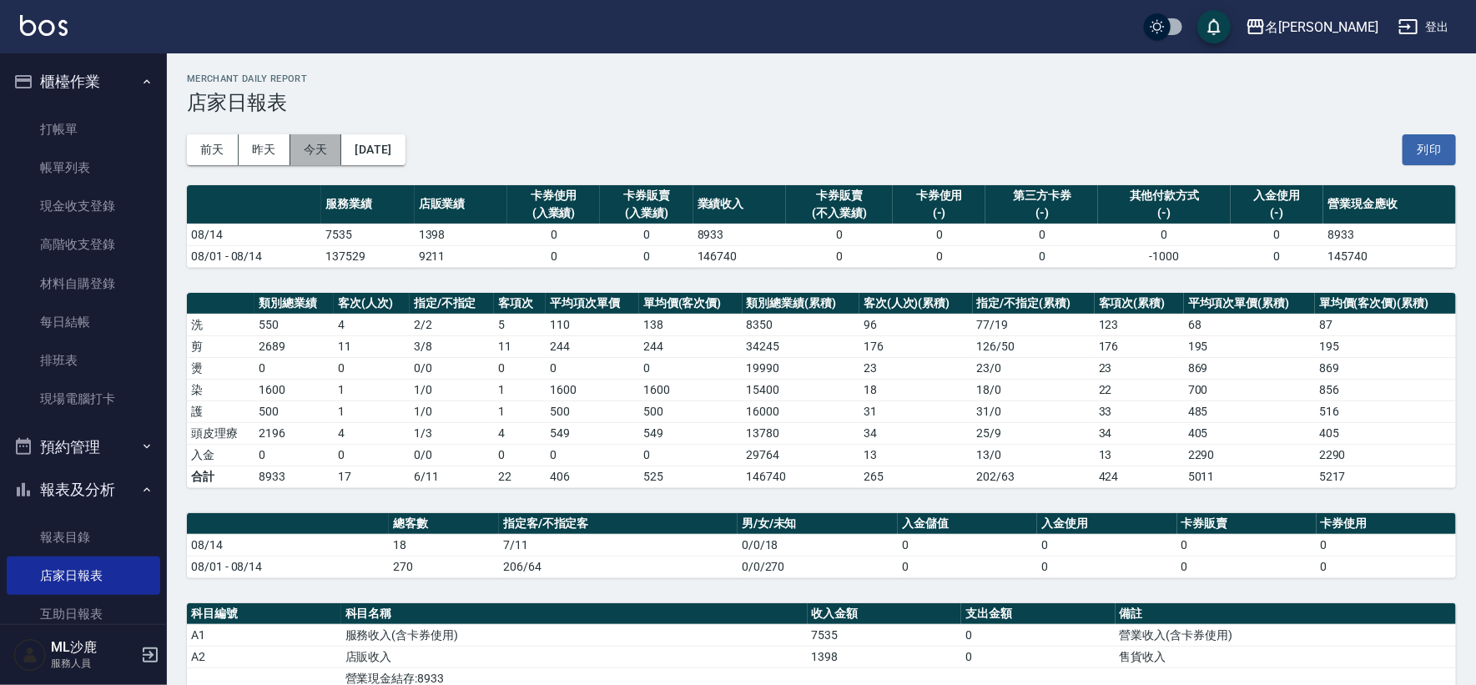
click at [294, 145] on button "今天" at bounding box center [316, 149] width 52 height 31
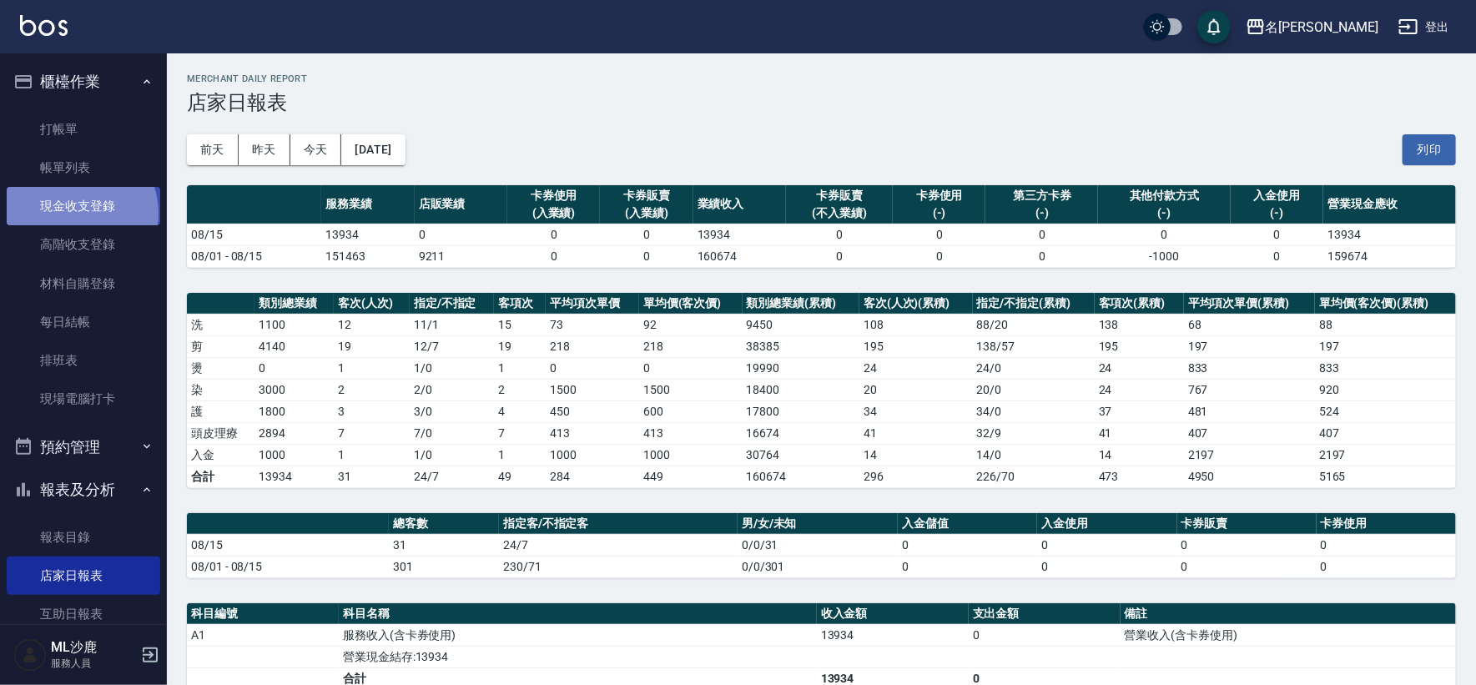
click at [74, 213] on link "現金收支登錄" at bounding box center [84, 206] width 154 height 38
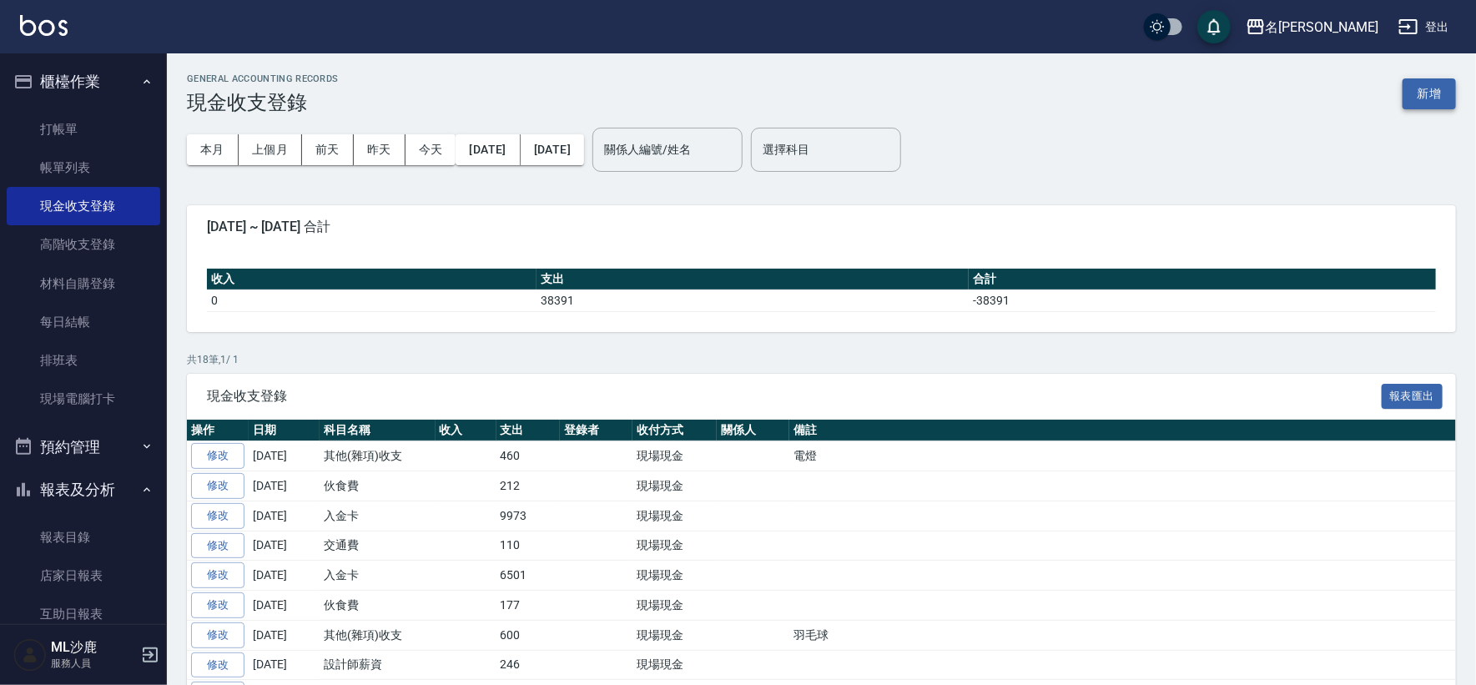
click at [1418, 88] on button "新增" at bounding box center [1428, 93] width 53 height 31
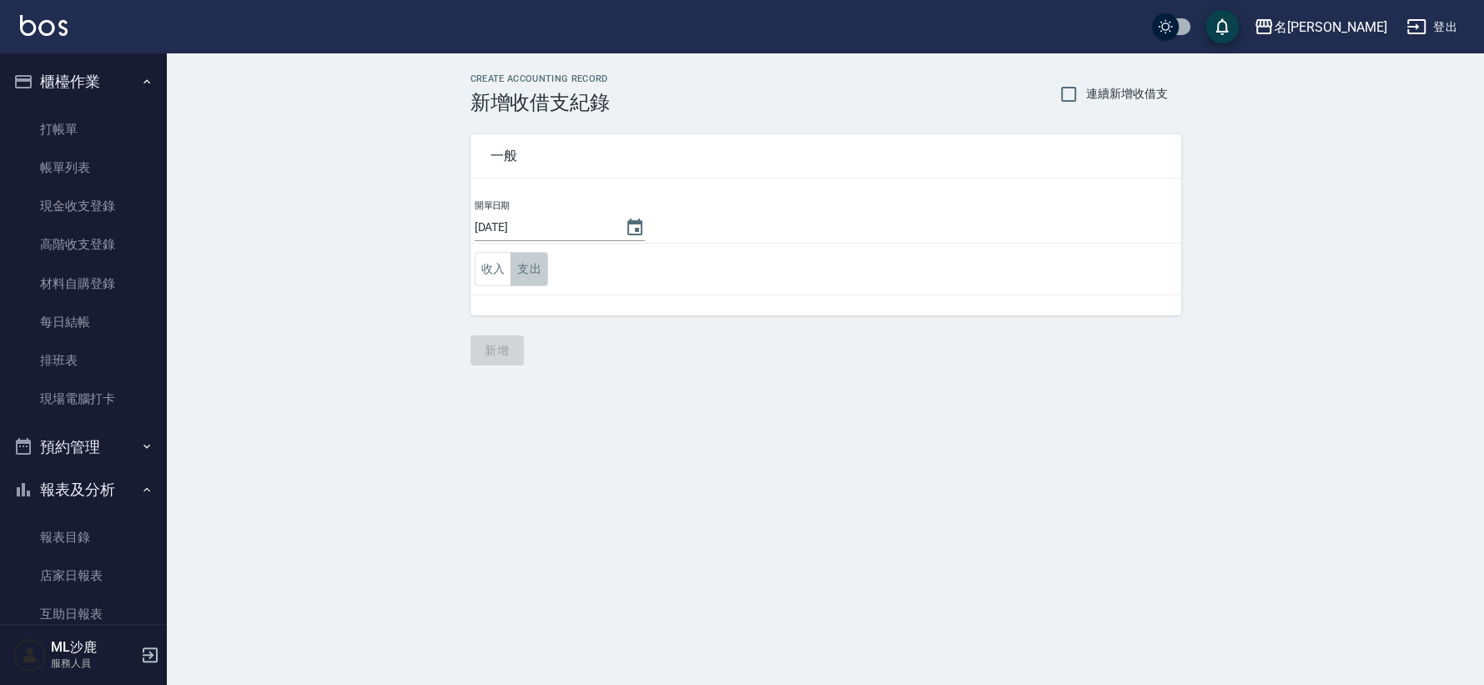
click at [533, 265] on button "支出" at bounding box center [530, 269] width 38 height 34
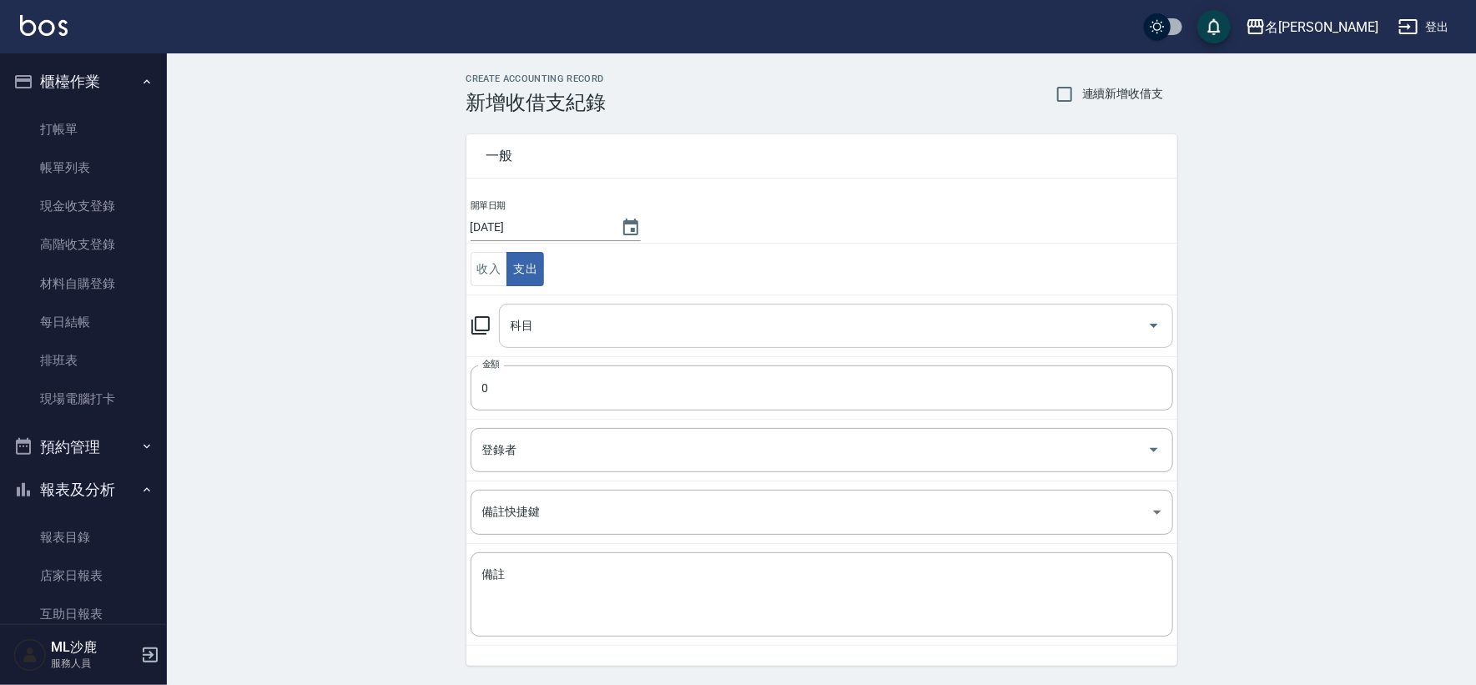
click at [626, 331] on input "科目" at bounding box center [823, 325] width 634 height 29
click at [578, 300] on td "科目 科目" at bounding box center [821, 325] width 711 height 62
click at [581, 311] on input "科目" at bounding box center [823, 325] width 634 height 29
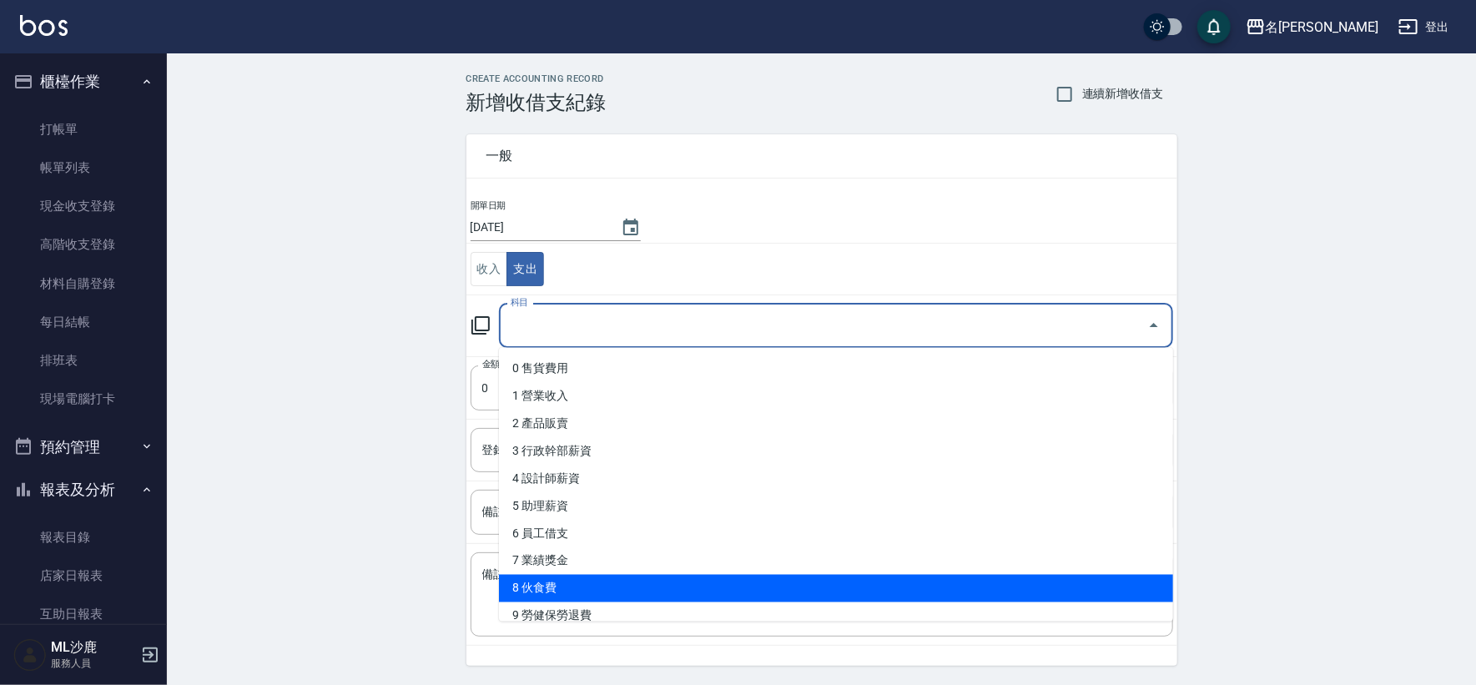
click at [538, 581] on li "8 伙食費" at bounding box center [836, 589] width 674 height 28
type input "8 伙食費"
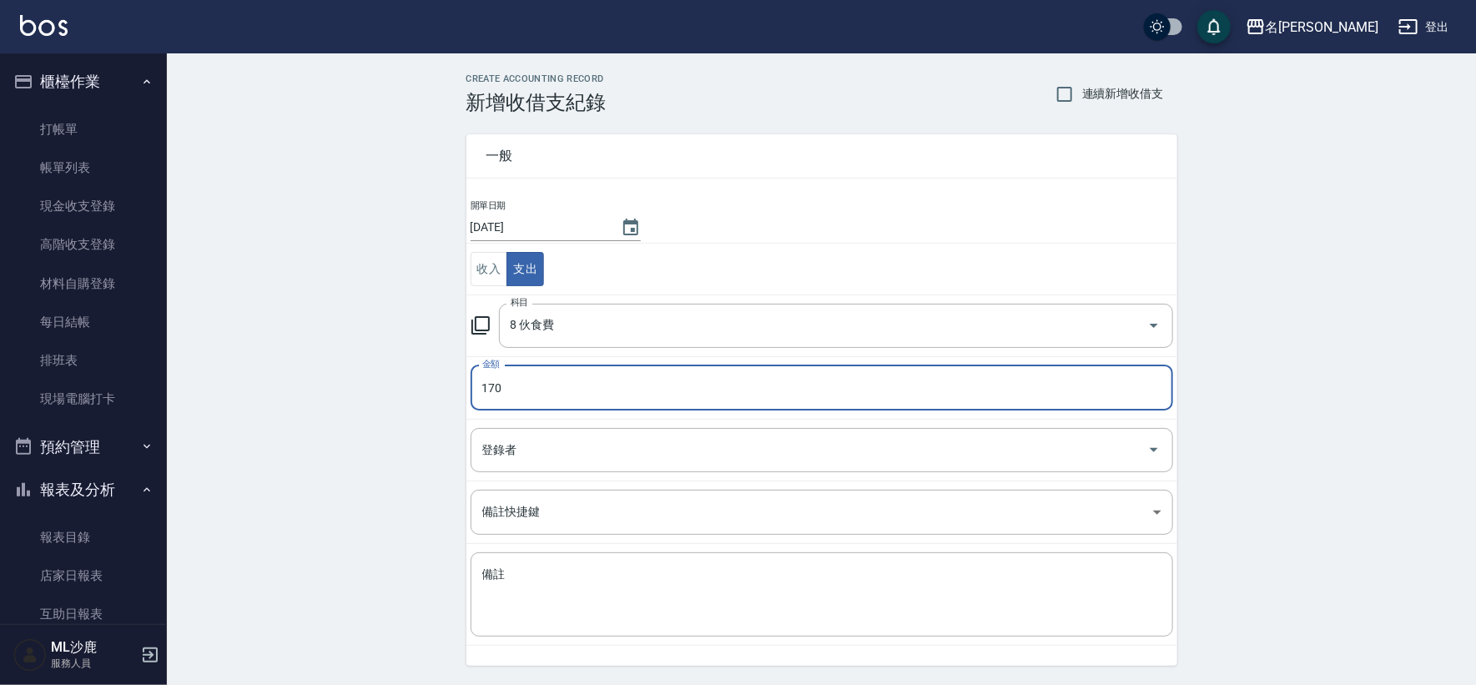
type input "170"
click at [390, 347] on div "CREATE ACCOUNTING RECORD 新增收借支紀錄 連續新增收借支 一般 開單日期 [DATE] 收入 支出 科目 8 伙食費 科目 金額 17…" at bounding box center [821, 394] width 1309 height 683
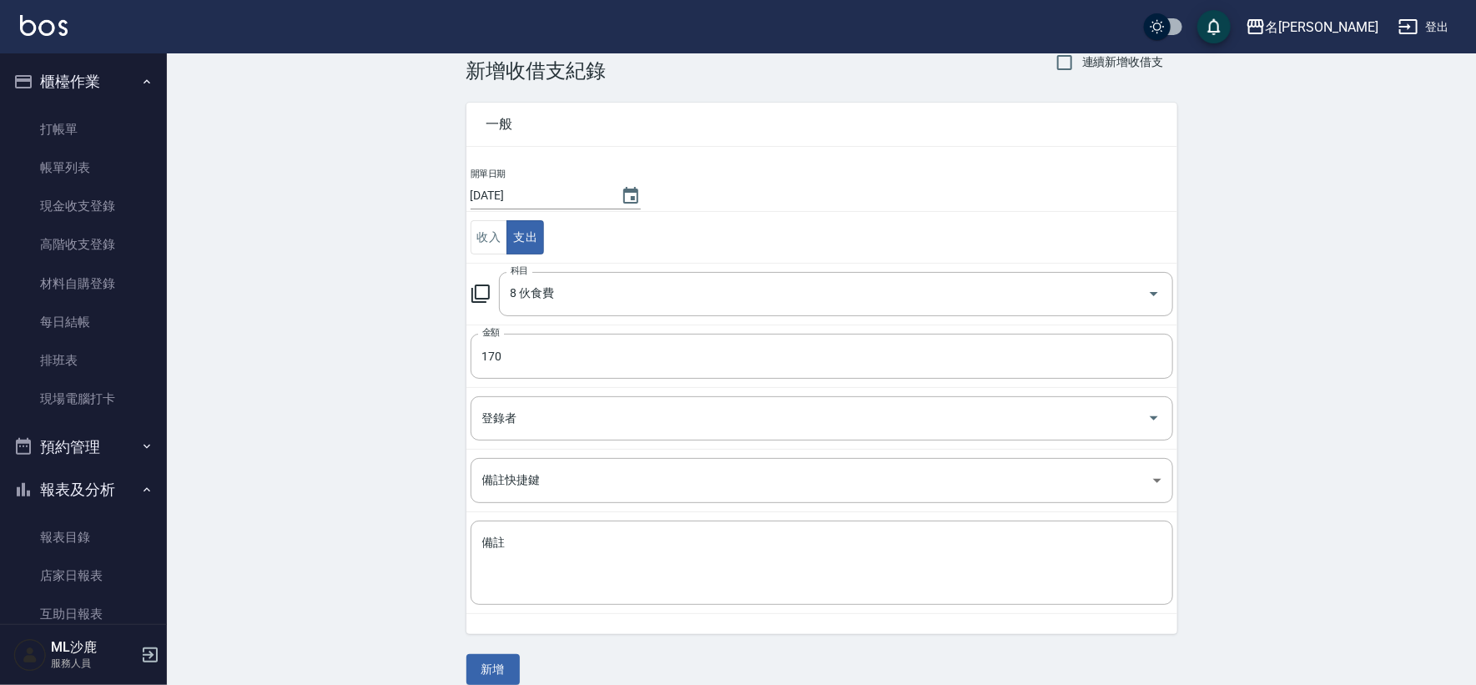
scroll to position [50, 0]
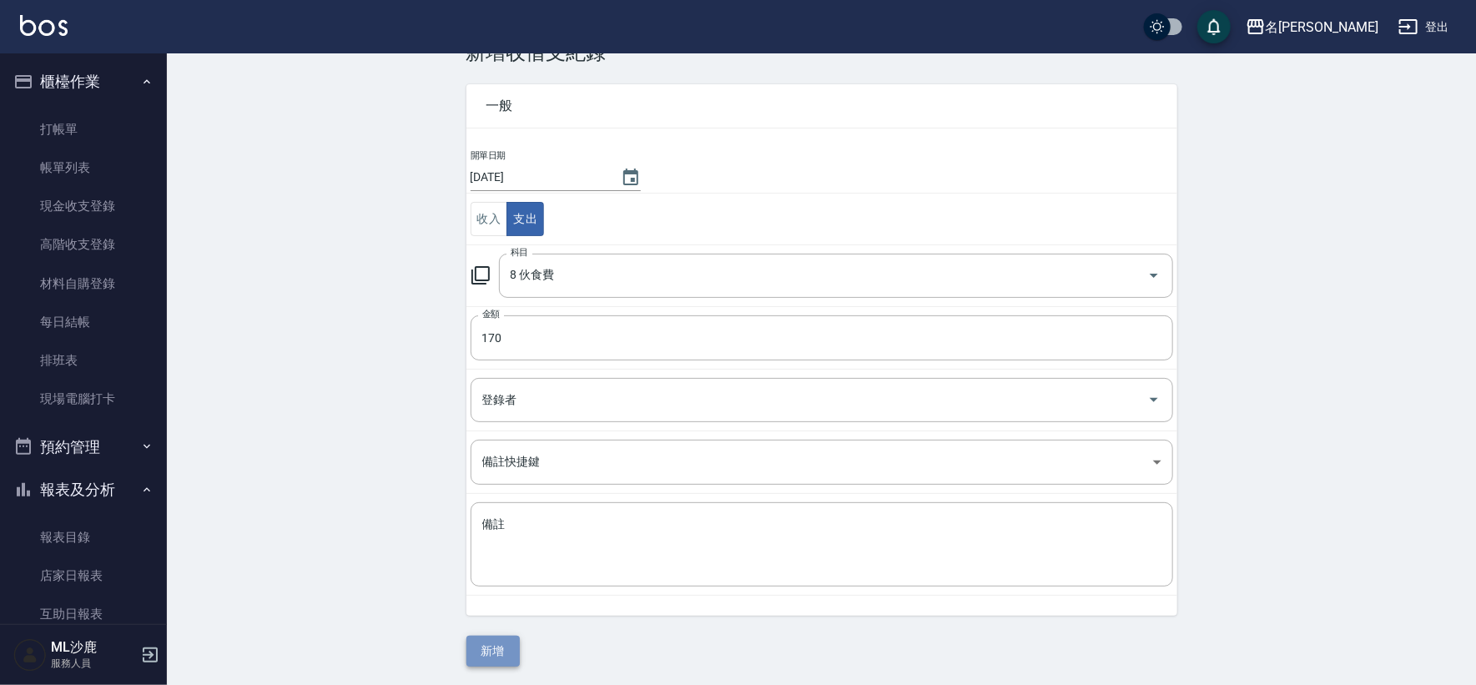
click at [506, 656] on button "新增" at bounding box center [492, 651] width 53 height 31
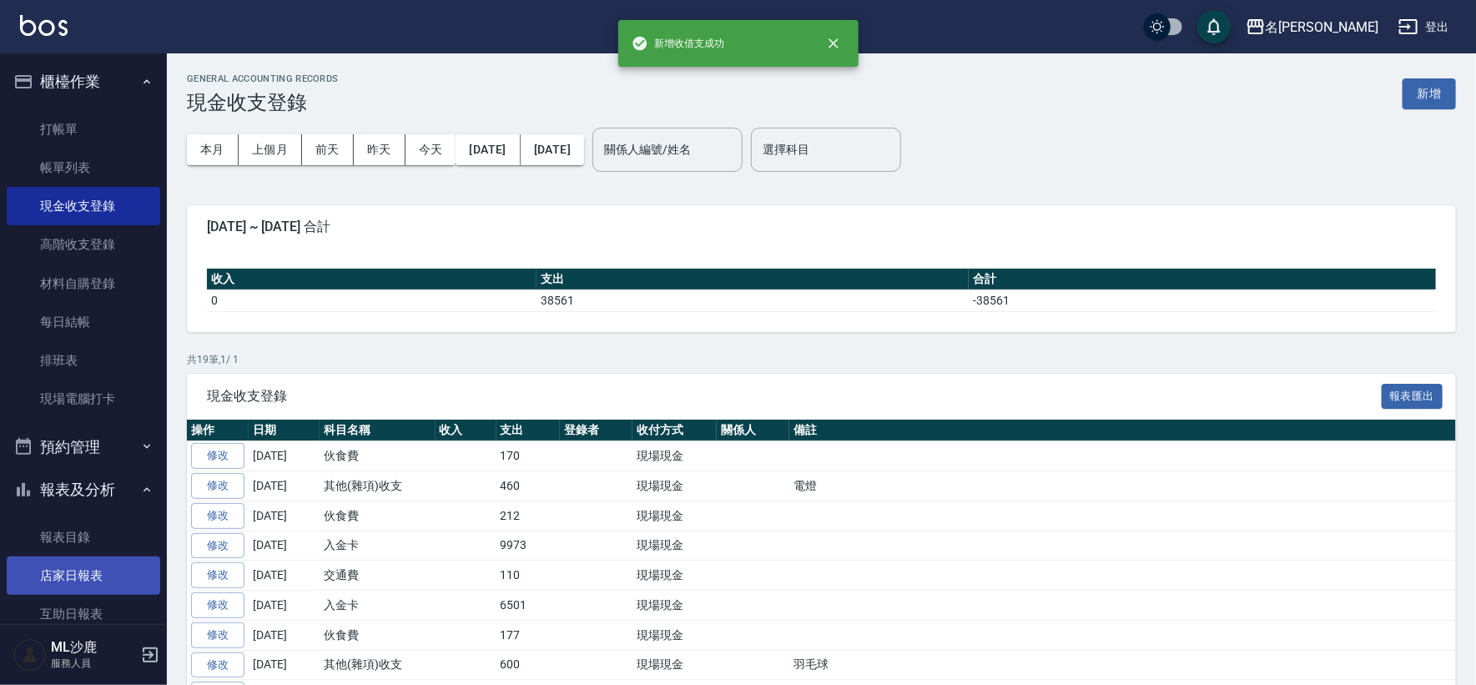
click at [72, 566] on link "店家日報表" at bounding box center [84, 575] width 154 height 38
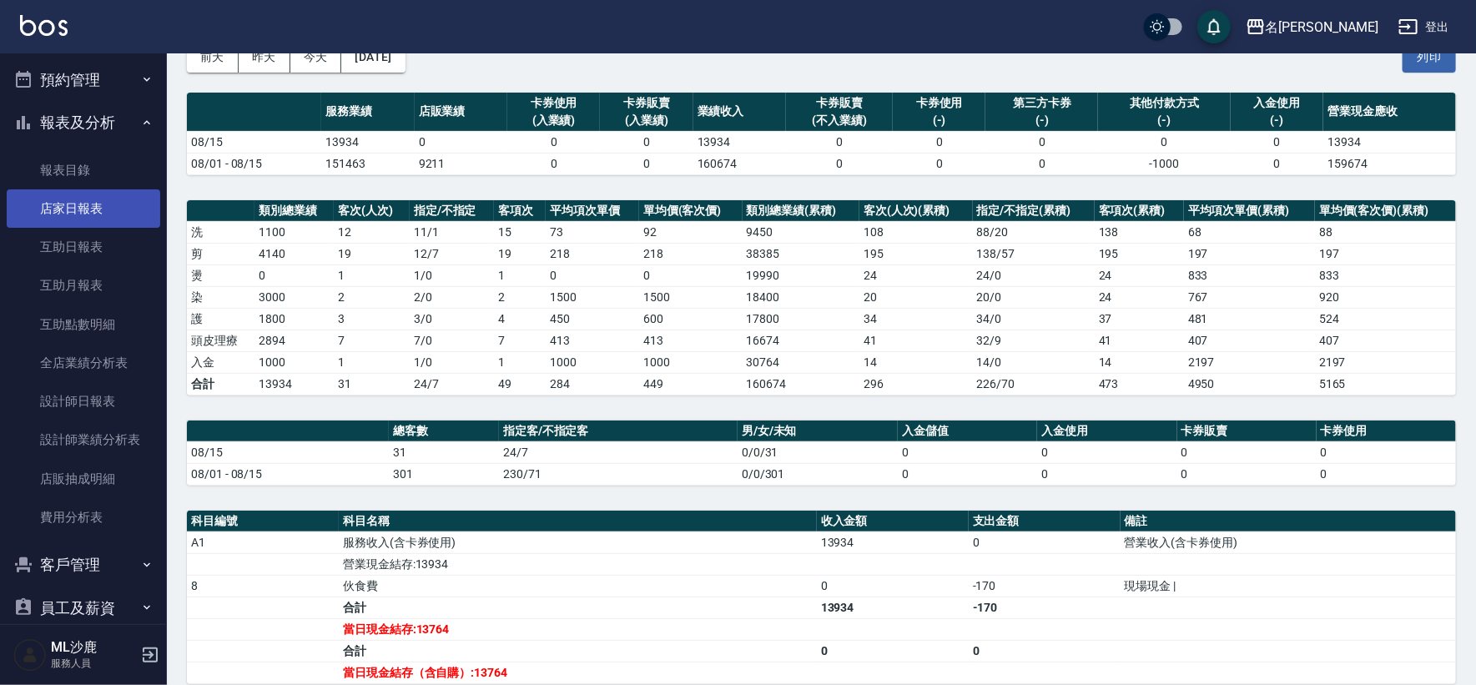
scroll to position [370, 0]
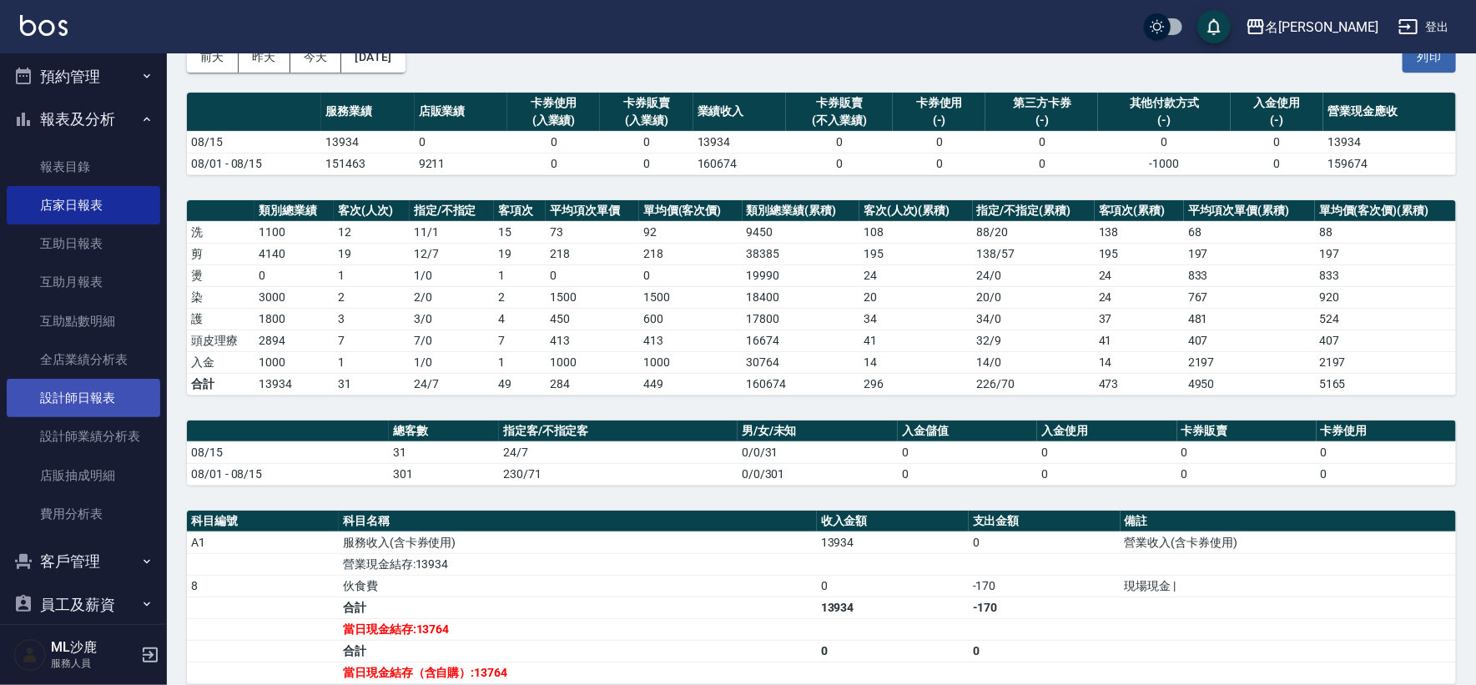
click at [96, 391] on link "設計師日報表" at bounding box center [84, 398] width 154 height 38
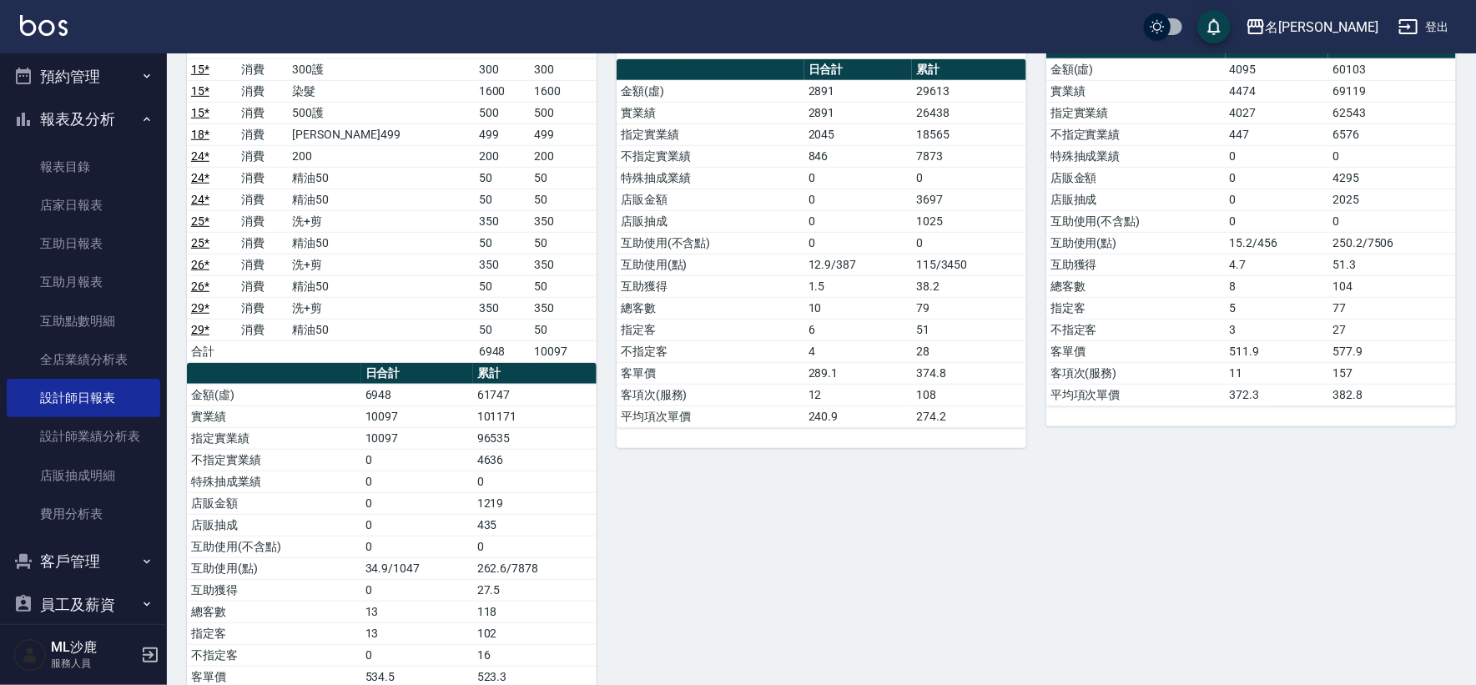
scroll to position [507, 0]
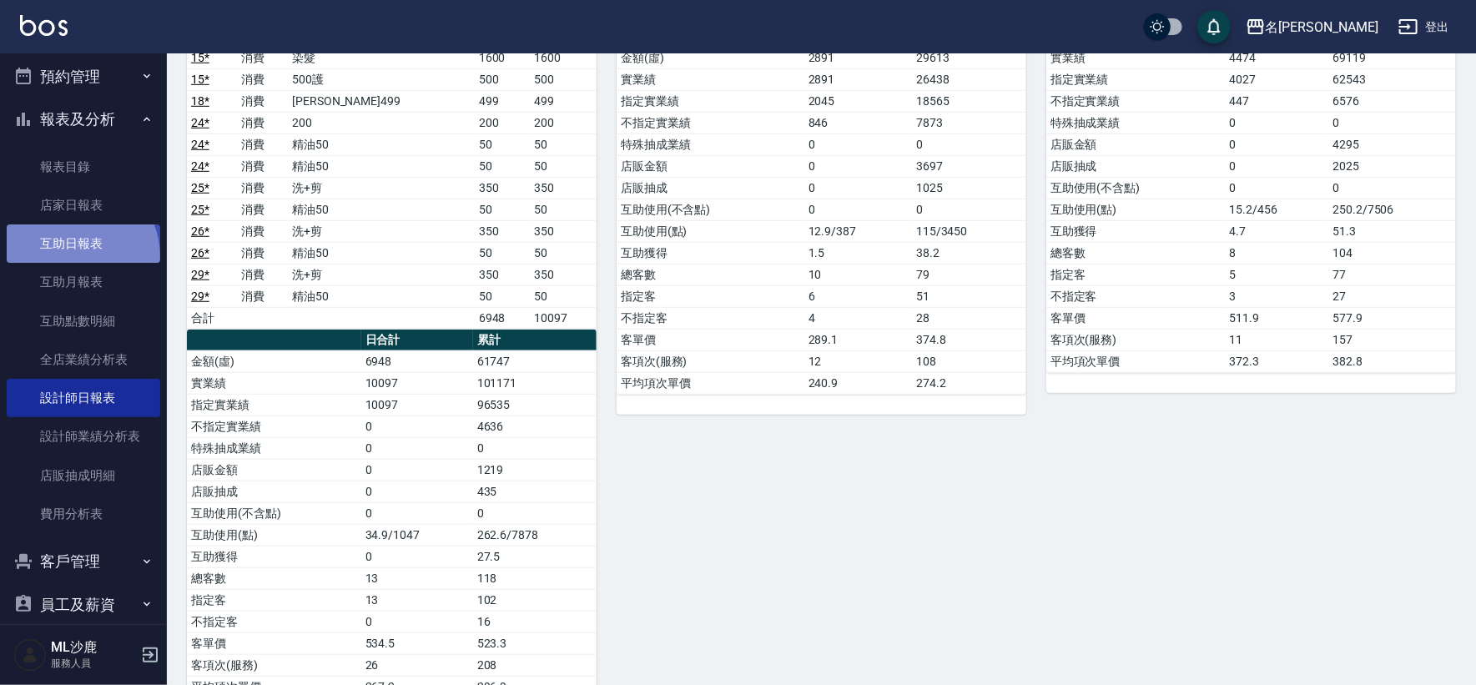
click at [70, 256] on link "互助日報表" at bounding box center [84, 243] width 154 height 38
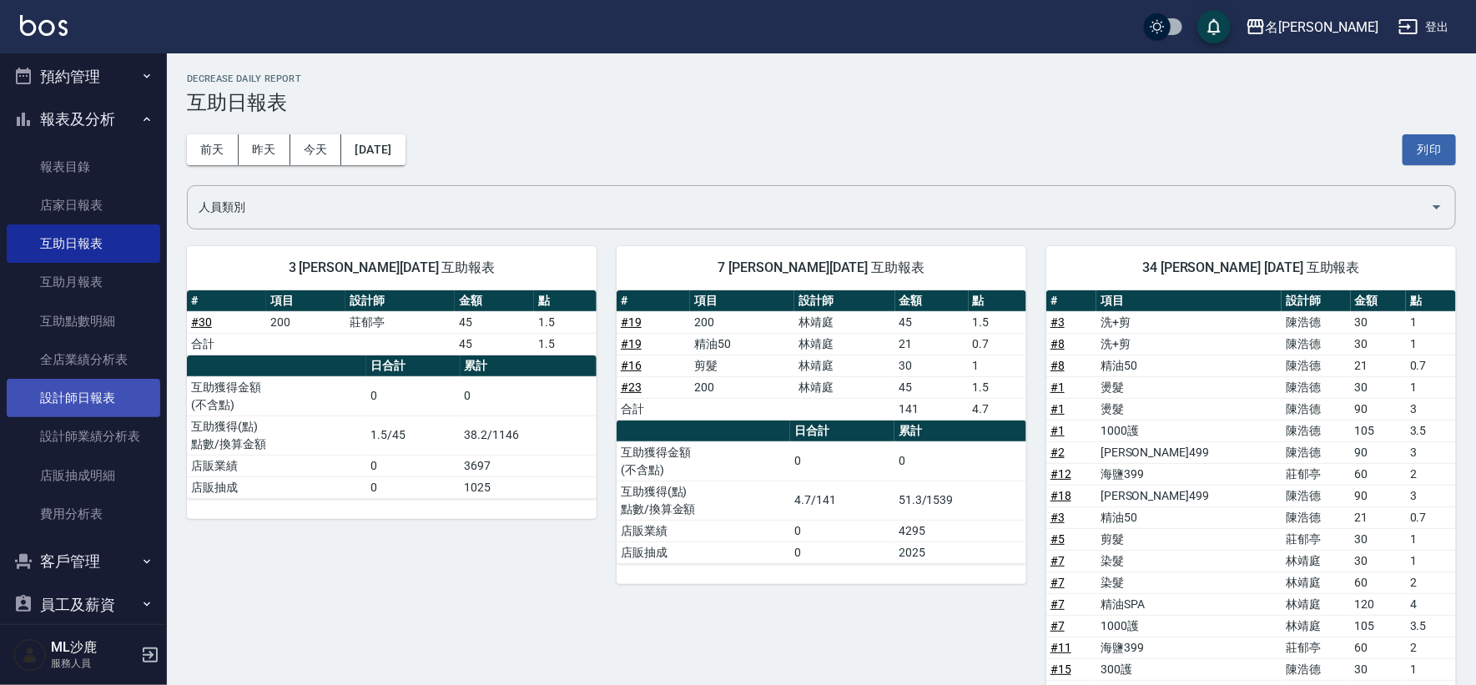
click at [88, 394] on link "設計師日報表" at bounding box center [84, 398] width 154 height 38
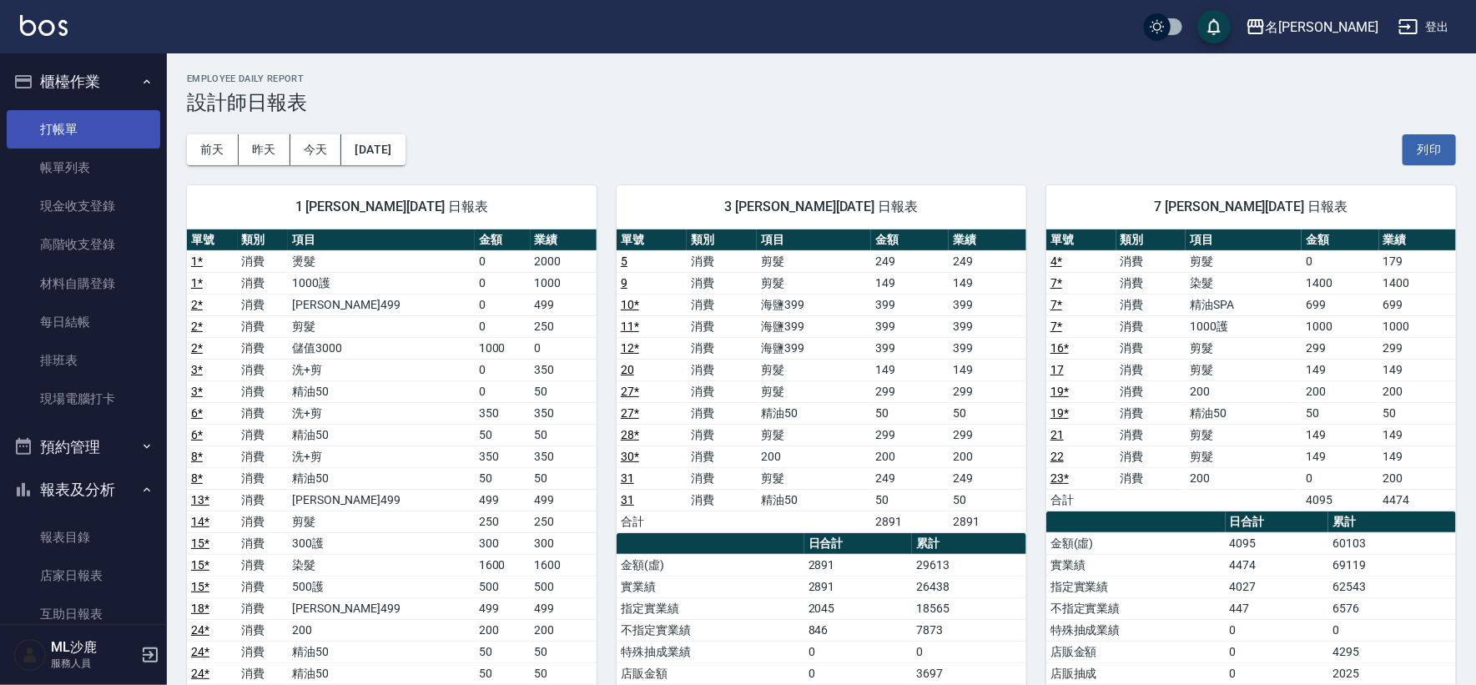
click at [74, 145] on link "打帳單" at bounding box center [84, 129] width 154 height 38
